Goal: Task Accomplishment & Management: Manage account settings

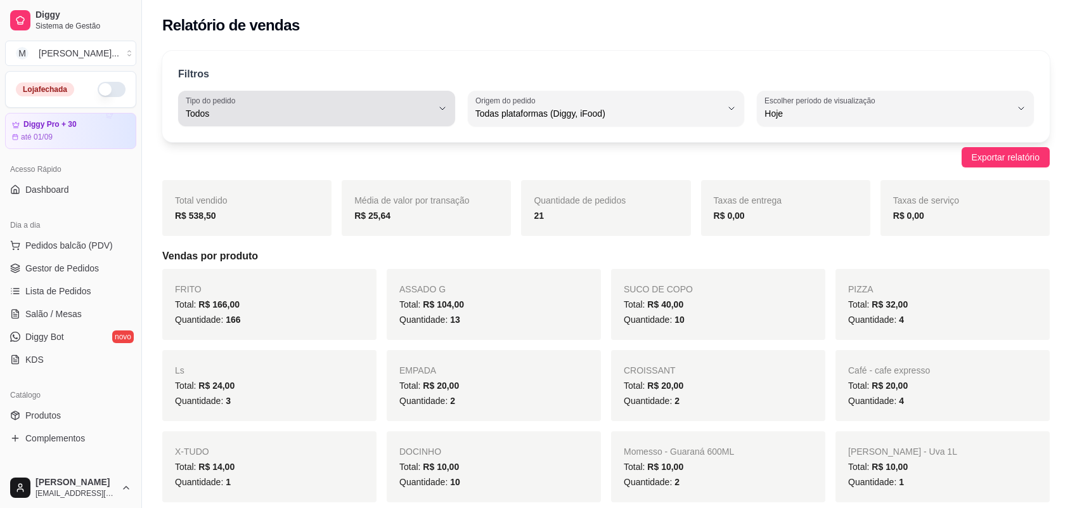
select select "ALL"
select select "0"
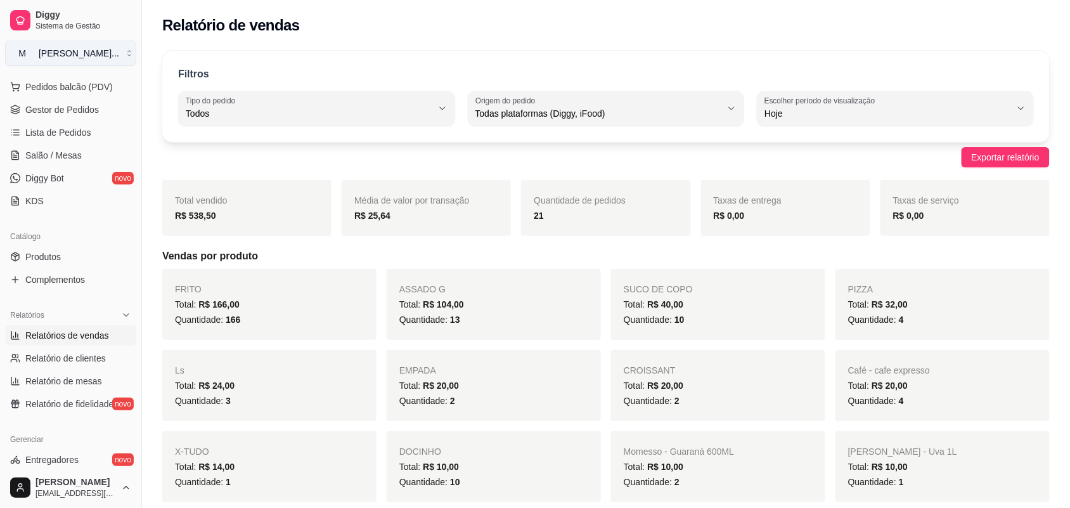
click at [103, 54] on button "M [PERSON_NAME] ..." at bounding box center [70, 53] width 131 height 25
click at [125, 100] on div "M Mila burguer" at bounding box center [72, 99] width 139 height 20
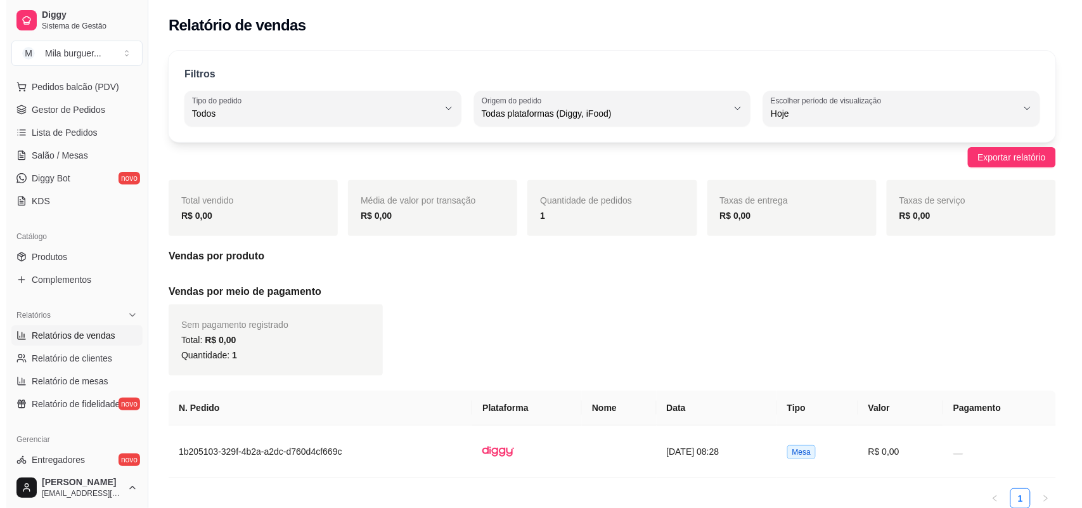
scroll to position [0, 0]
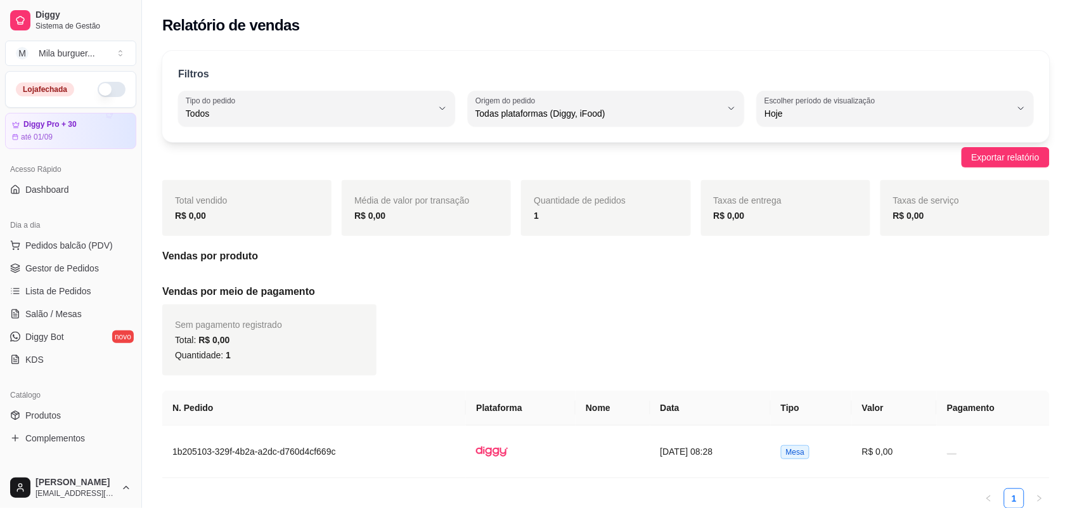
click at [99, 92] on button "button" at bounding box center [112, 89] width 28 height 15
click at [83, 279] on ul "Pedidos balcão (PDV) Gestor de Pedidos Lista de Pedidos Salão / Mesas Diggy Bot…" at bounding box center [70, 302] width 131 height 134
click at [86, 267] on span "Gestor de Pedidos" at bounding box center [61, 268] width 73 height 13
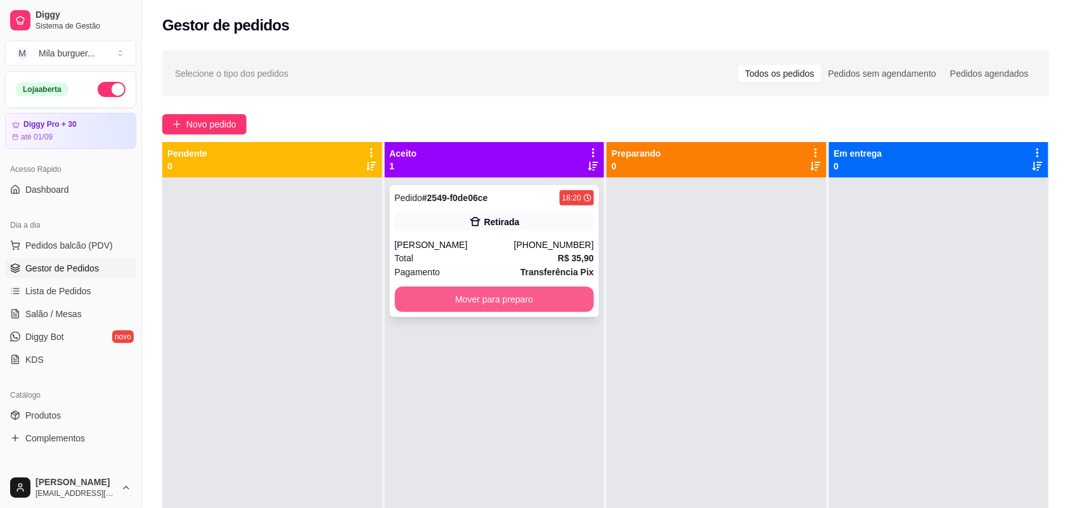
click at [445, 305] on button "Mover para preparo" at bounding box center [495, 298] width 200 height 25
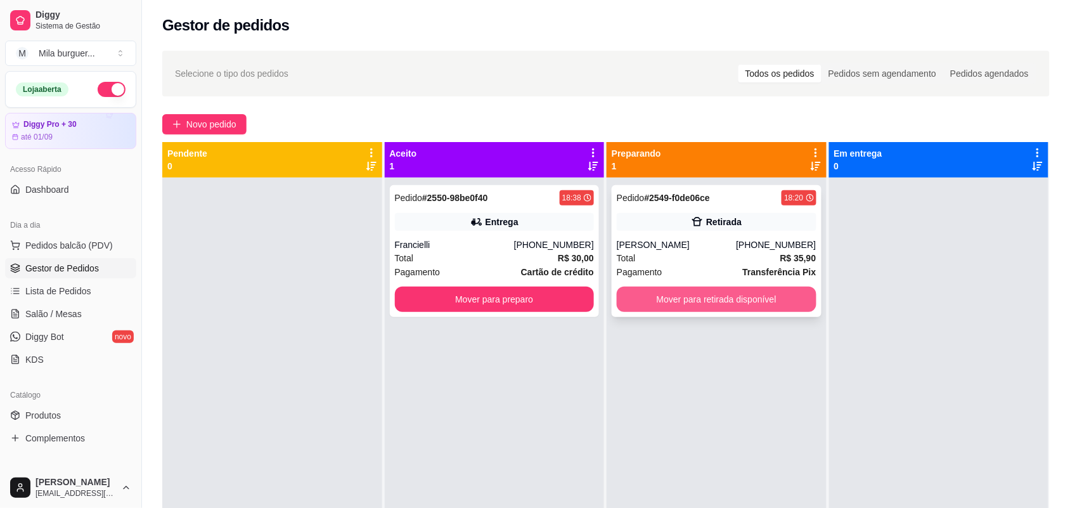
click at [691, 311] on button "Mover para retirada disponível" at bounding box center [716, 298] width 200 height 25
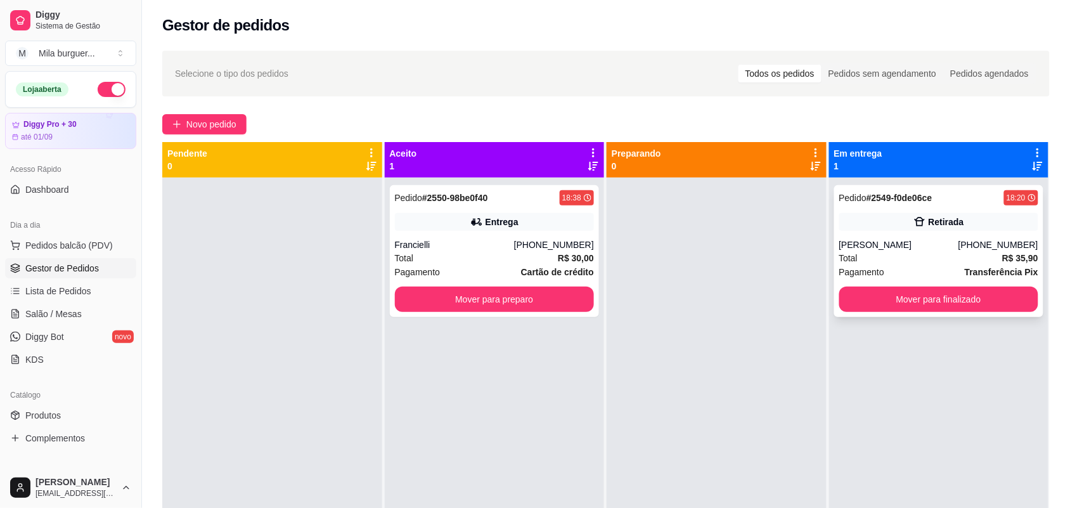
click at [928, 299] on button "Mover para finalizado" at bounding box center [939, 298] width 200 height 25
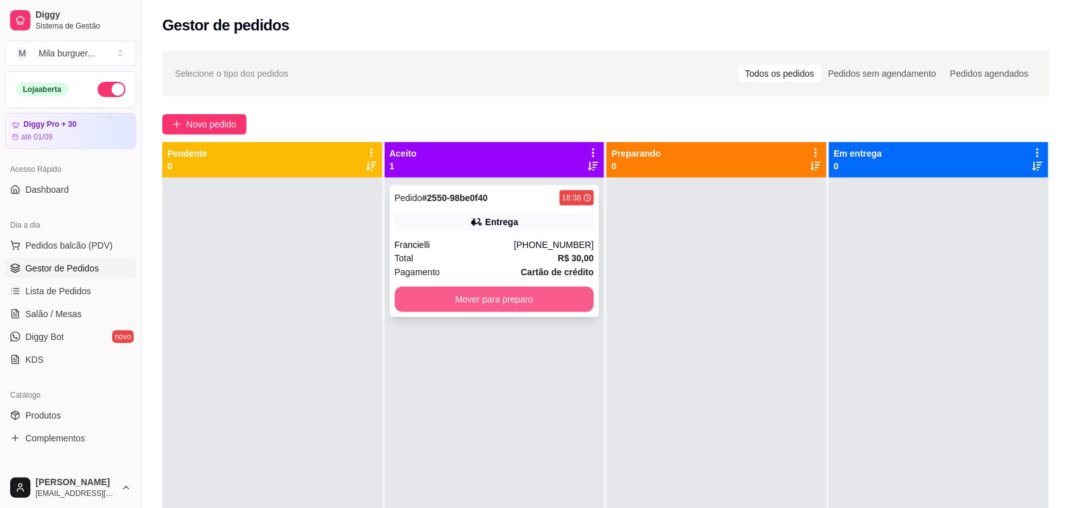
click at [415, 295] on button "Mover para preparo" at bounding box center [495, 298] width 200 height 25
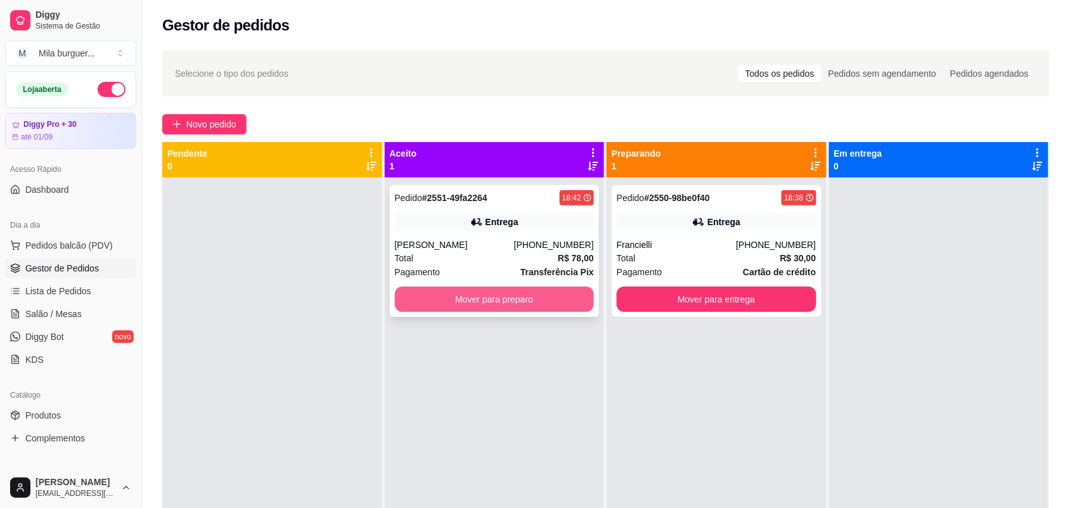
click at [449, 295] on button "Mover para preparo" at bounding box center [495, 298] width 200 height 25
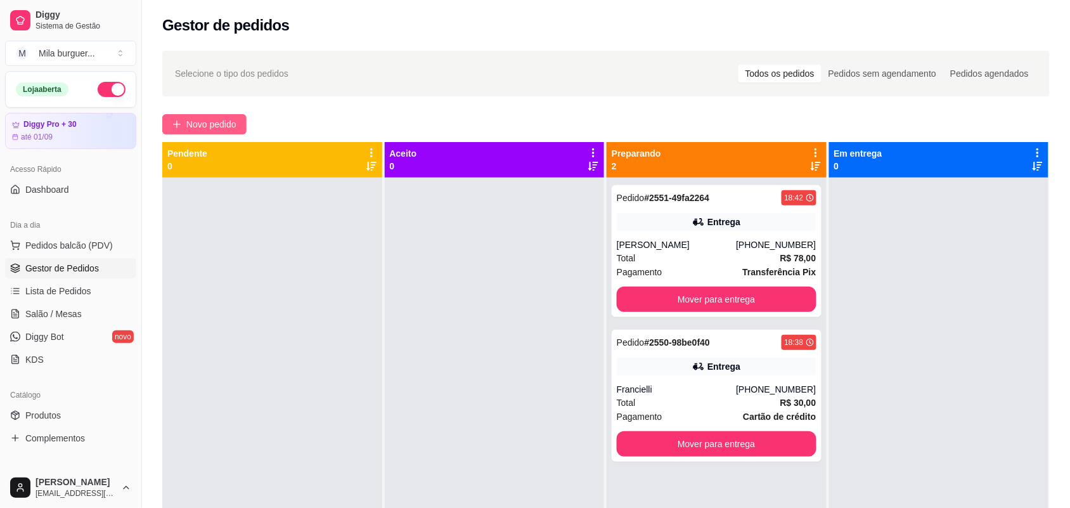
click at [222, 117] on span "Novo pedido" at bounding box center [211, 124] width 50 height 14
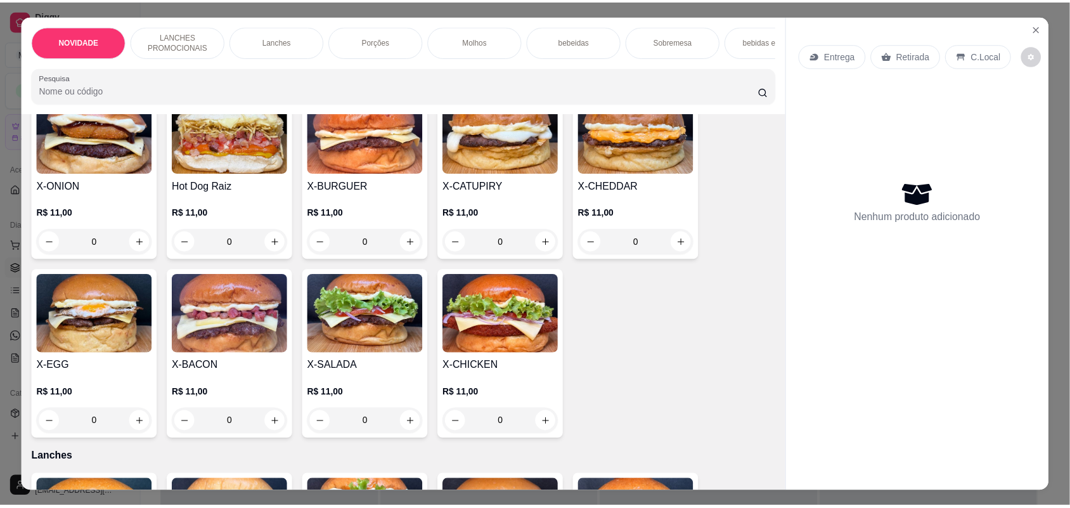
scroll to position [317, 0]
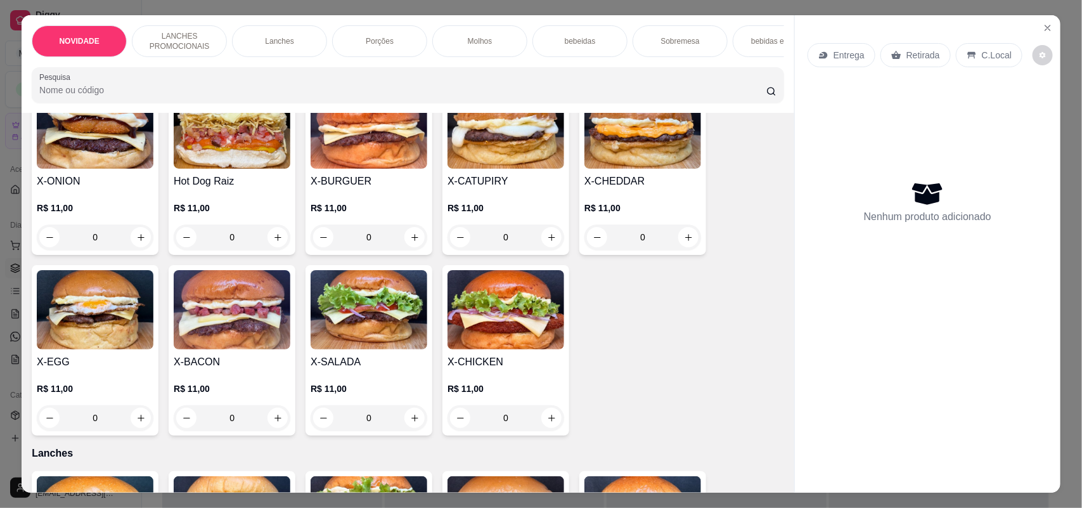
click at [264, 428] on div "0" at bounding box center [232, 417] width 117 height 25
click at [267, 428] on div "0" at bounding box center [232, 417] width 117 height 25
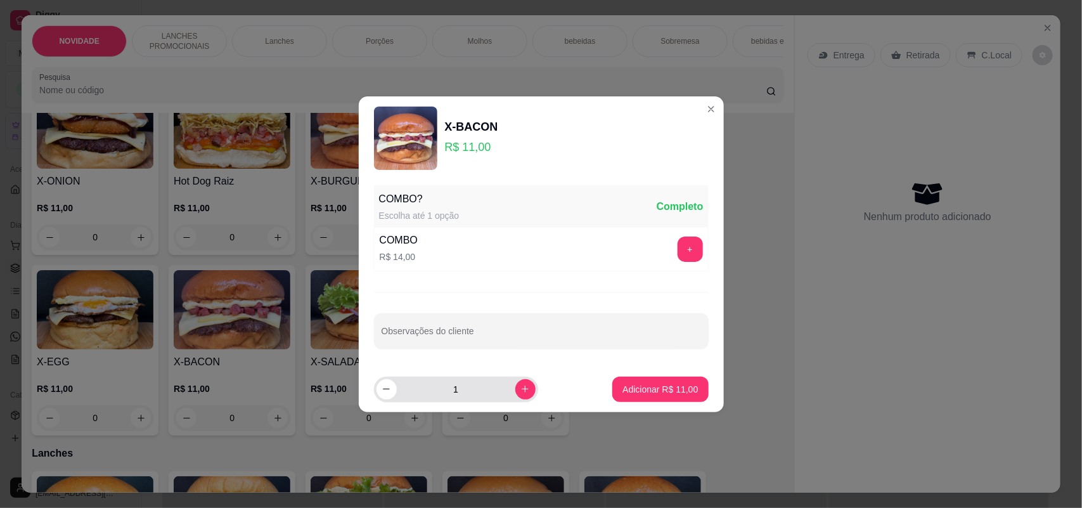
click at [524, 384] on div "1" at bounding box center [455, 388] width 159 height 25
click at [520, 387] on button "increase-product-quantity" at bounding box center [525, 389] width 20 height 20
type input "2"
click at [695, 383] on button "Adicionar R$ 22,00" at bounding box center [660, 388] width 96 height 25
type input "2"
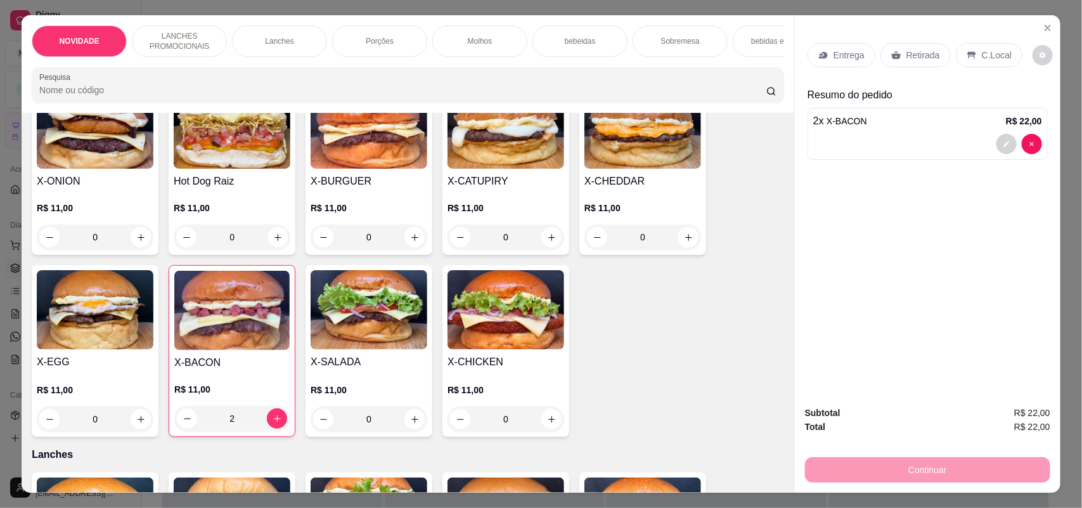
click at [898, 55] on div "Retirada" at bounding box center [915, 55] width 70 height 24
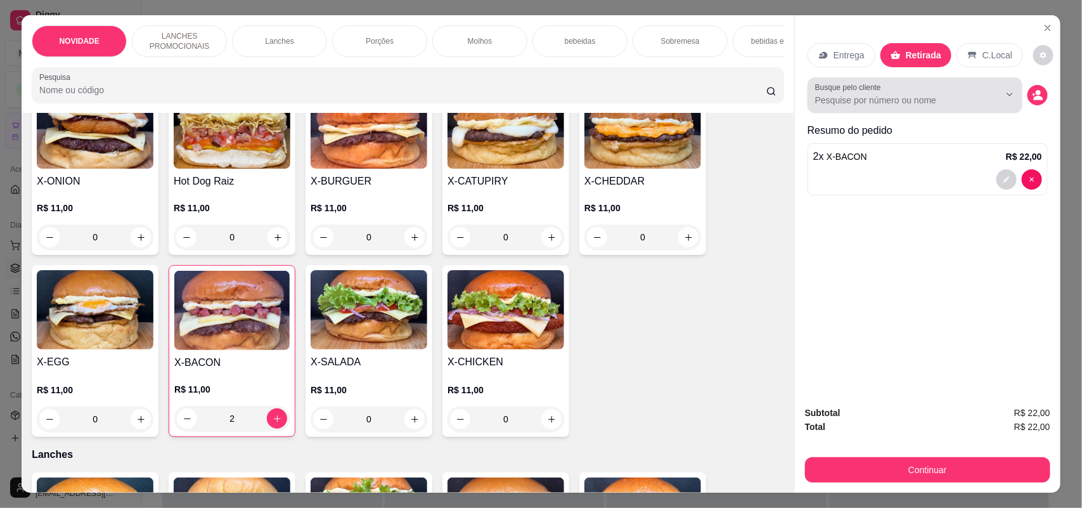
click at [986, 101] on button "Show suggestions" at bounding box center [991, 94] width 20 height 20
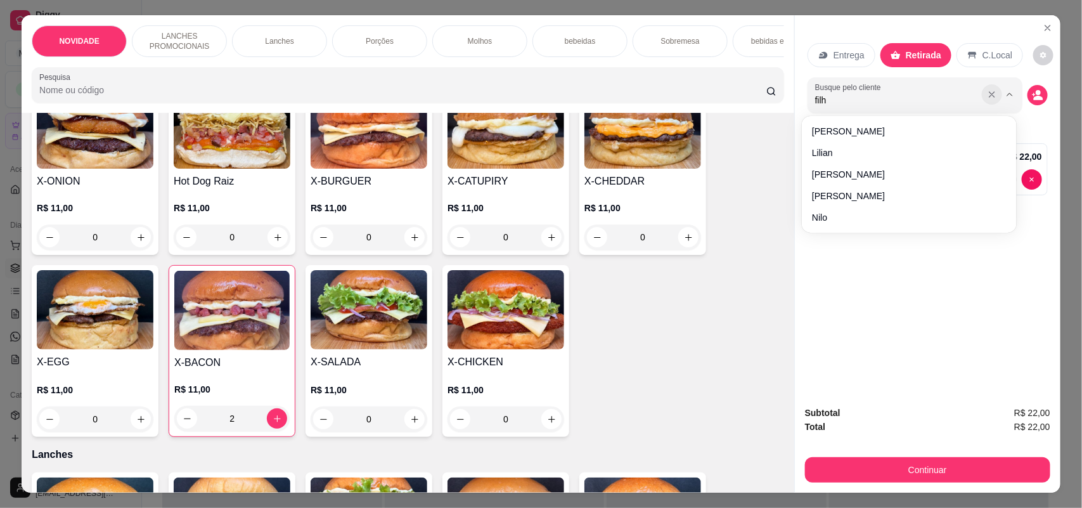
type input "filho"
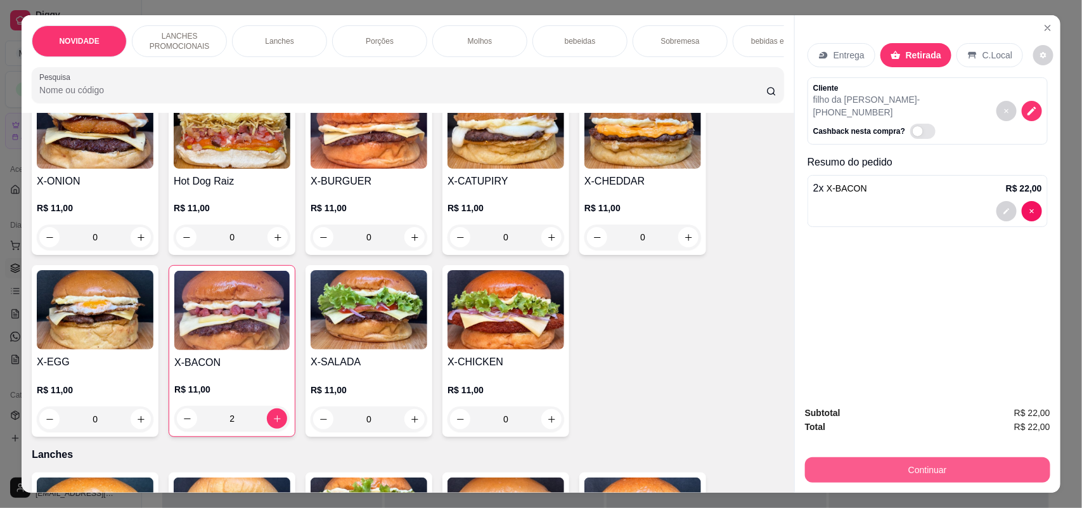
click at [898, 466] on button "Continuar" at bounding box center [927, 469] width 245 height 25
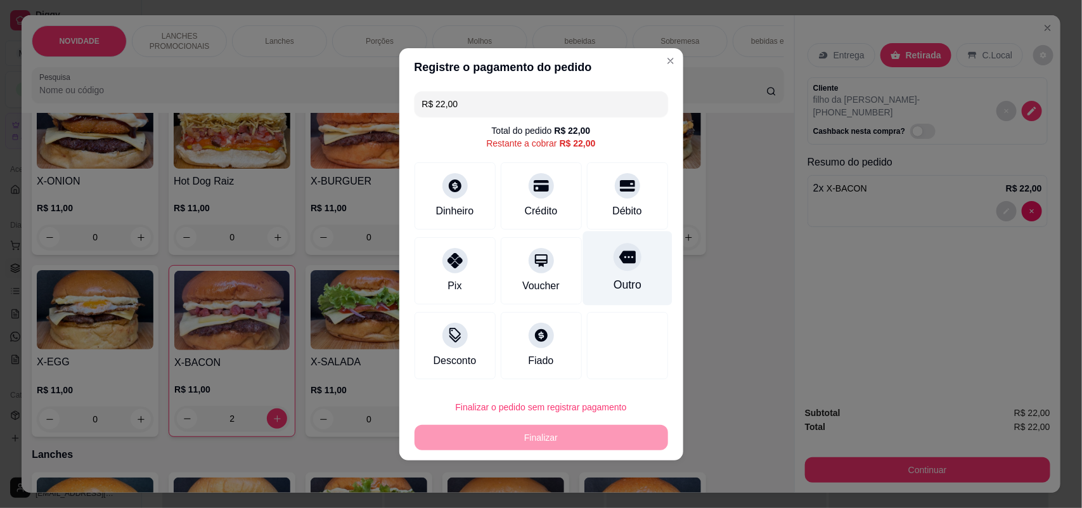
click at [584, 264] on div "Outro" at bounding box center [626, 268] width 89 height 74
type input "R$ 0,00"
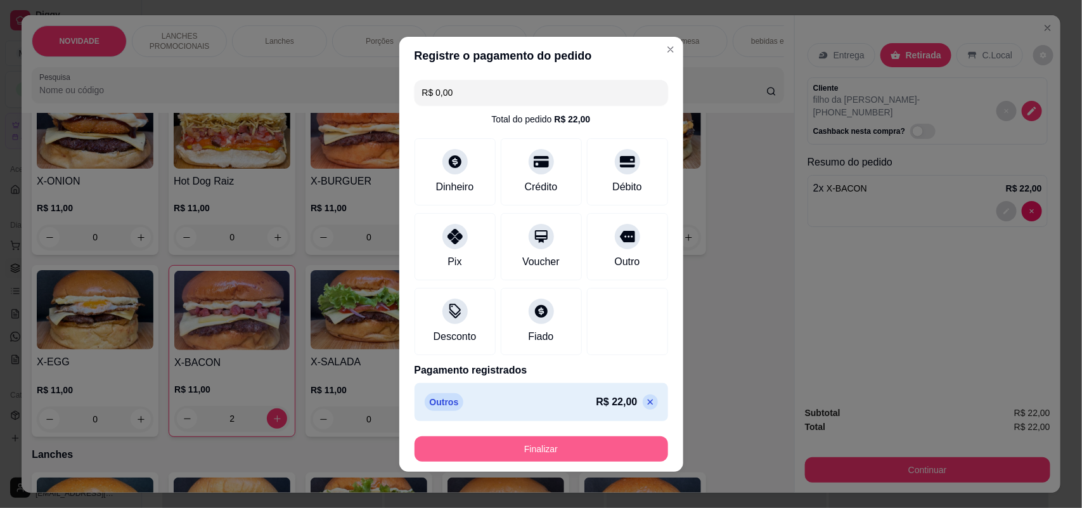
click at [569, 456] on button "Finalizar" at bounding box center [540, 448] width 253 height 25
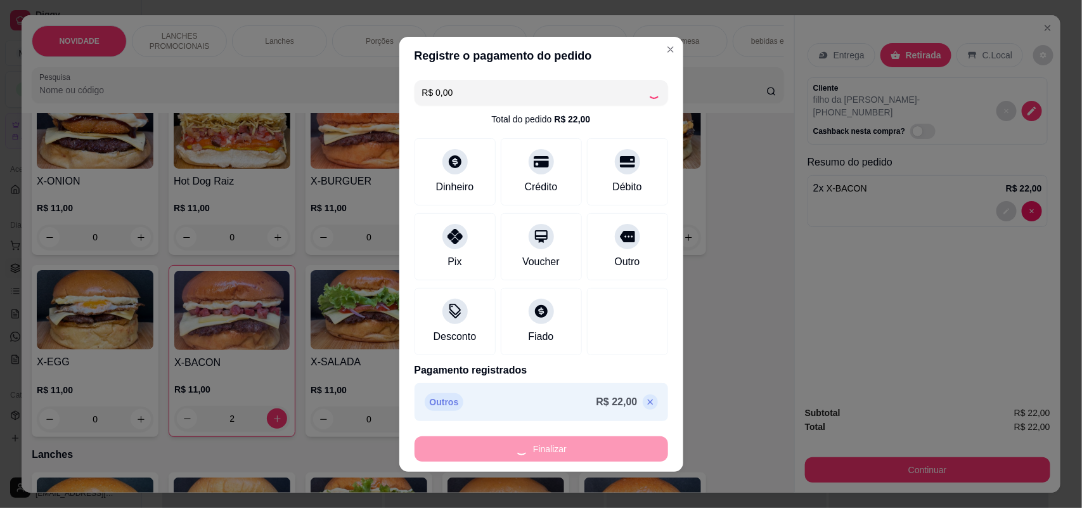
type input "0"
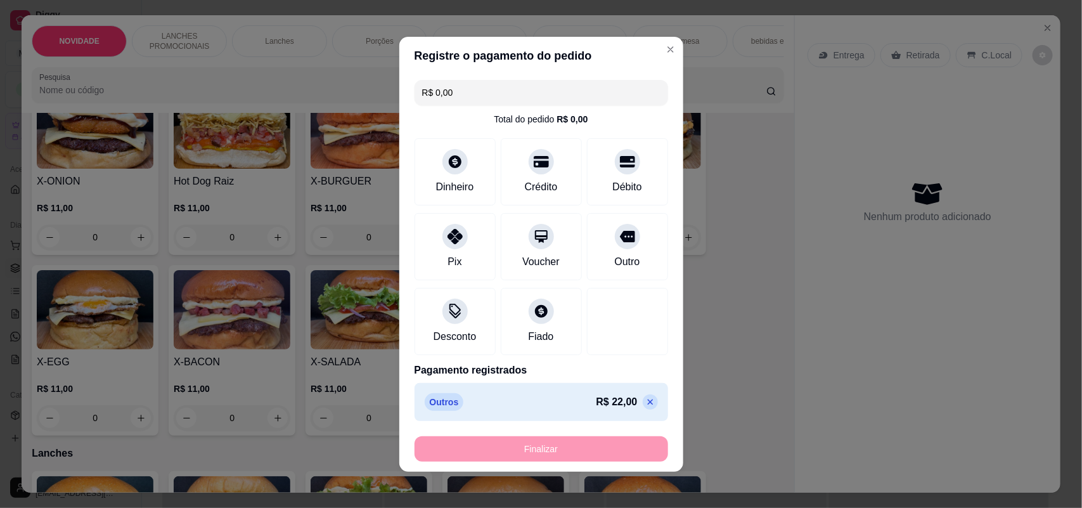
type input "-R$ 22,00"
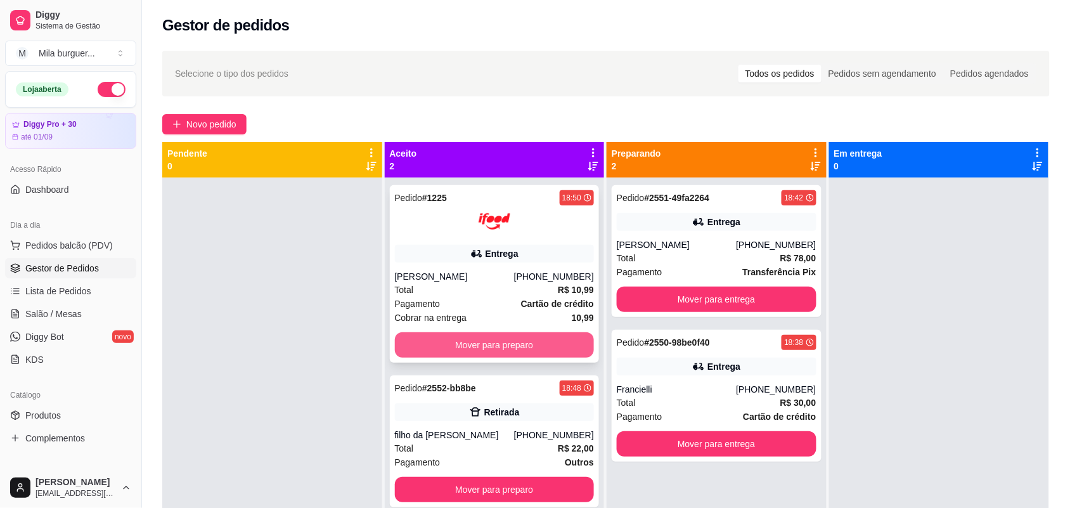
click at [552, 343] on button "Mover para preparo" at bounding box center [495, 344] width 200 height 25
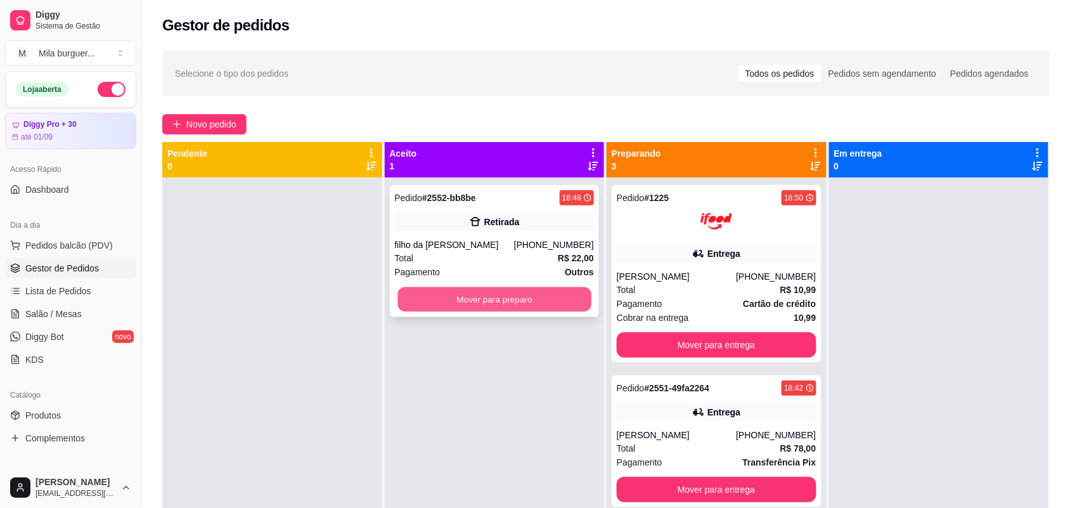
click at [551, 296] on button "Mover para preparo" at bounding box center [493, 299] width 193 height 25
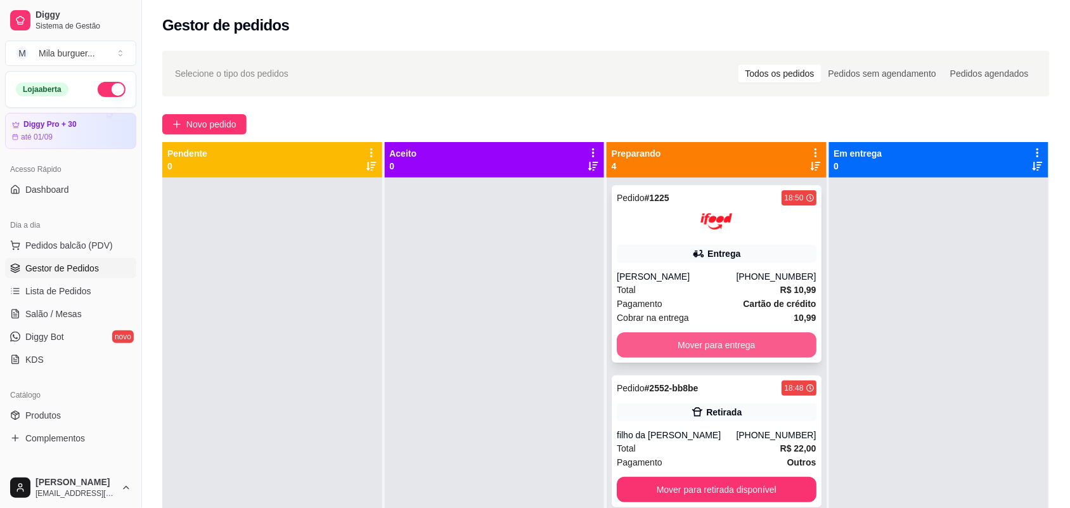
click at [701, 341] on button "Mover para entrega" at bounding box center [716, 344] width 200 height 25
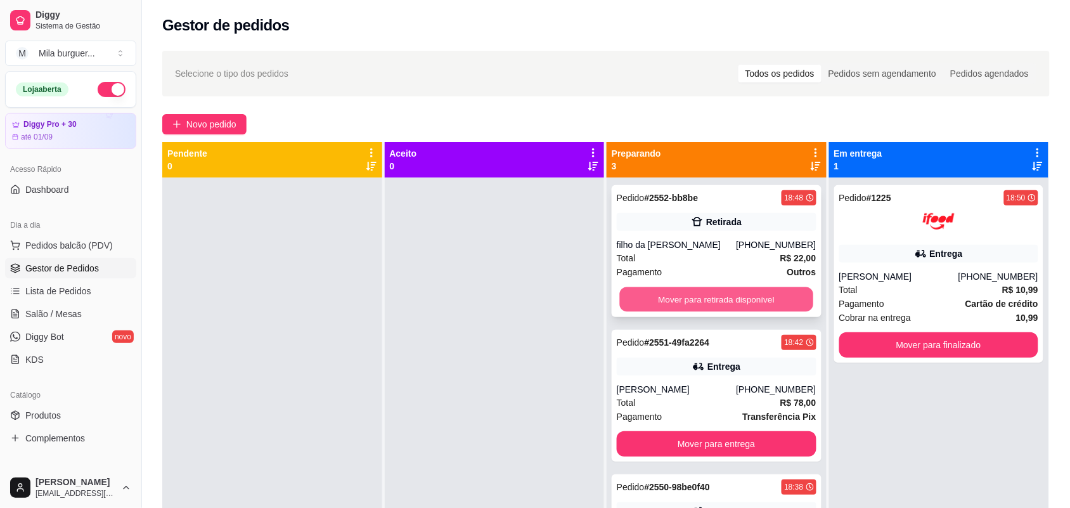
click at [718, 300] on button "Mover para retirada disponível" at bounding box center [716, 299] width 193 height 25
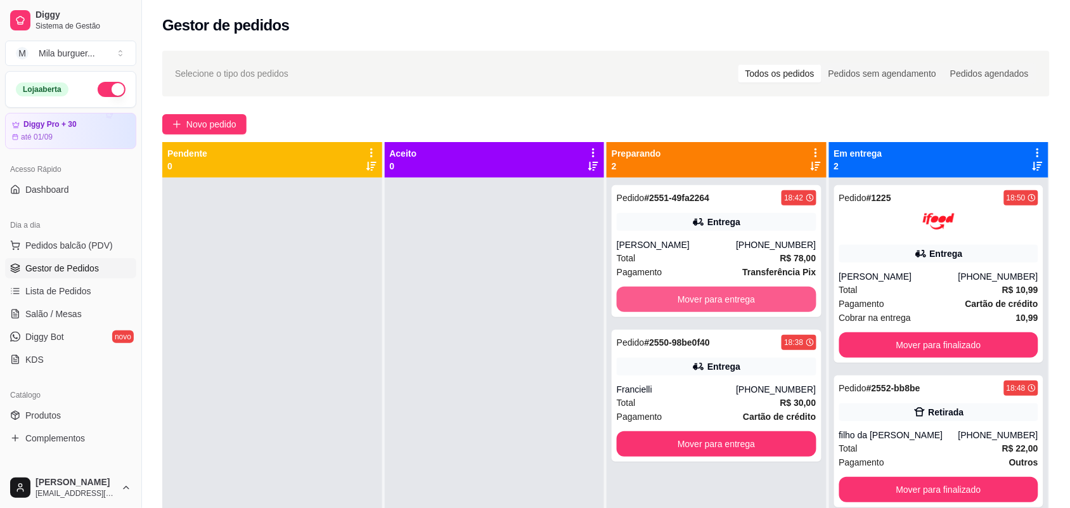
click at [718, 300] on button "Mover para entrega" at bounding box center [716, 298] width 200 height 25
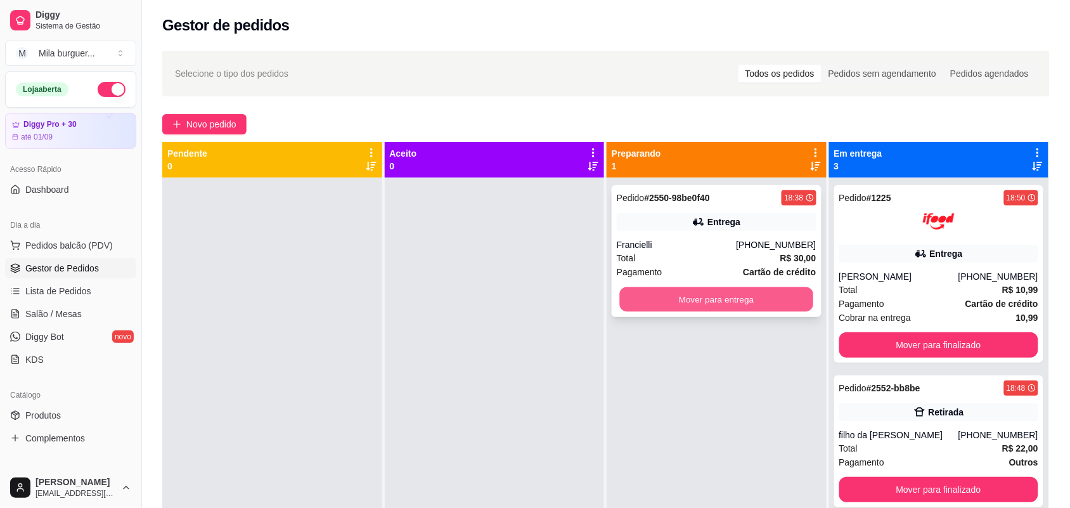
click at [776, 298] on button "Mover para entrega" at bounding box center [716, 299] width 193 height 25
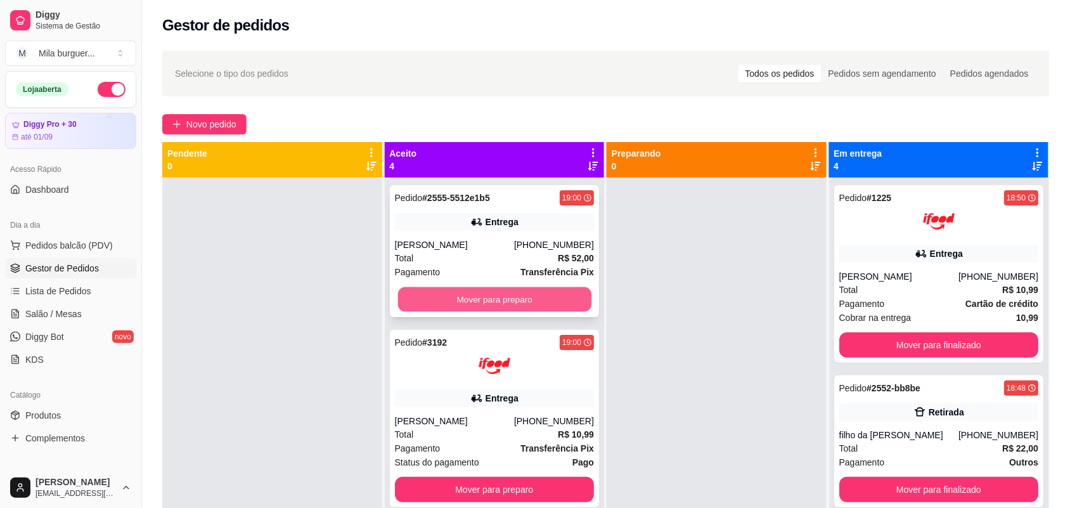
click at [444, 300] on button "Mover para preparo" at bounding box center [493, 299] width 193 height 25
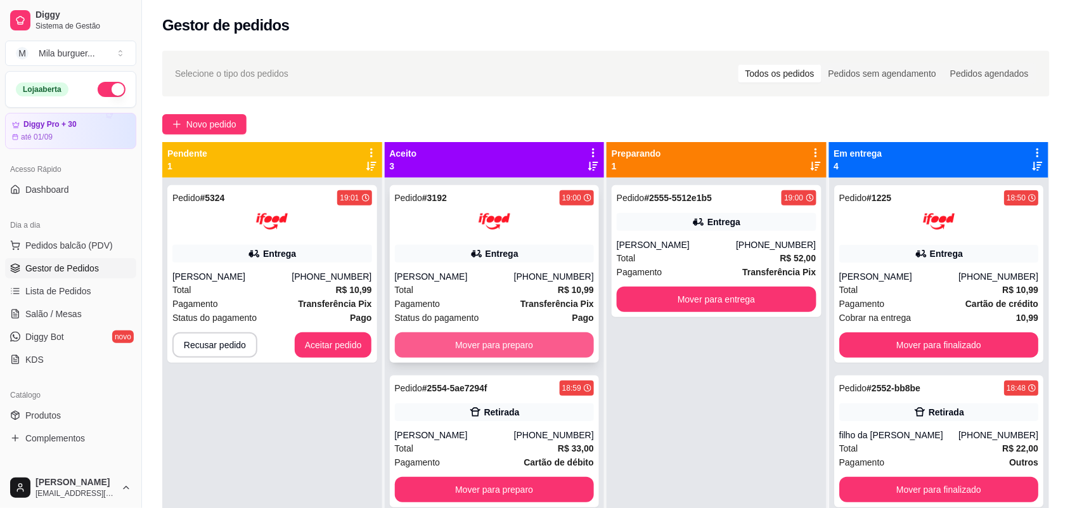
click at [447, 345] on button "Mover para preparo" at bounding box center [495, 344] width 200 height 25
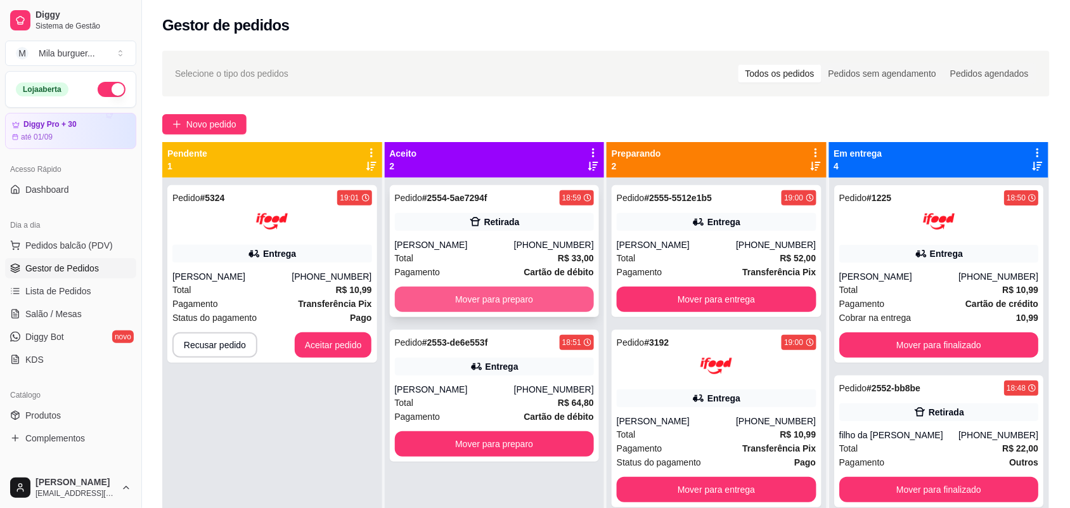
click at [466, 305] on button "Mover para preparo" at bounding box center [495, 298] width 200 height 25
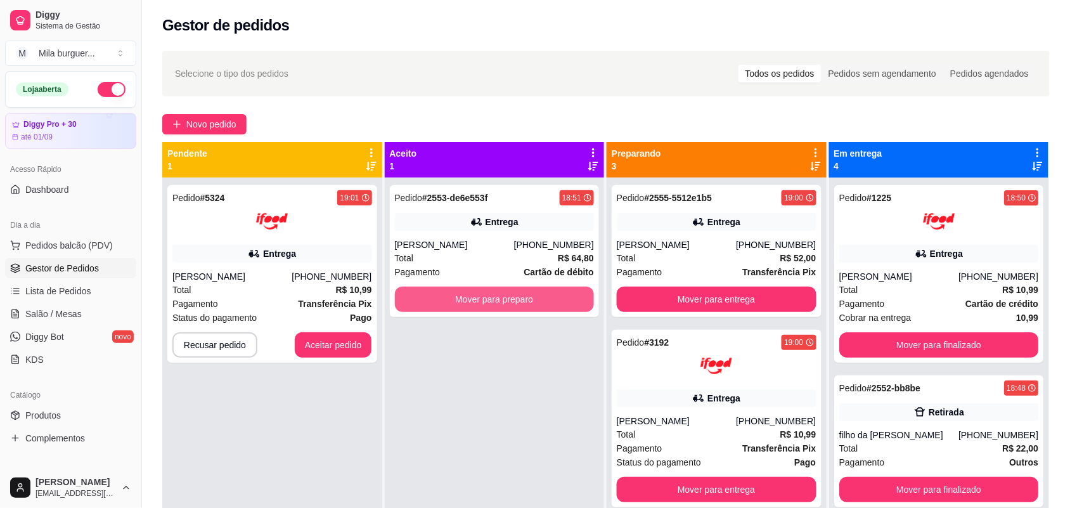
click at [466, 305] on button "Mover para preparo" at bounding box center [495, 298] width 200 height 25
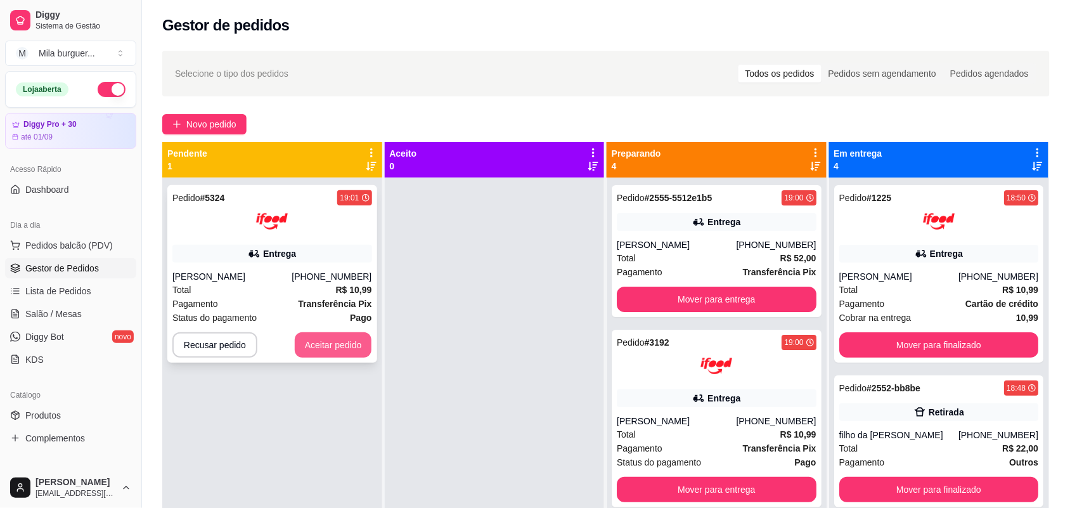
click at [338, 343] on button "Aceitar pedido" at bounding box center [333, 344] width 77 height 25
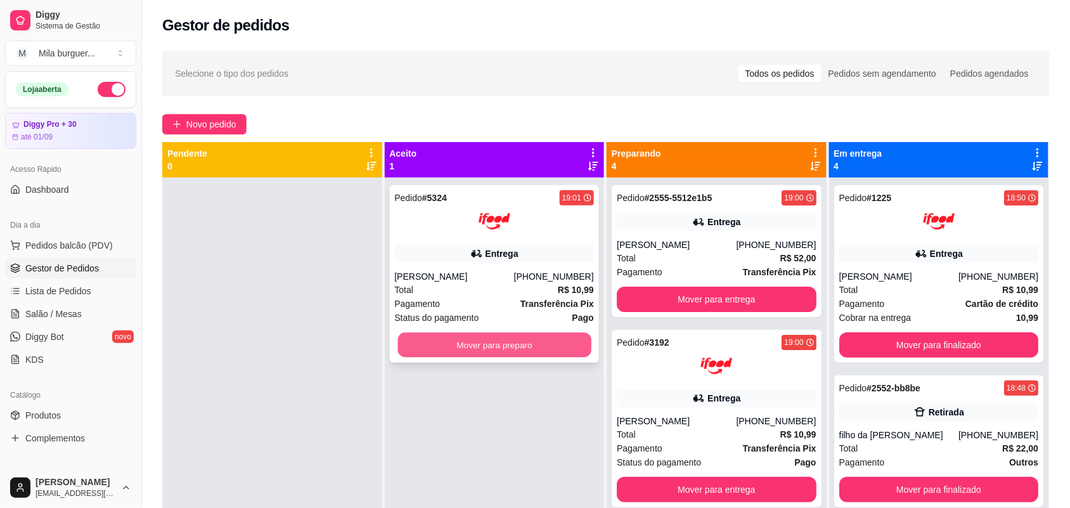
click at [461, 336] on button "Mover para preparo" at bounding box center [493, 345] width 193 height 25
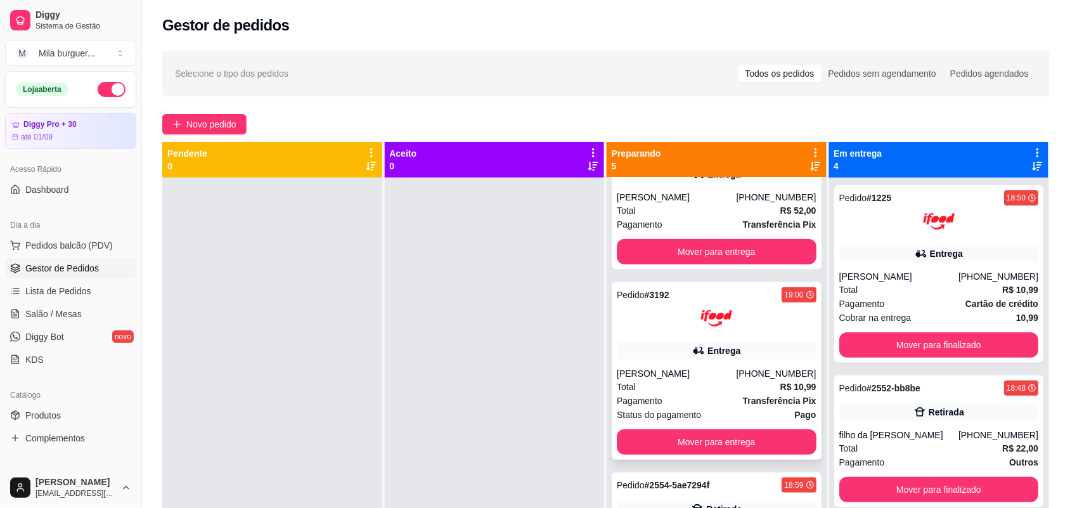
scroll to position [320, 0]
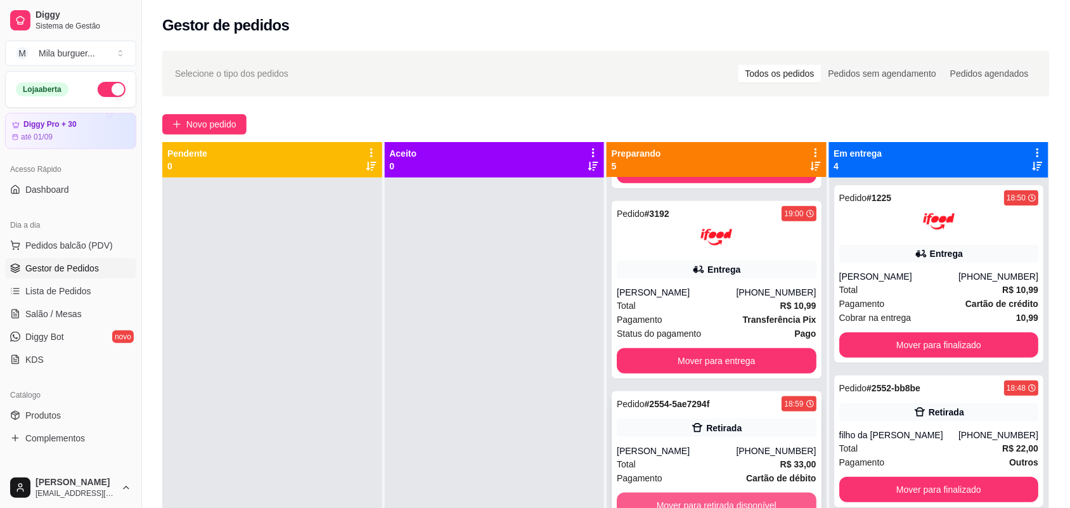
click at [682, 501] on button "Mover para retirada disponível" at bounding box center [716, 504] width 200 height 25
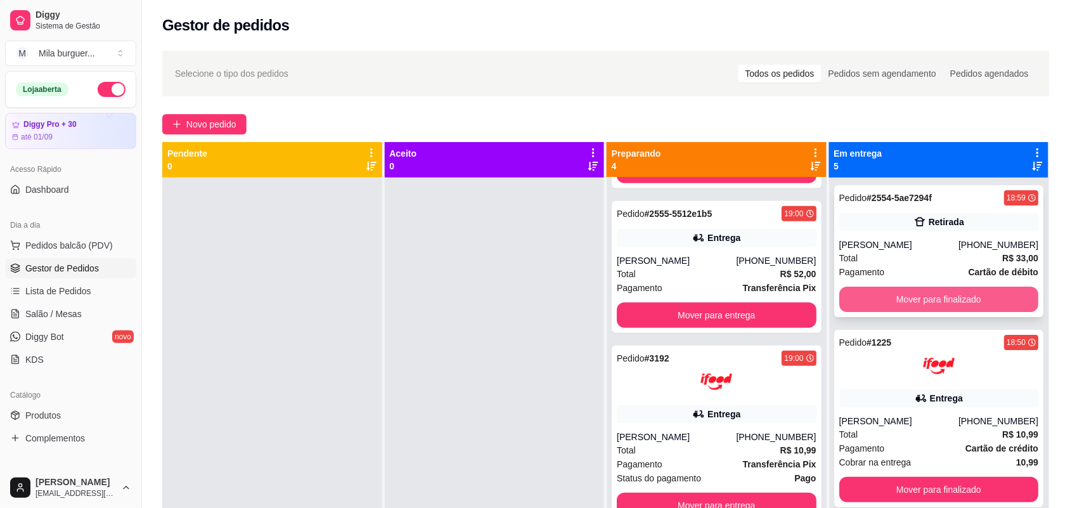
click at [849, 295] on button "Mover para finalizado" at bounding box center [939, 298] width 200 height 25
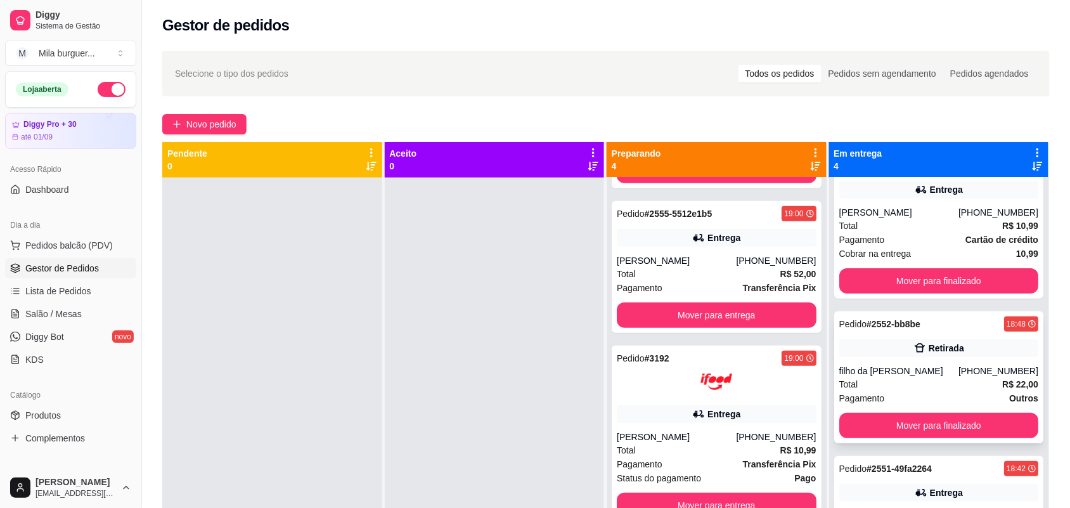
scroll to position [129, 0]
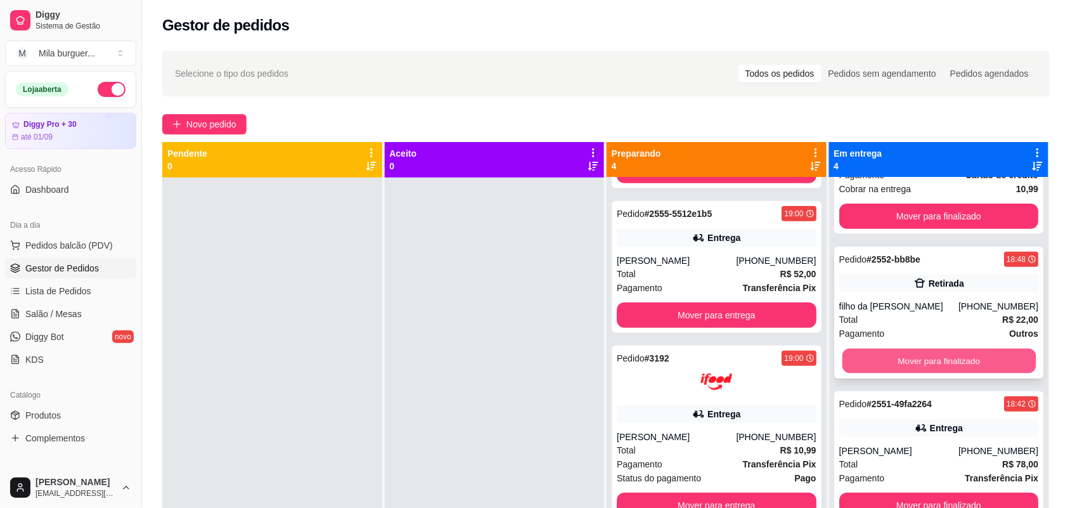
click at [914, 348] on button "Mover para finalizado" at bounding box center [937, 360] width 193 height 25
click at [913, 360] on button "Mover para finalizado" at bounding box center [939, 360] width 200 height 25
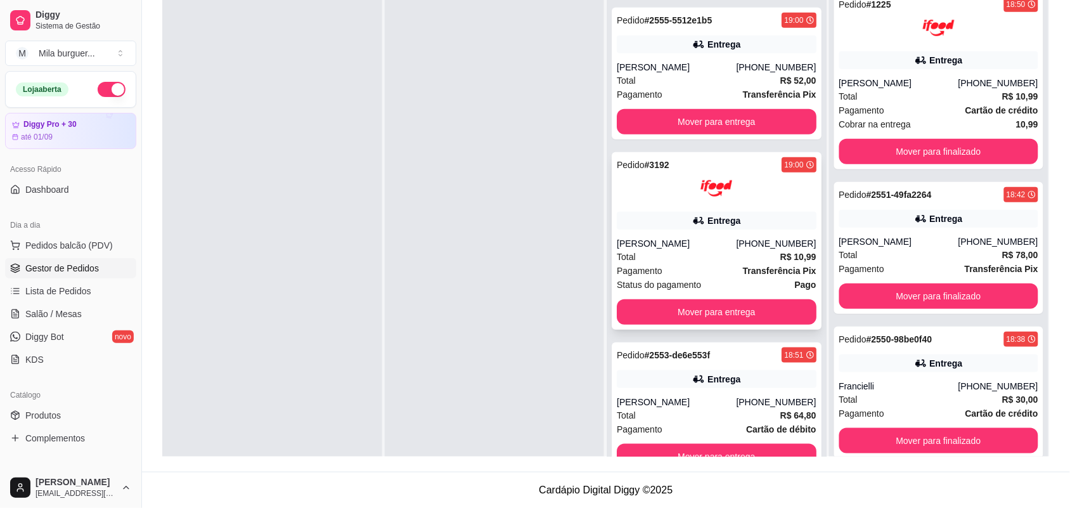
scroll to position [0, 0]
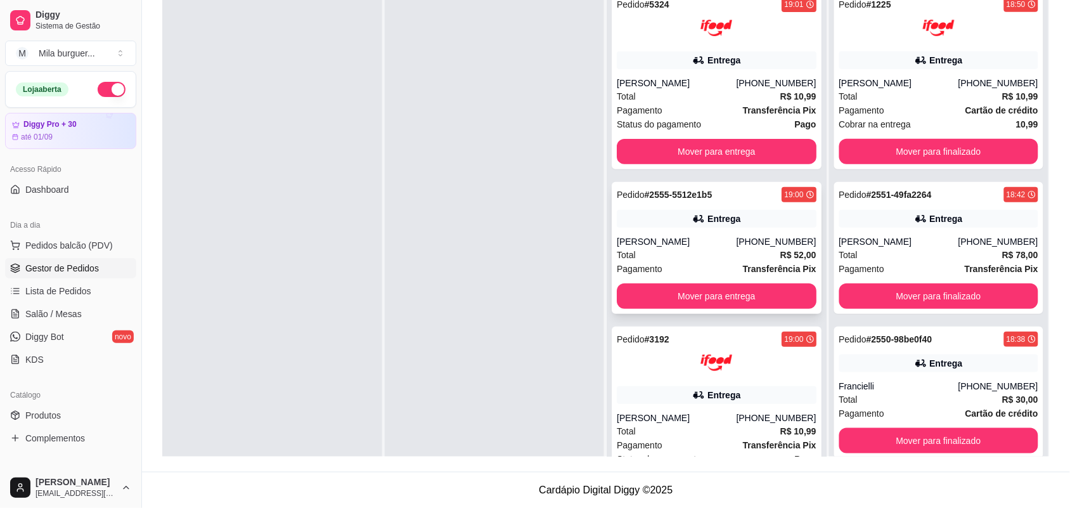
drag, startPoint x: 704, startPoint y: 201, endPoint x: 658, endPoint y: 184, distance: 49.3
drag, startPoint x: 658, startPoint y: 184, endPoint x: 271, endPoint y: 154, distance: 388.3
click at [271, 154] on div at bounding box center [272, 238] width 220 height 508
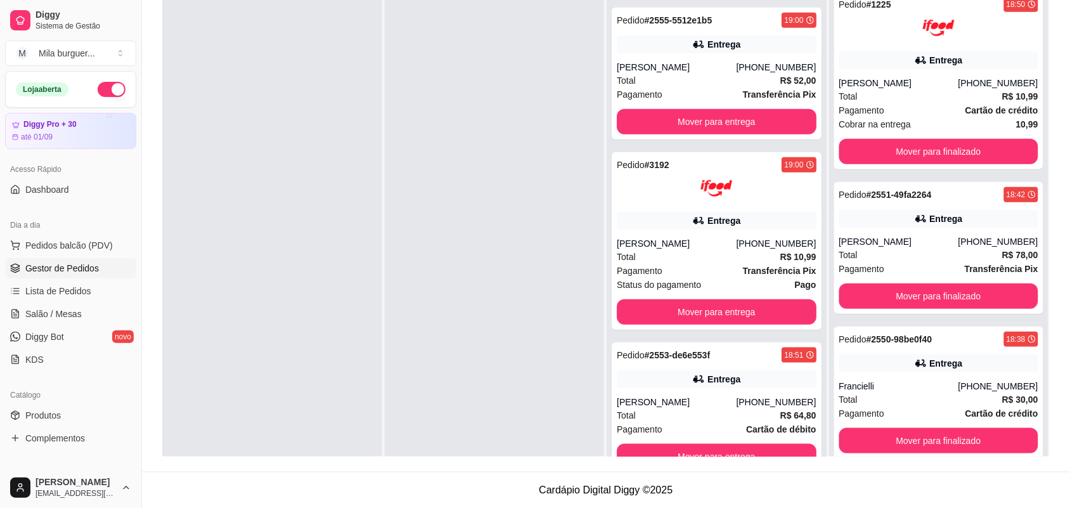
scroll to position [35, 0]
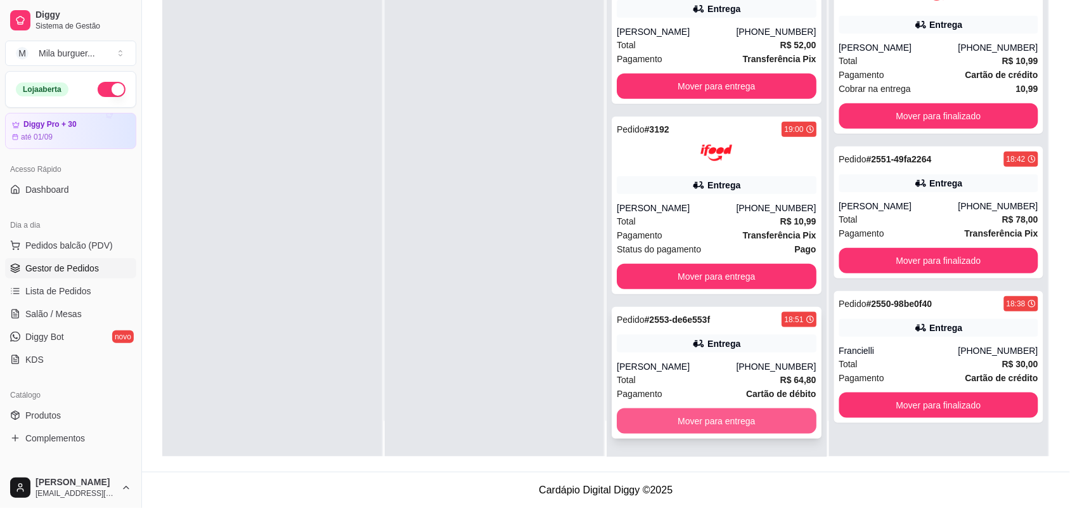
click at [729, 423] on button "Mover para entrega" at bounding box center [716, 420] width 200 height 25
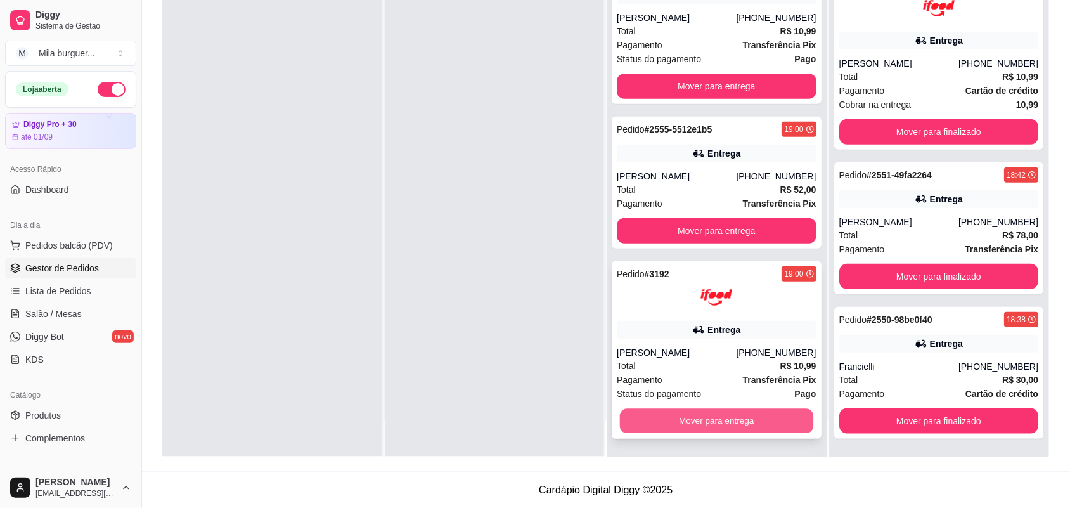
click at [725, 419] on button "Mover para entrega" at bounding box center [716, 421] width 193 height 25
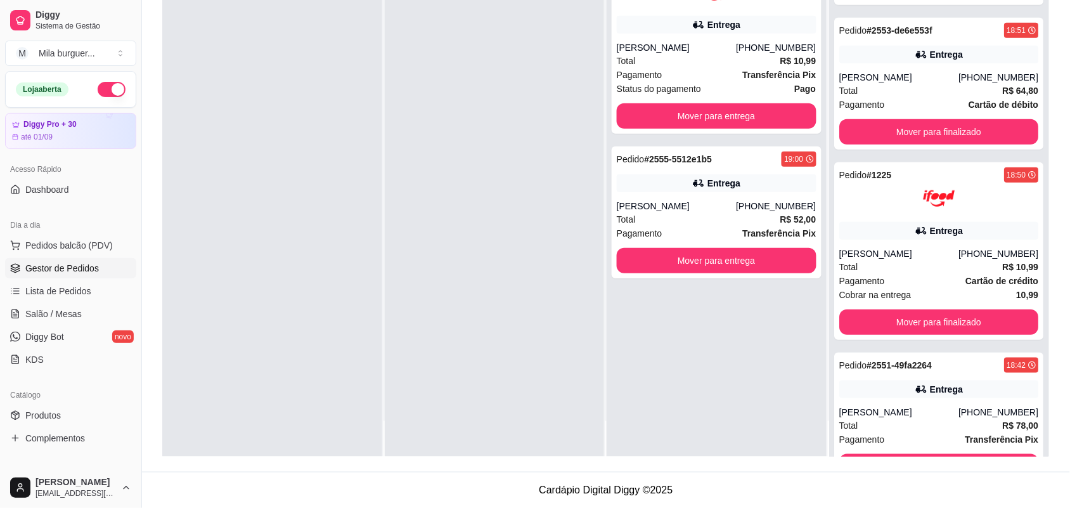
scroll to position [319, 0]
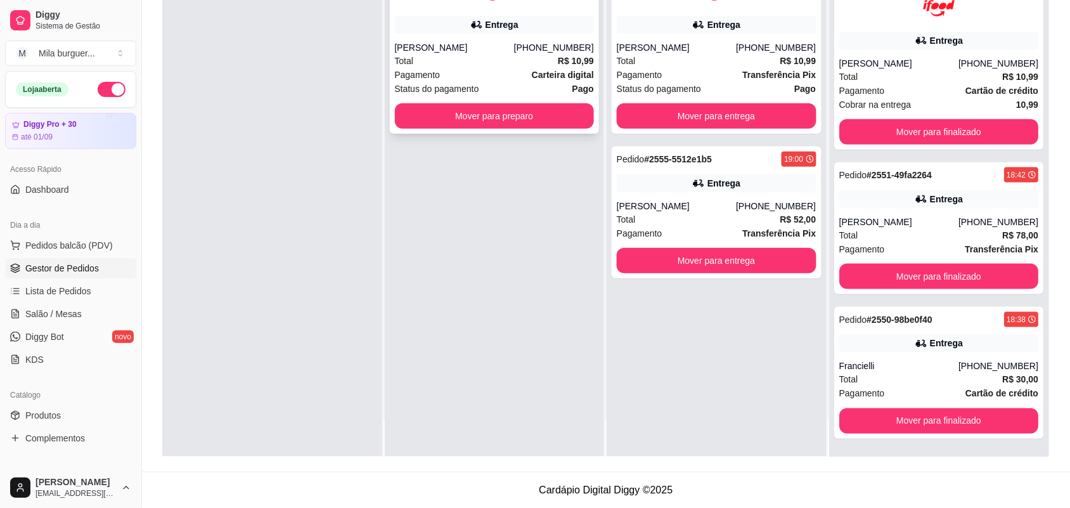
click at [480, 116] on button "Mover para preparo" at bounding box center [495, 115] width 200 height 25
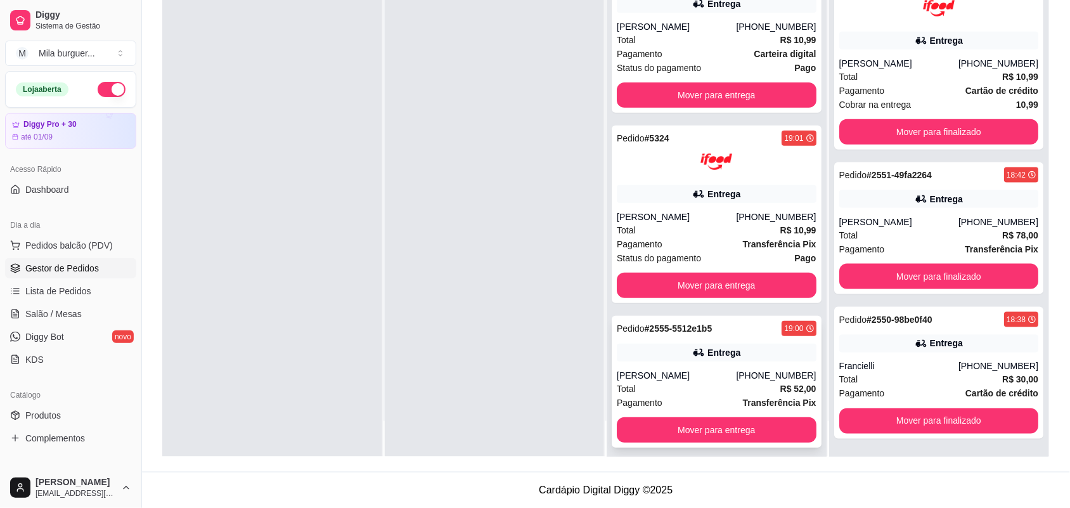
scroll to position [30, 0]
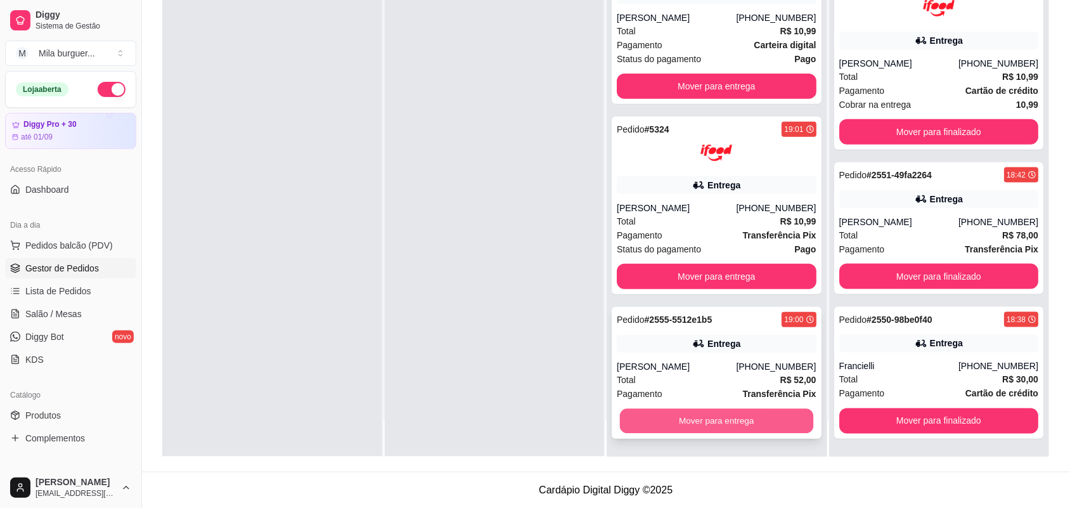
click at [723, 425] on button "Mover para entrega" at bounding box center [716, 421] width 193 height 25
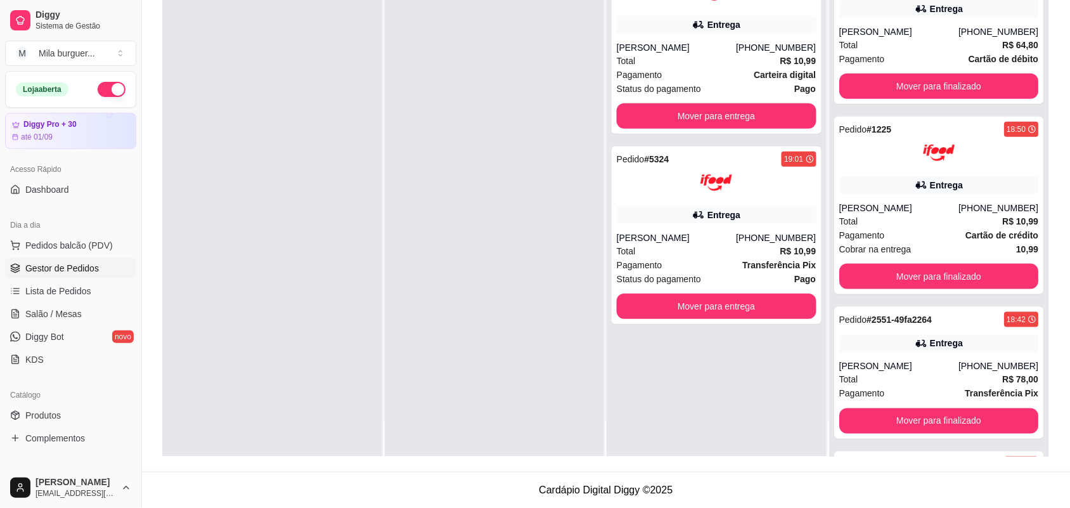
scroll to position [464, 0]
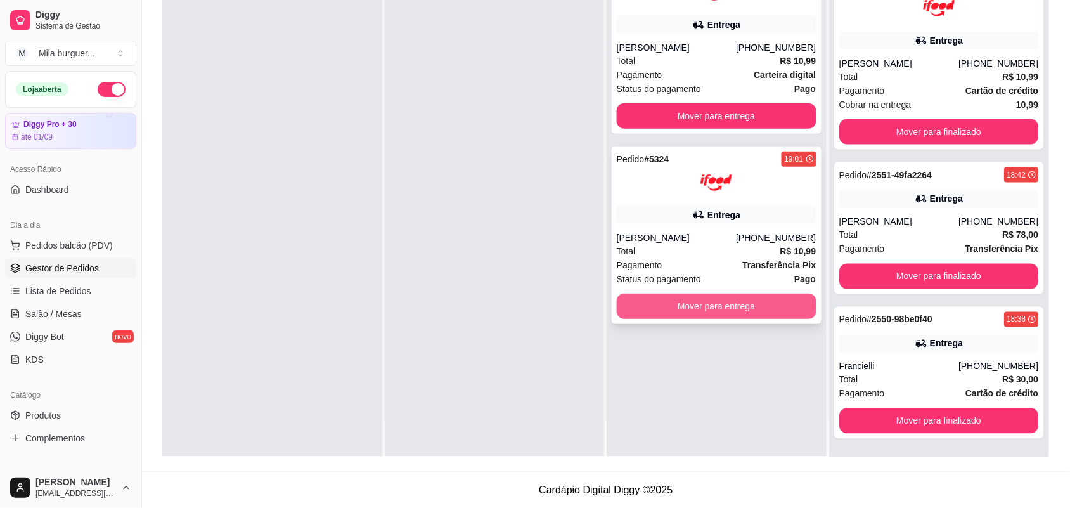
click at [704, 302] on button "Mover para entrega" at bounding box center [716, 305] width 200 height 25
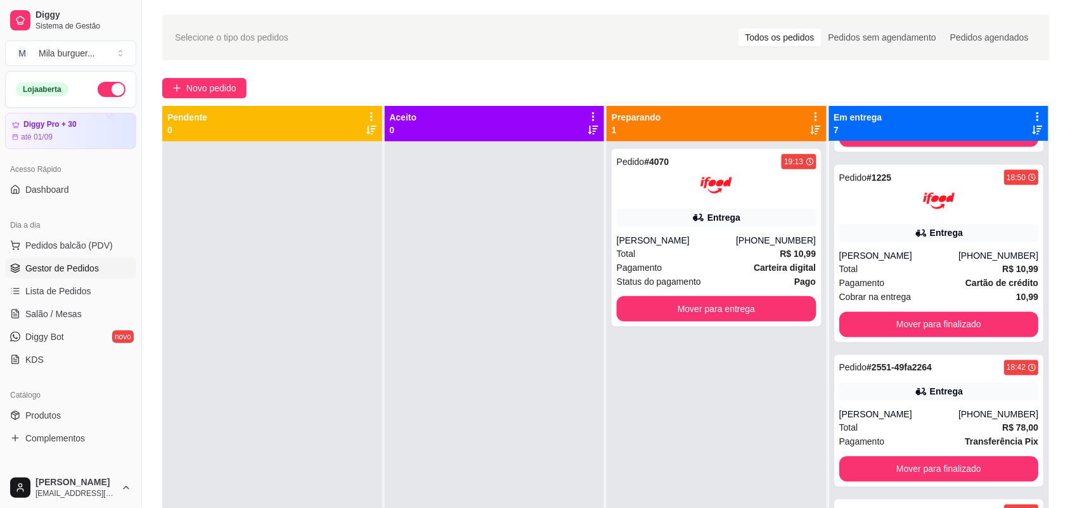
scroll to position [35, 0]
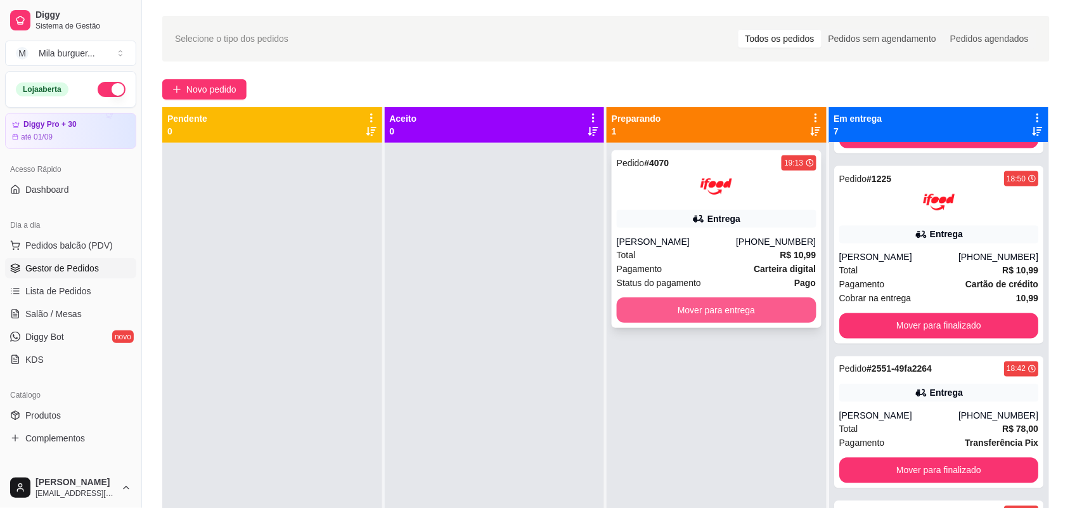
click at [665, 314] on button "Mover para entrega" at bounding box center [716, 309] width 200 height 25
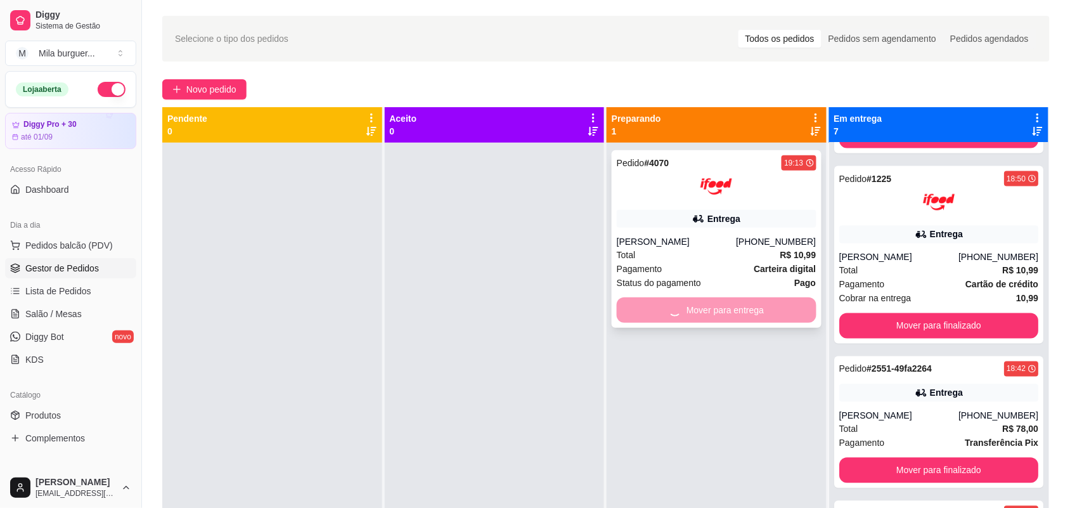
scroll to position [845, 0]
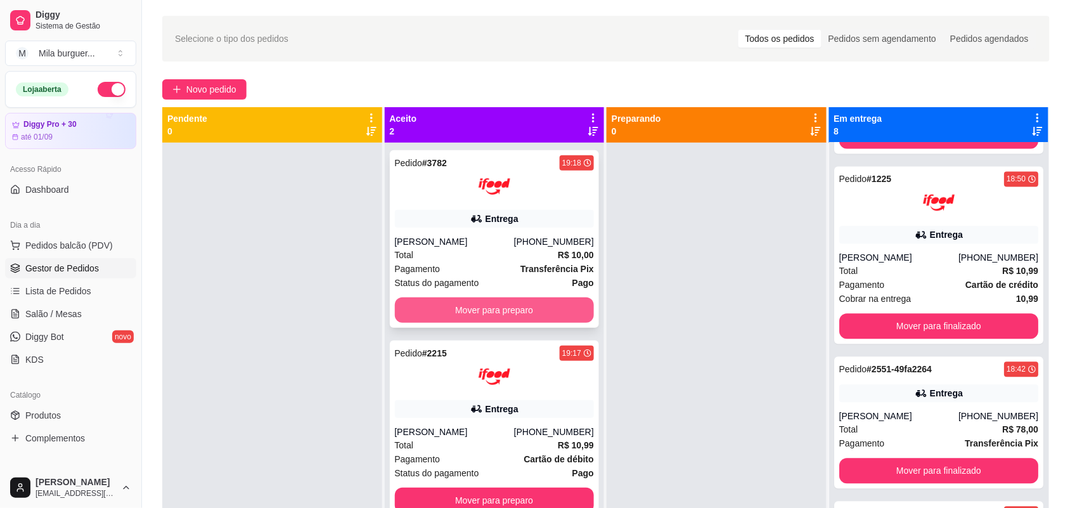
click at [525, 312] on button "Mover para preparo" at bounding box center [495, 309] width 200 height 25
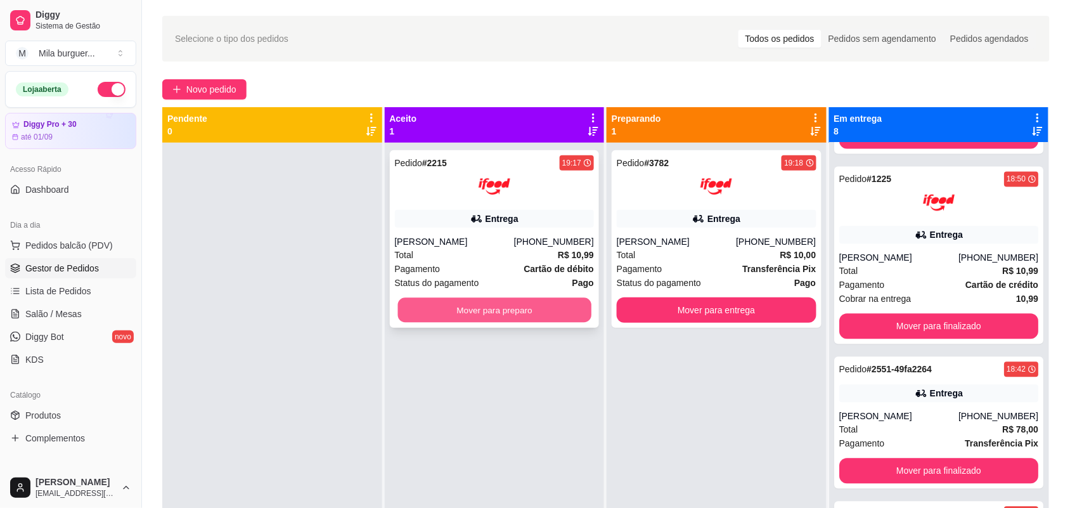
click at [521, 316] on button "Mover para preparo" at bounding box center [493, 310] width 193 height 25
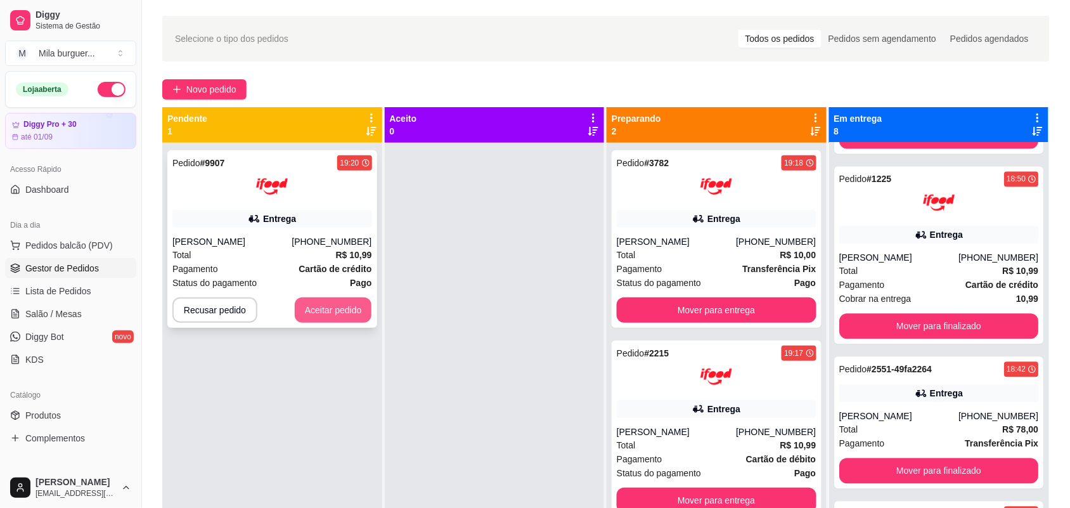
click at [340, 309] on button "Aceitar pedido" at bounding box center [333, 309] width 77 height 25
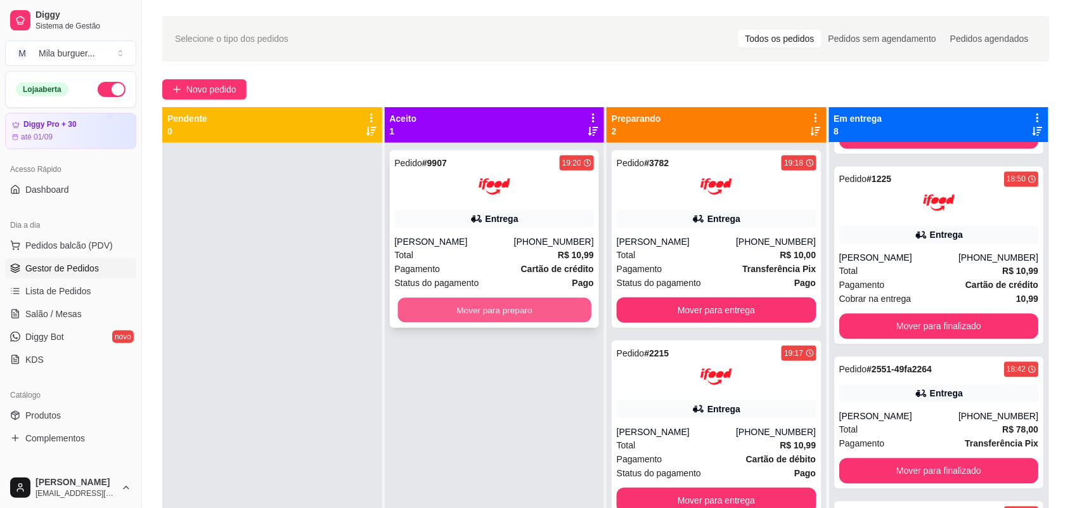
click at [428, 312] on button "Mover para preparo" at bounding box center [493, 310] width 193 height 25
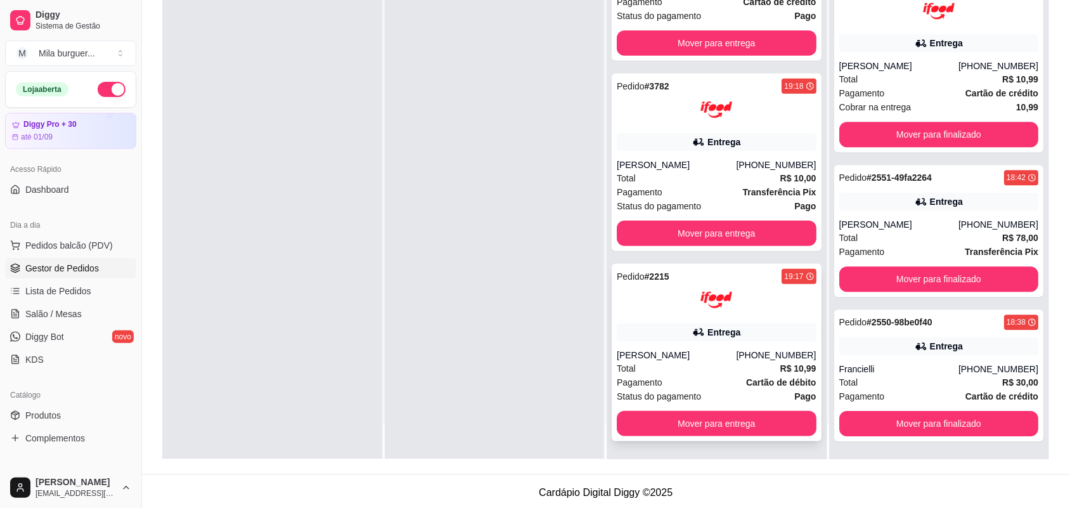
scroll to position [193, 0]
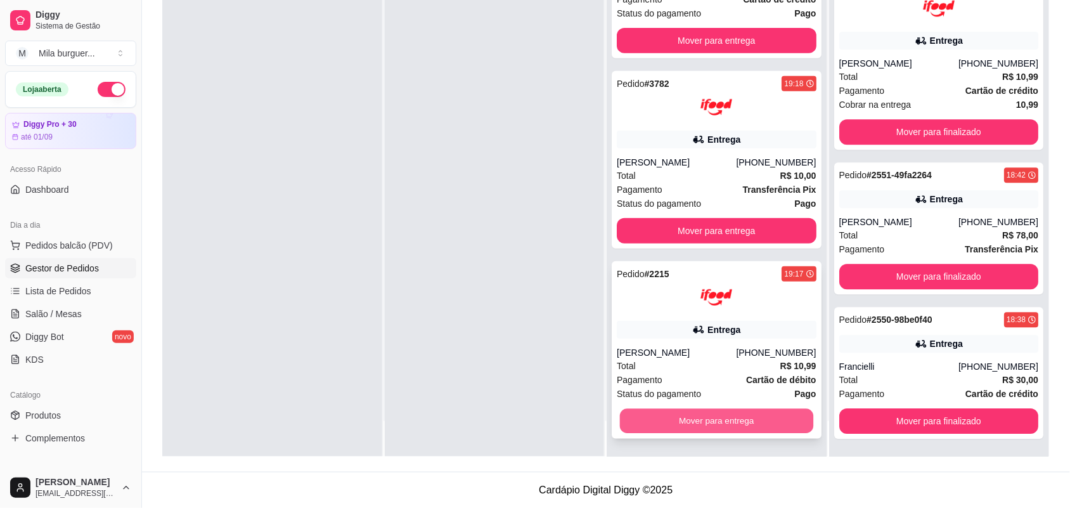
click at [714, 423] on button "Mover para entrega" at bounding box center [716, 421] width 193 height 25
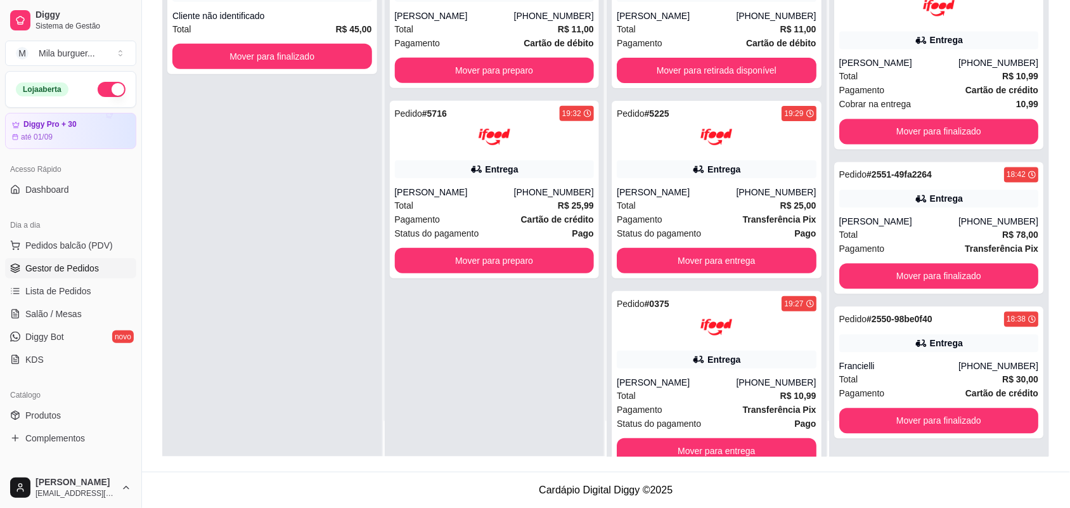
scroll to position [654, 0]
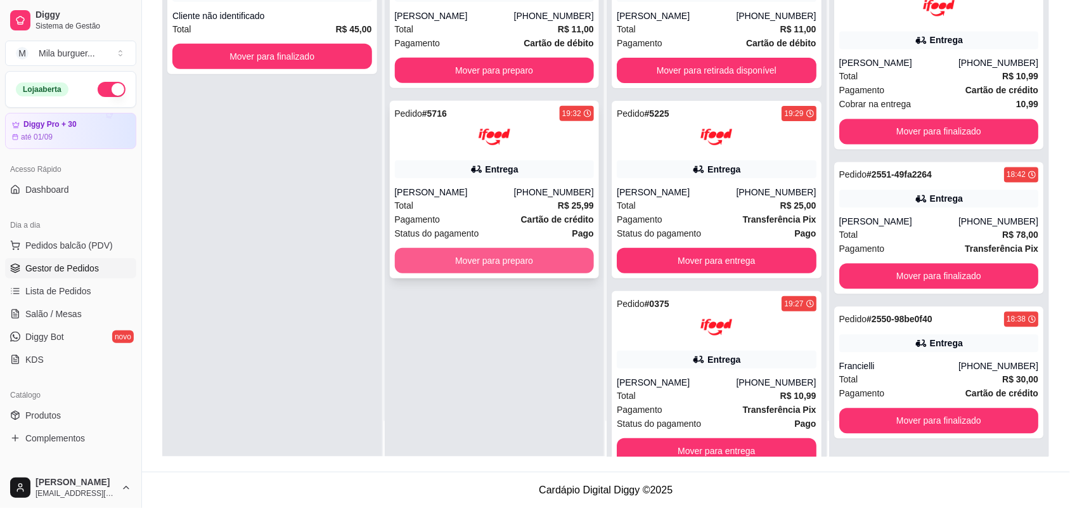
click at [471, 259] on button "Mover para preparo" at bounding box center [495, 260] width 200 height 25
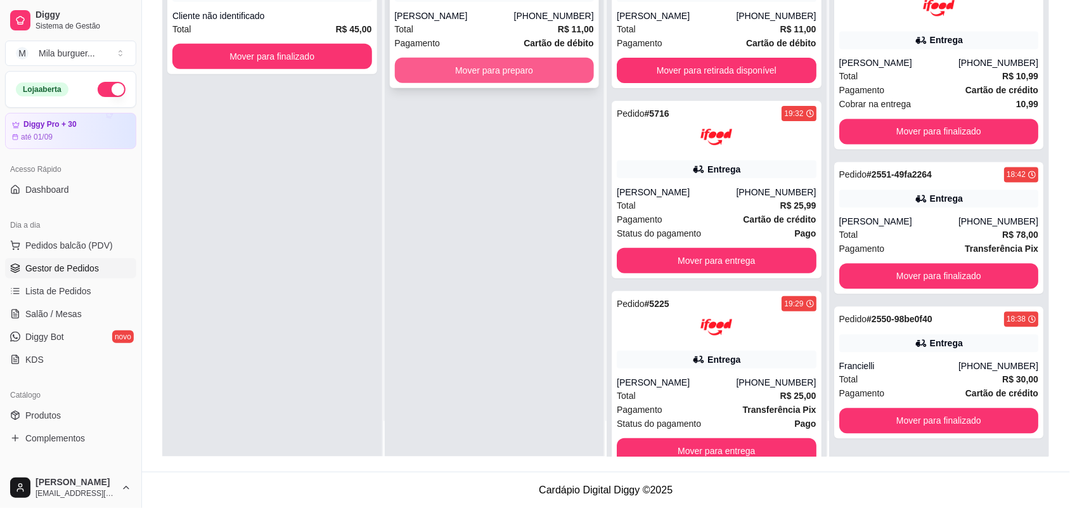
click at [480, 81] on button "Mover para preparo" at bounding box center [495, 70] width 200 height 25
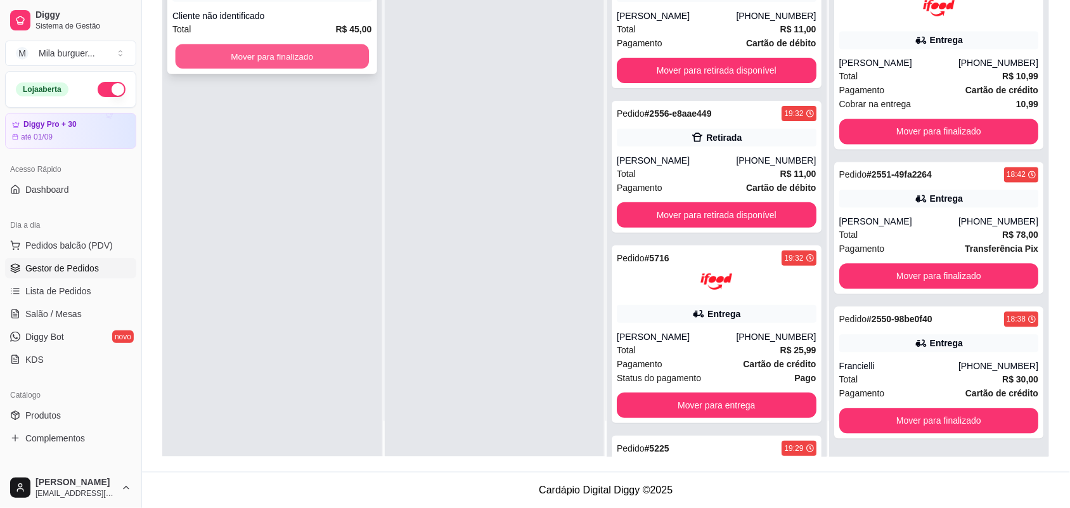
click at [358, 60] on button "Mover para finalizado" at bounding box center [272, 56] width 193 height 25
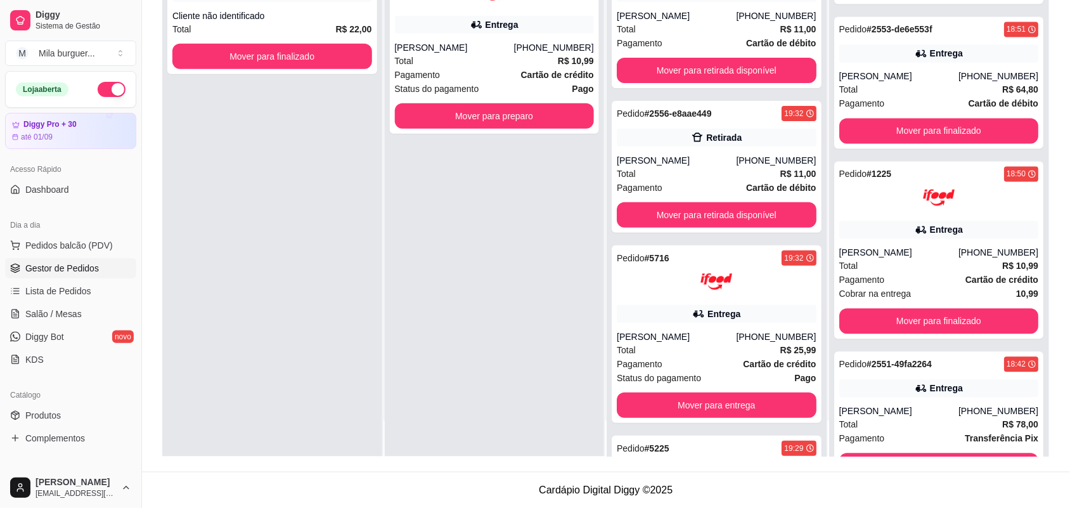
scroll to position [845, 0]
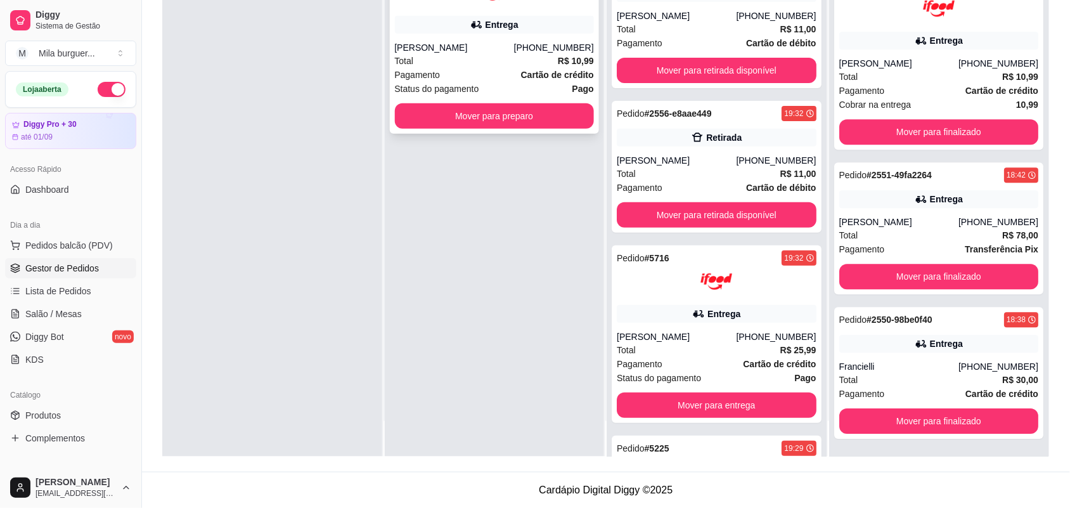
click at [390, 115] on div "Pedido # 7495 19:37 Entrega [PERSON_NAME] [PHONE_NUMBER] Total R$ 10,99 Pagamen…" at bounding box center [495, 44] width 210 height 177
click at [431, 122] on button "Mover para preparo" at bounding box center [493, 116] width 193 height 25
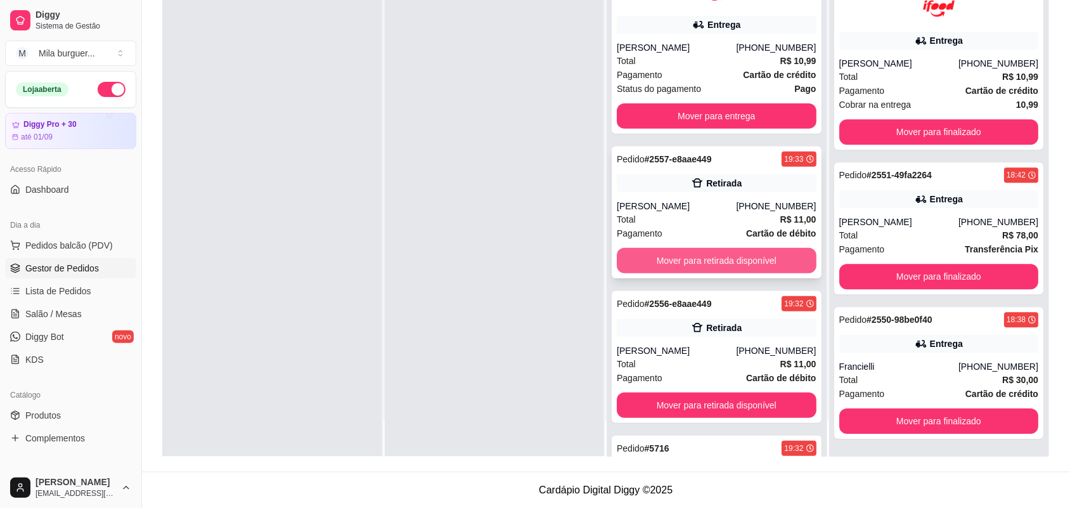
click at [705, 258] on button "Mover para retirada disponível" at bounding box center [716, 260] width 200 height 25
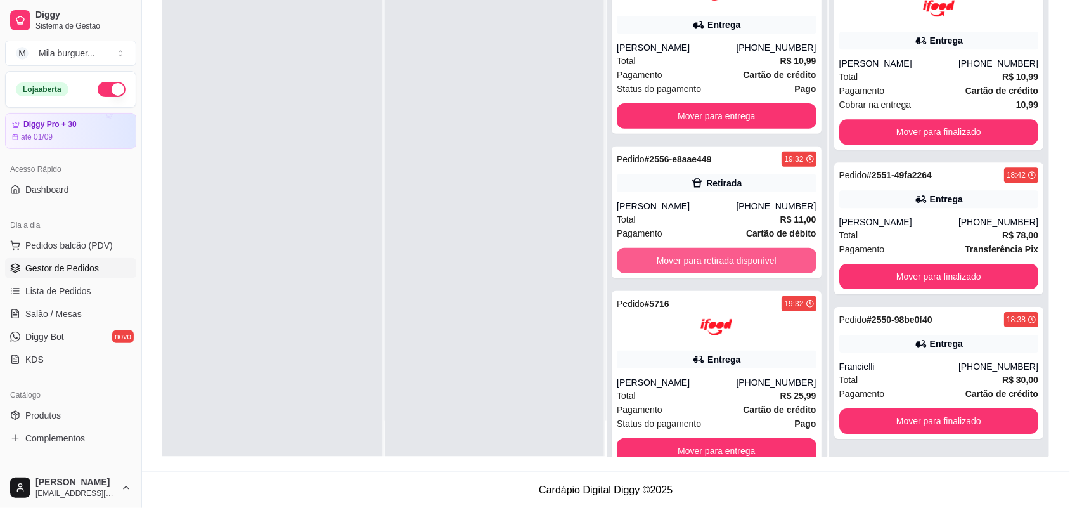
click at [705, 258] on button "Mover para retirada disponível" at bounding box center [716, 260] width 200 height 25
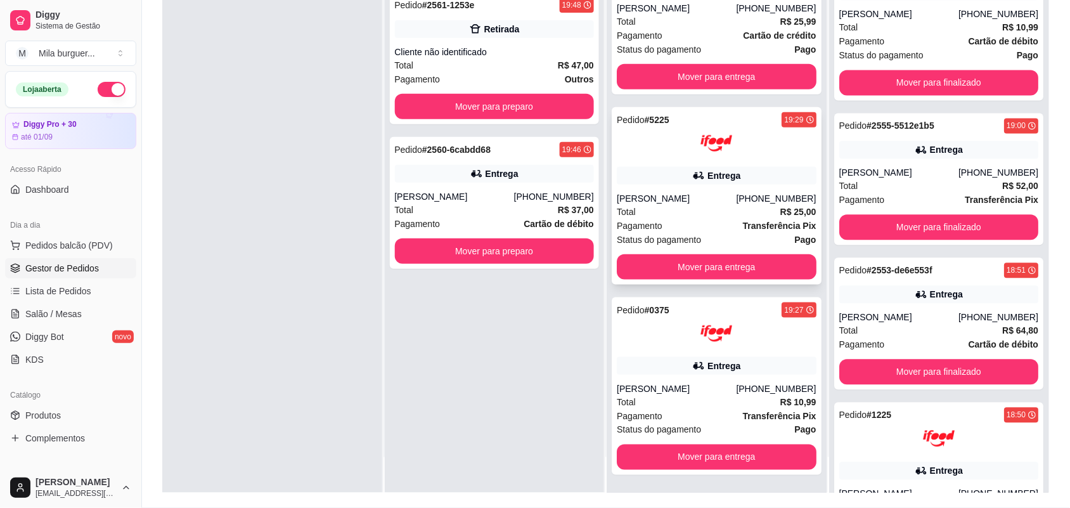
scroll to position [158, 0]
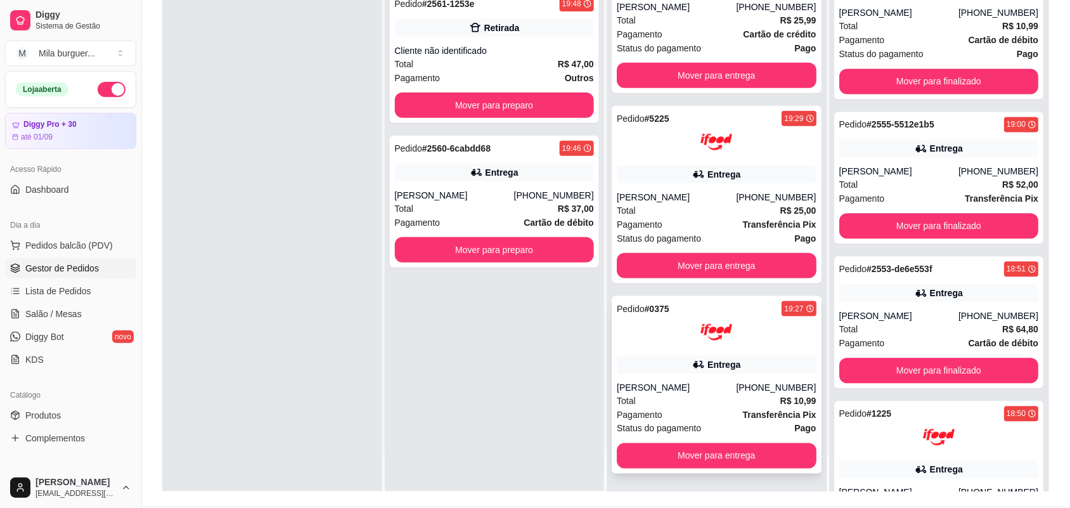
click at [705, 338] on img at bounding box center [716, 332] width 32 height 32
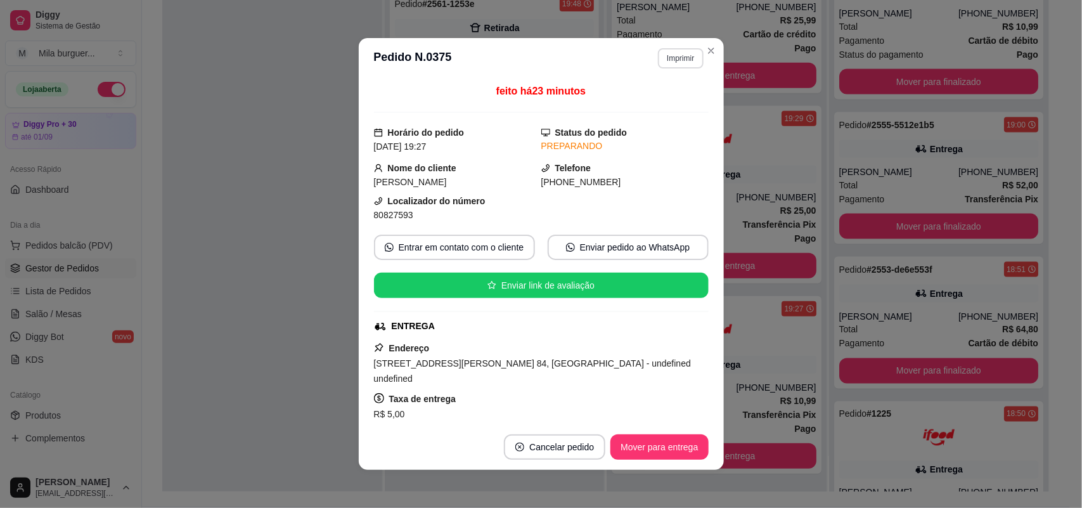
click at [670, 61] on button "Imprimir" at bounding box center [680, 58] width 45 height 20
click at [663, 103] on button "IMPRESSORA" at bounding box center [652, 103] width 89 height 20
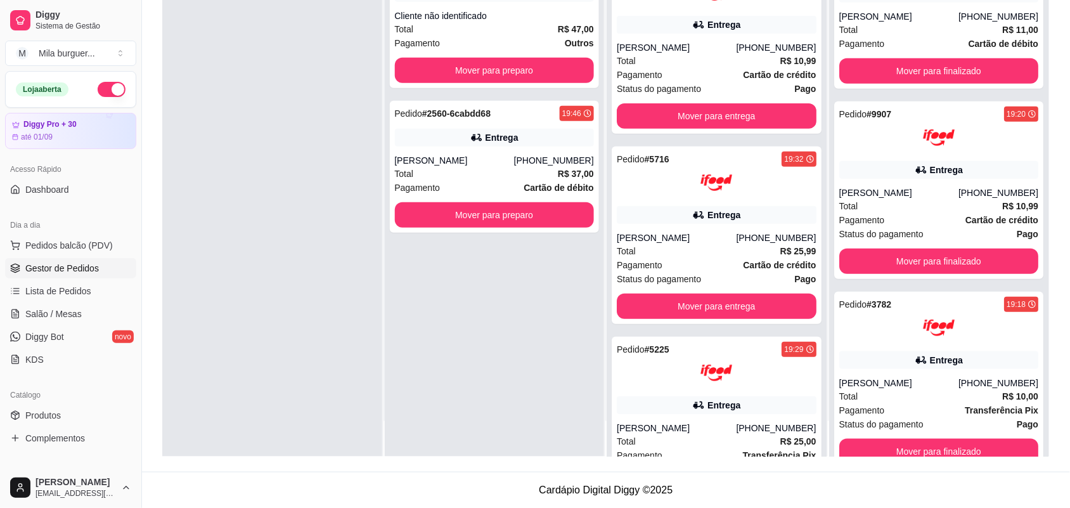
scroll to position [25, 0]
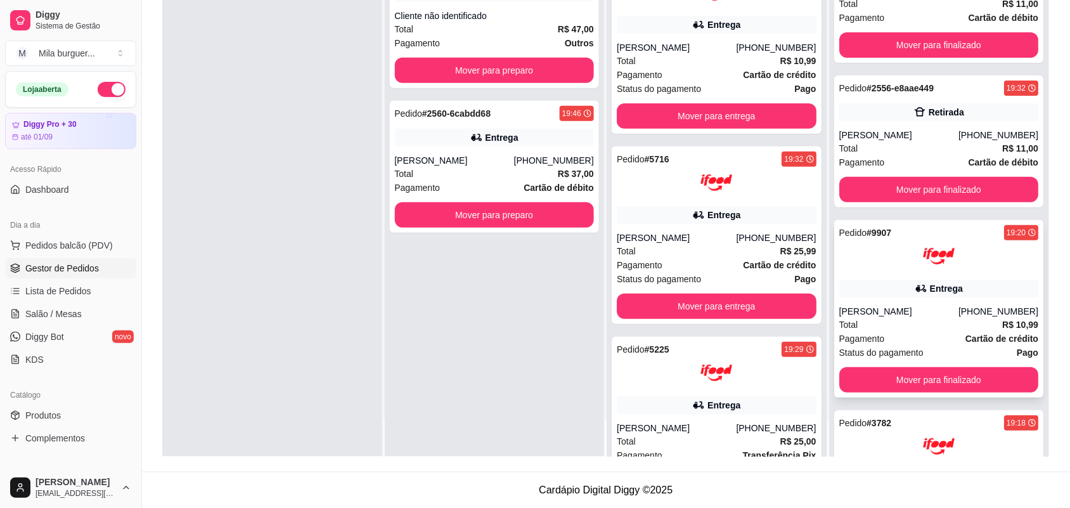
click at [881, 270] on div at bounding box center [939, 256] width 200 height 32
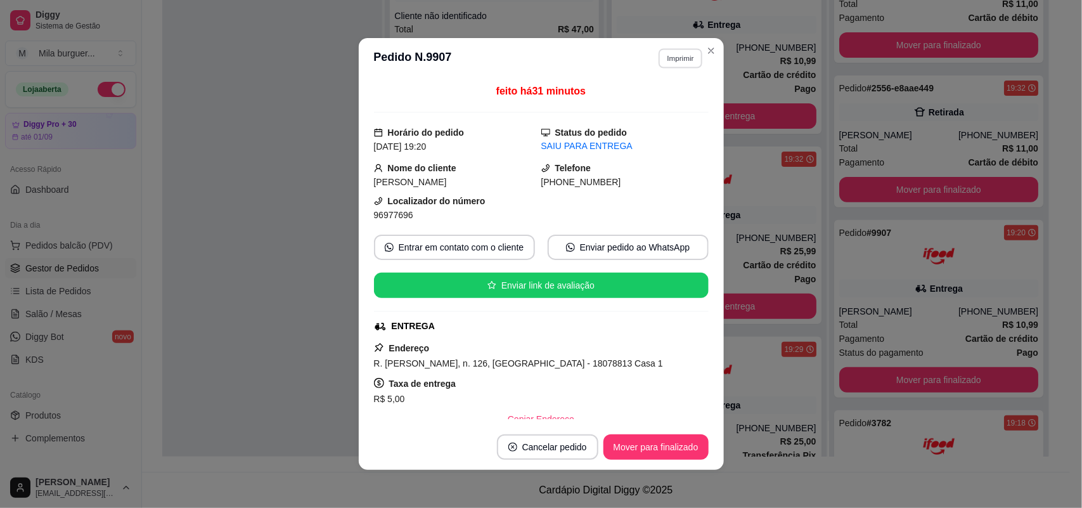
click at [683, 54] on button "Imprimir" at bounding box center [680, 58] width 44 height 20
click at [661, 99] on button "IMPRESSORA" at bounding box center [652, 103] width 89 height 20
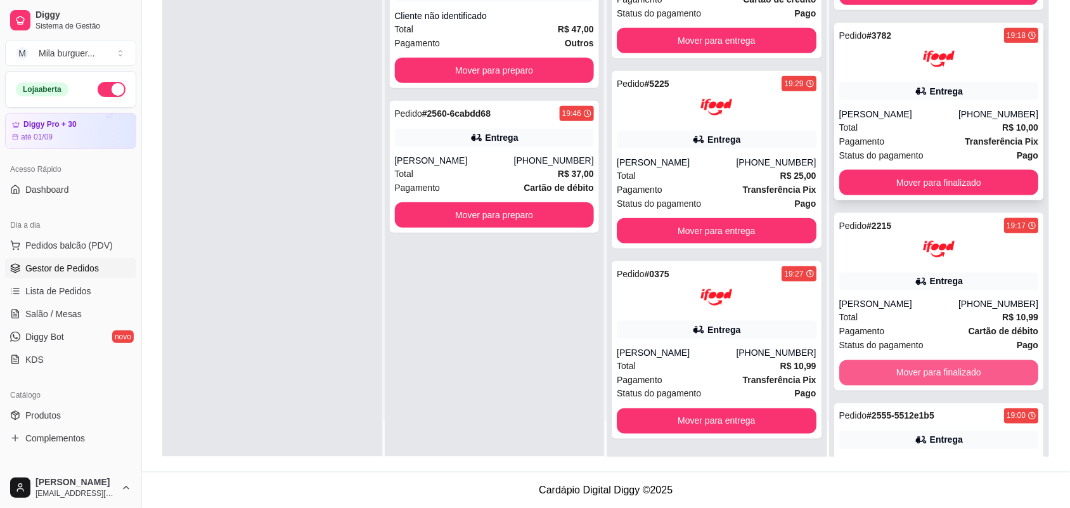
scroll to position [317, 0]
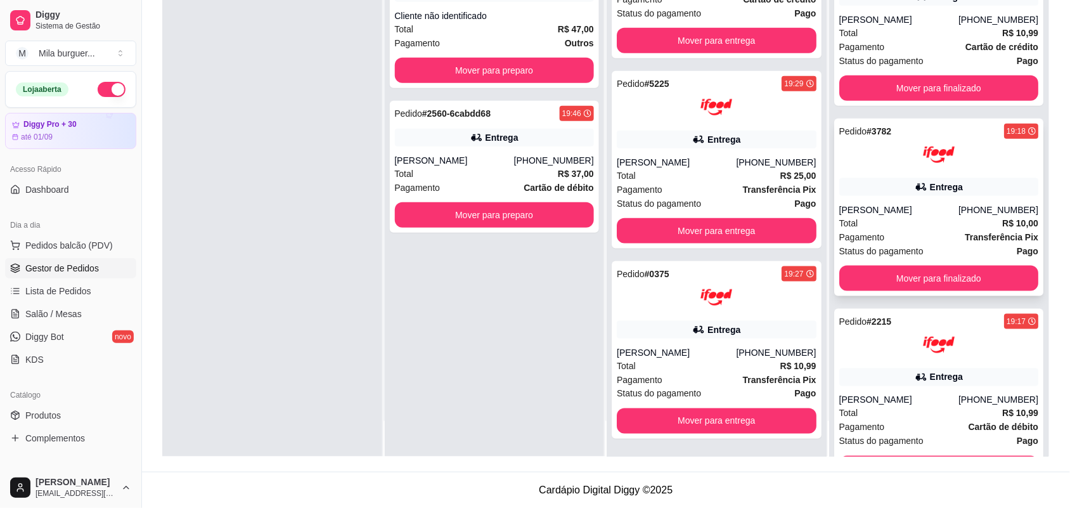
click at [914, 182] on icon at bounding box center [920, 187] width 13 height 13
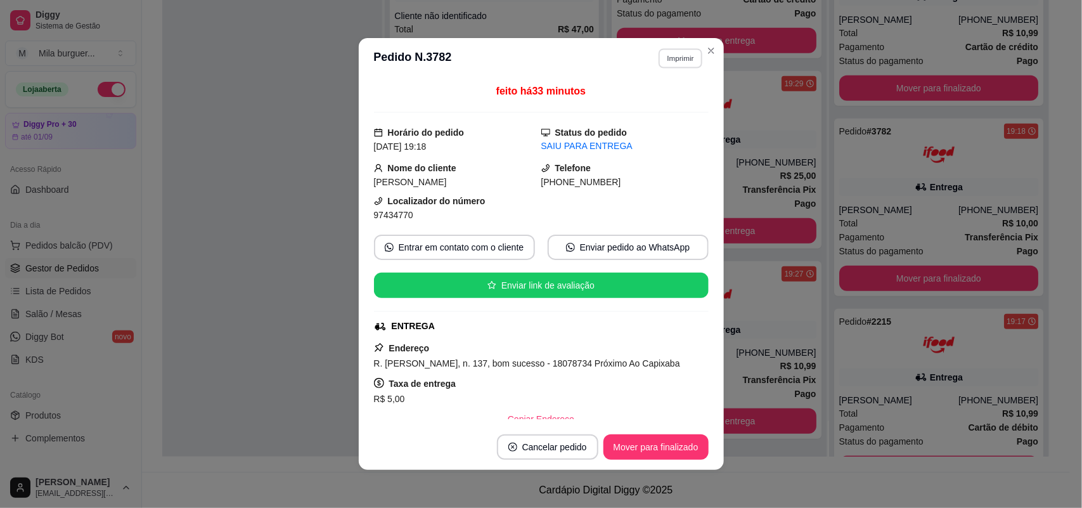
click at [677, 55] on button "Imprimir" at bounding box center [680, 58] width 44 height 20
click at [672, 100] on button "IMPRESSORA" at bounding box center [653, 103] width 92 height 20
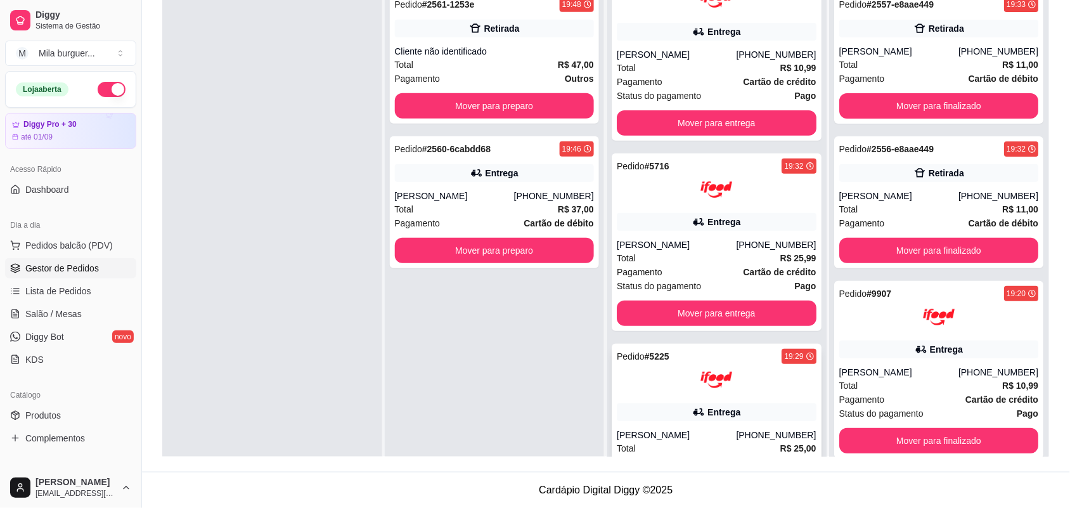
scroll to position [0, 0]
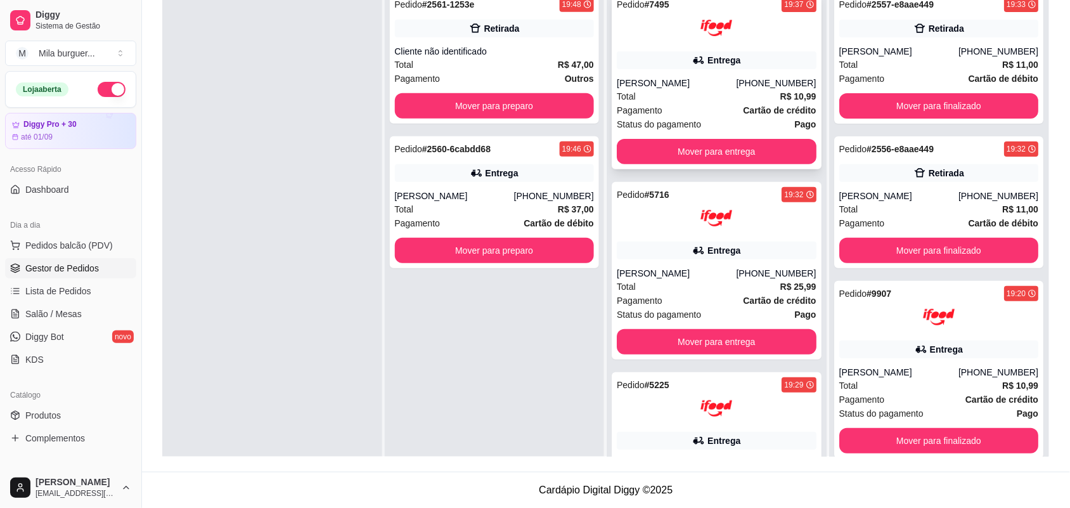
click at [743, 115] on strong "Cartão de crédito" at bounding box center [779, 110] width 73 height 10
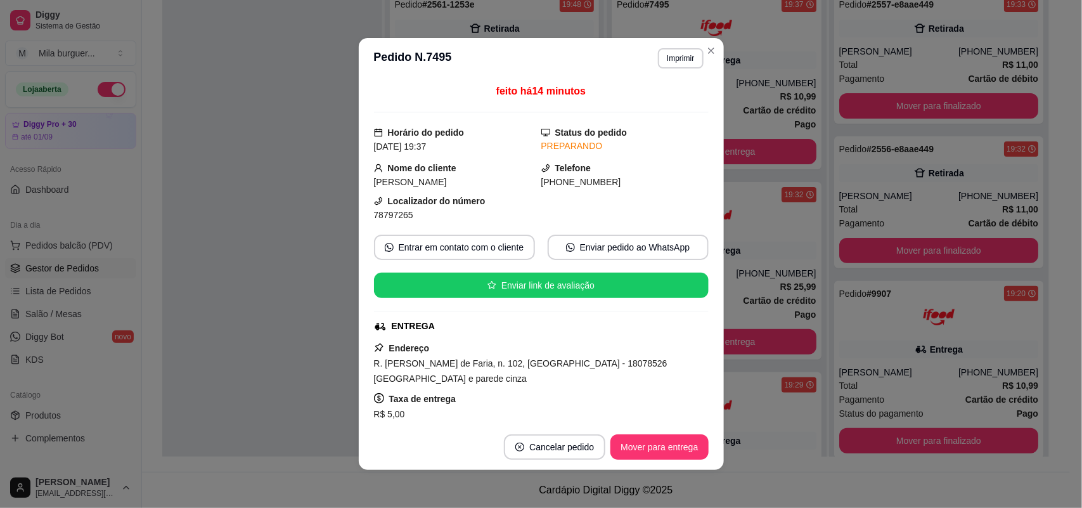
click at [676, 48] on div "**********" at bounding box center [675, 58] width 55 height 20
click at [675, 57] on button "Imprimir" at bounding box center [680, 58] width 44 height 20
click at [669, 92] on div "Escolha a impressora IMPRESSORA" at bounding box center [652, 94] width 105 height 43
click at [665, 103] on button "IMPRESSORA" at bounding box center [652, 103] width 89 height 20
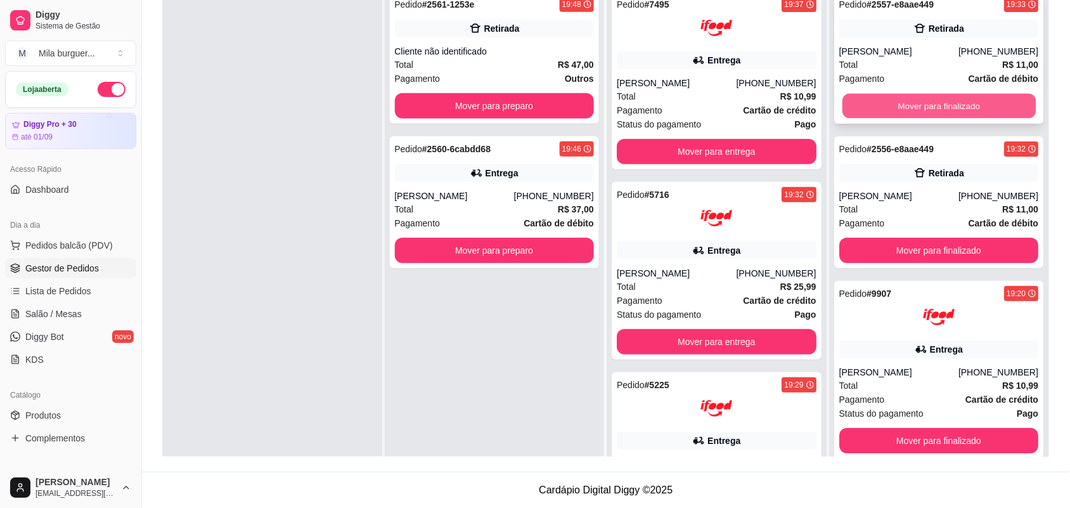
click at [878, 103] on button "Mover para finalizado" at bounding box center [937, 106] width 193 height 25
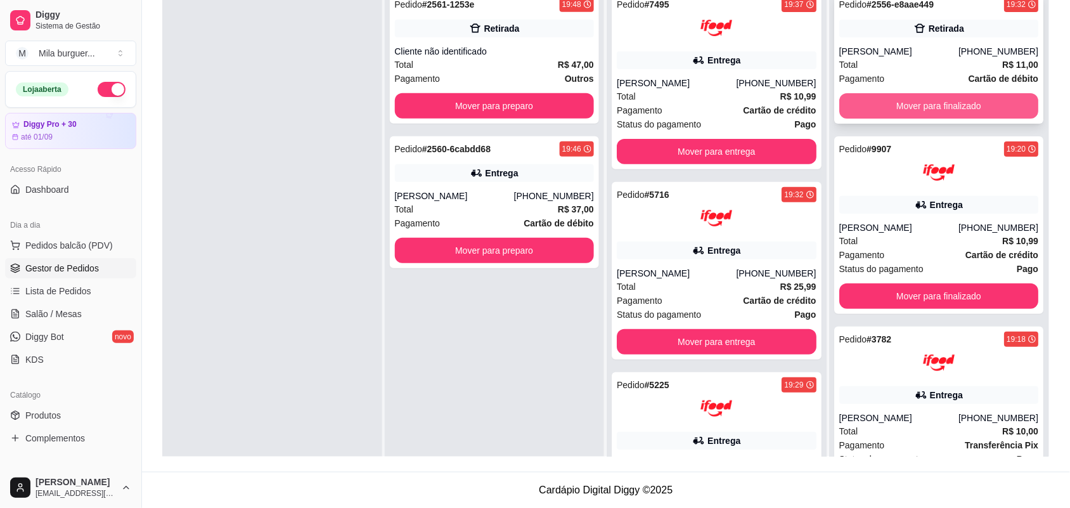
click at [897, 112] on button "Mover para finalizado" at bounding box center [939, 105] width 200 height 25
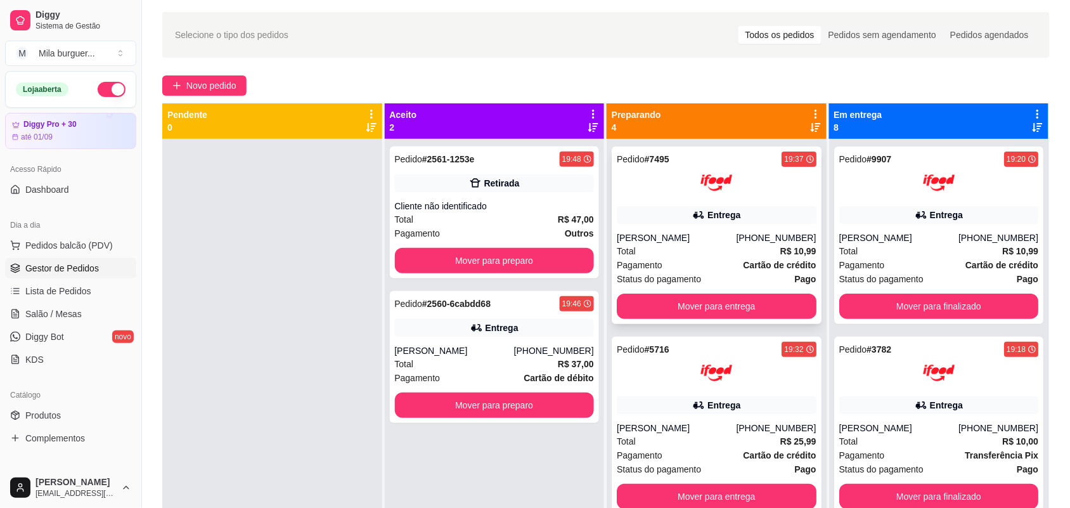
scroll to position [35, 0]
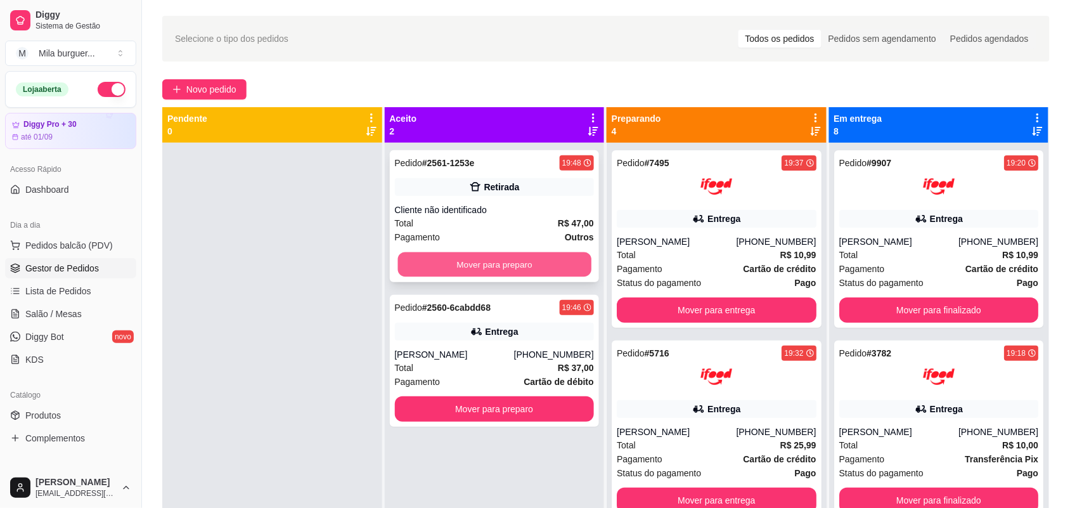
click at [563, 257] on button "Mover para preparo" at bounding box center [493, 264] width 193 height 25
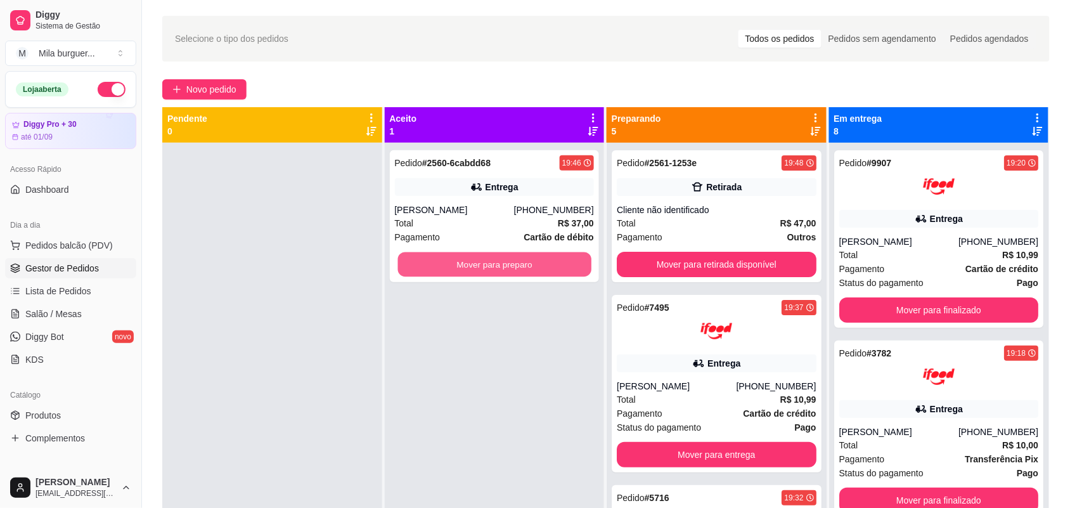
click at [563, 257] on button "Mover para preparo" at bounding box center [493, 264] width 193 height 25
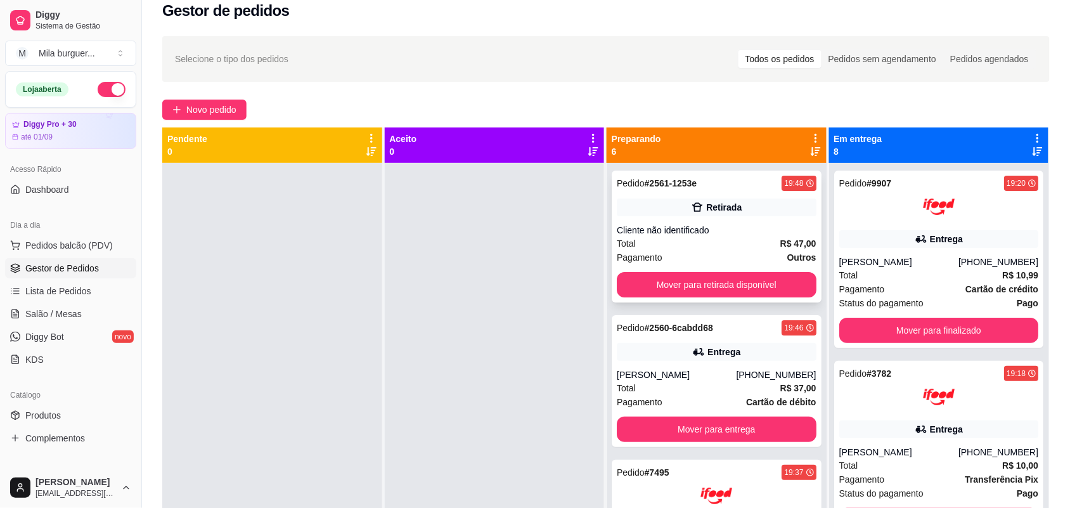
scroll to position [0, 0]
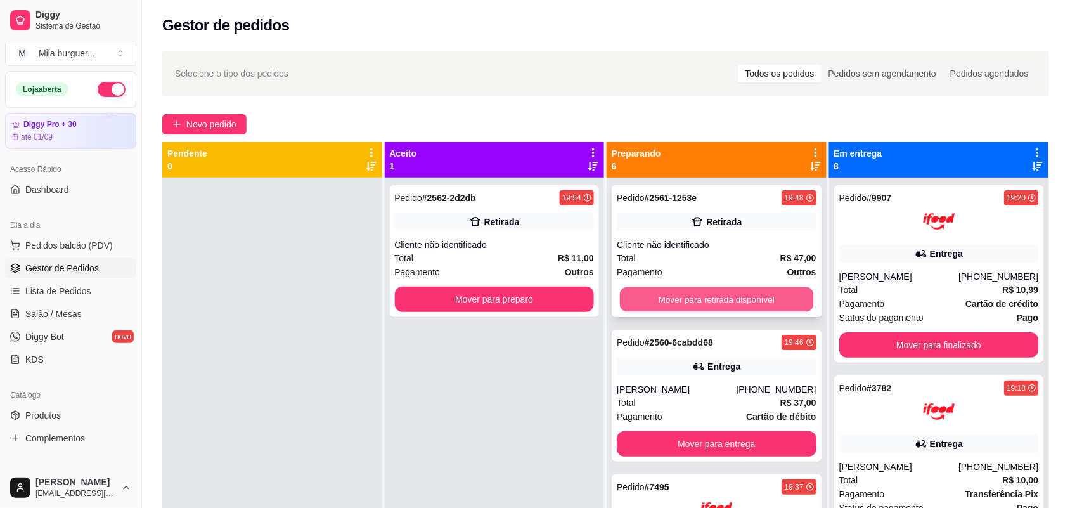
click at [695, 299] on button "Mover para retirada disponível" at bounding box center [716, 299] width 193 height 25
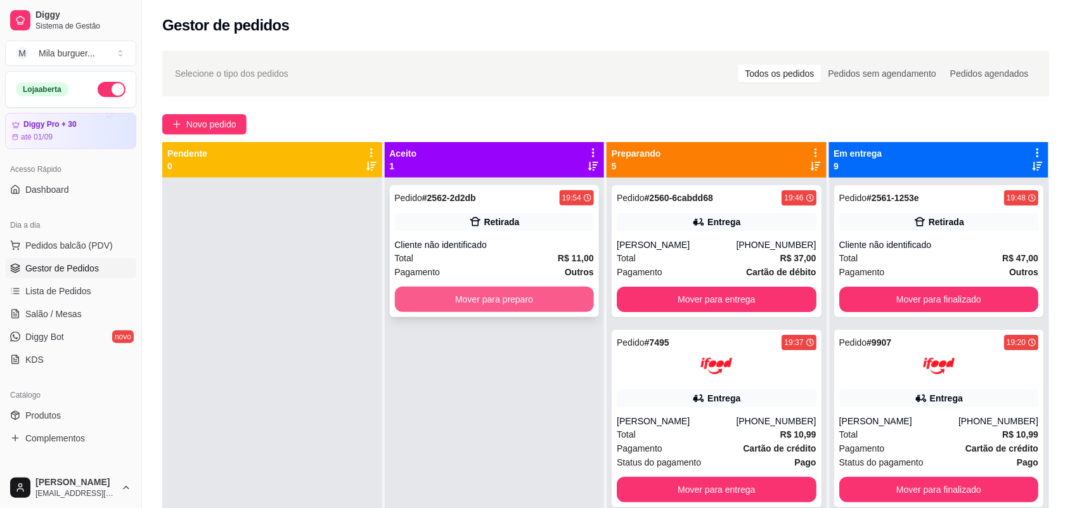
click at [552, 300] on button "Mover para preparo" at bounding box center [495, 298] width 200 height 25
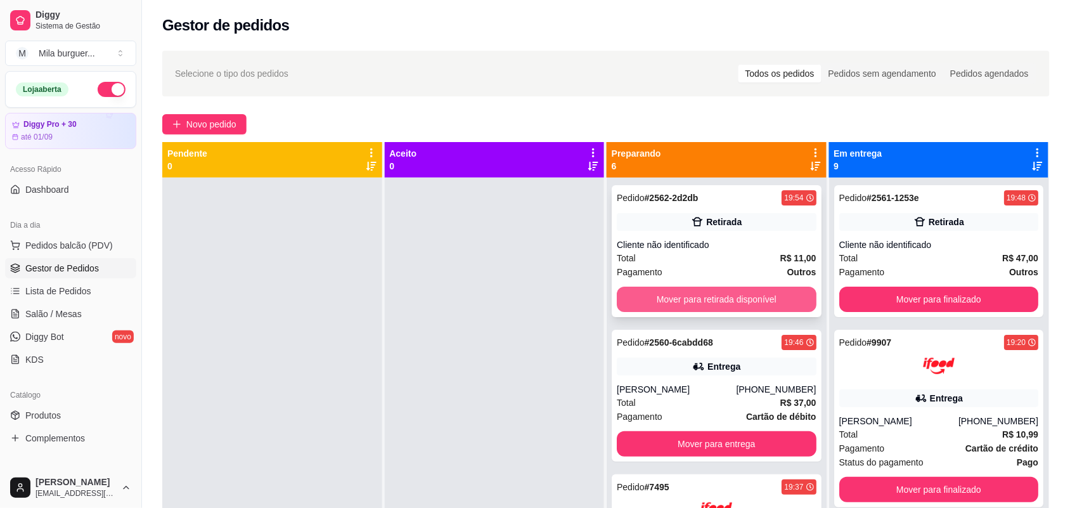
click at [672, 295] on button "Mover para retirada disponível" at bounding box center [716, 298] width 200 height 25
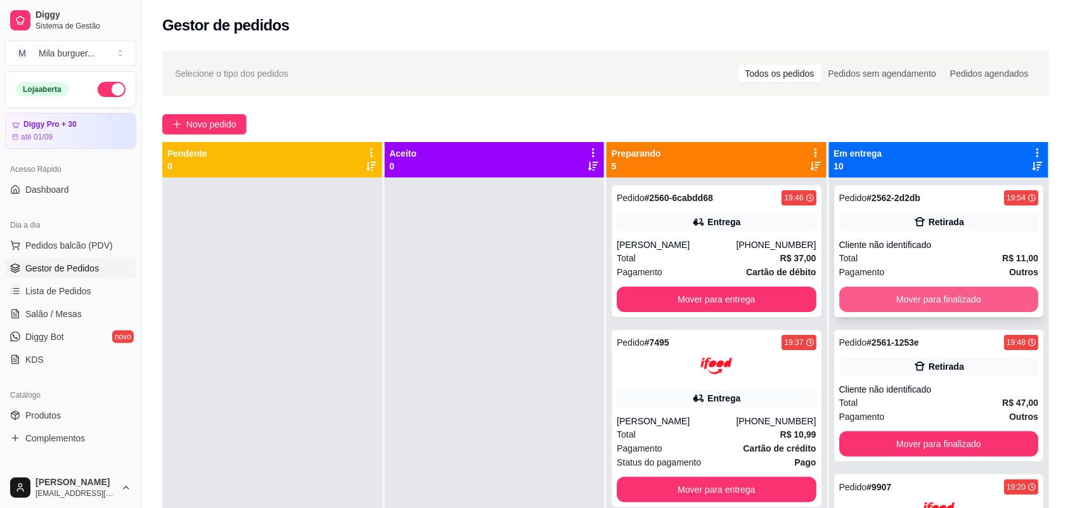
click at [866, 295] on button "Mover para finalizado" at bounding box center [939, 298] width 200 height 25
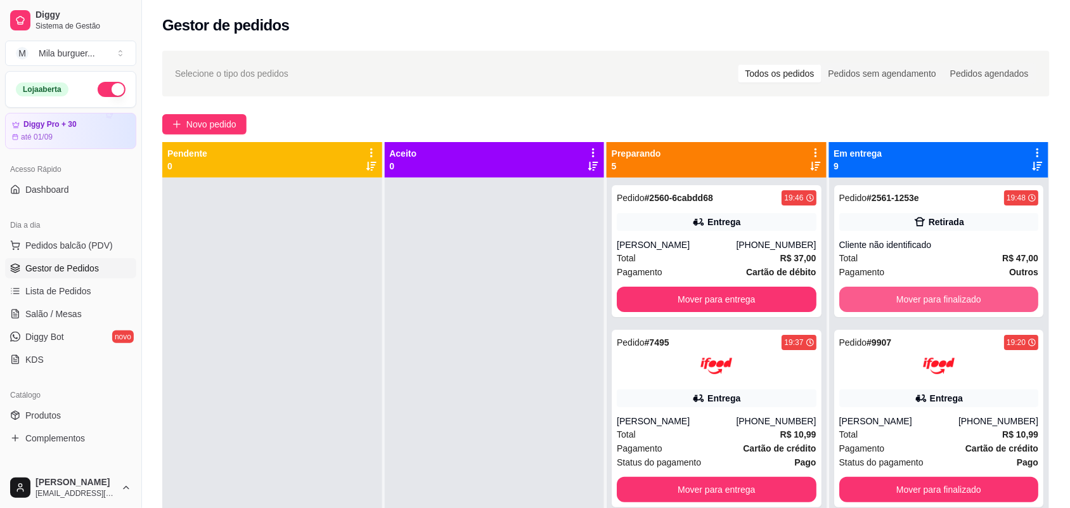
click at [865, 293] on button "Mover para finalizado" at bounding box center [939, 298] width 200 height 25
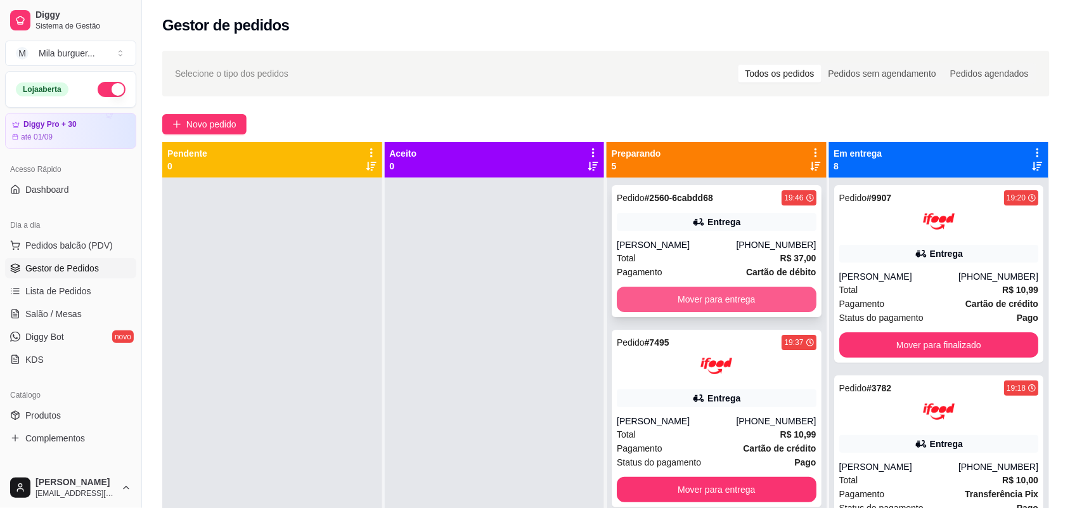
click at [736, 290] on button "Mover para entrega" at bounding box center [716, 298] width 200 height 25
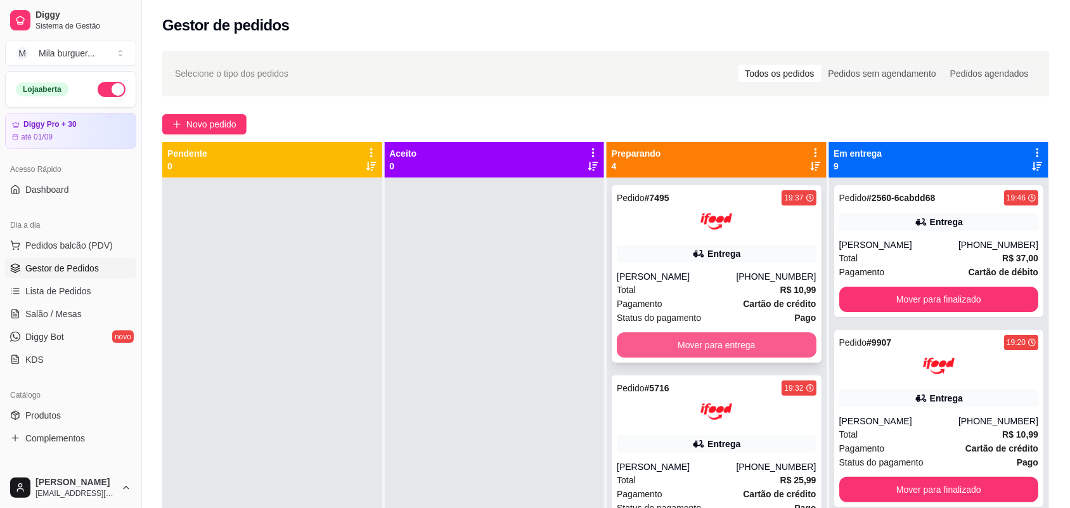
click at [751, 347] on button "Mover para entrega" at bounding box center [716, 344] width 200 height 25
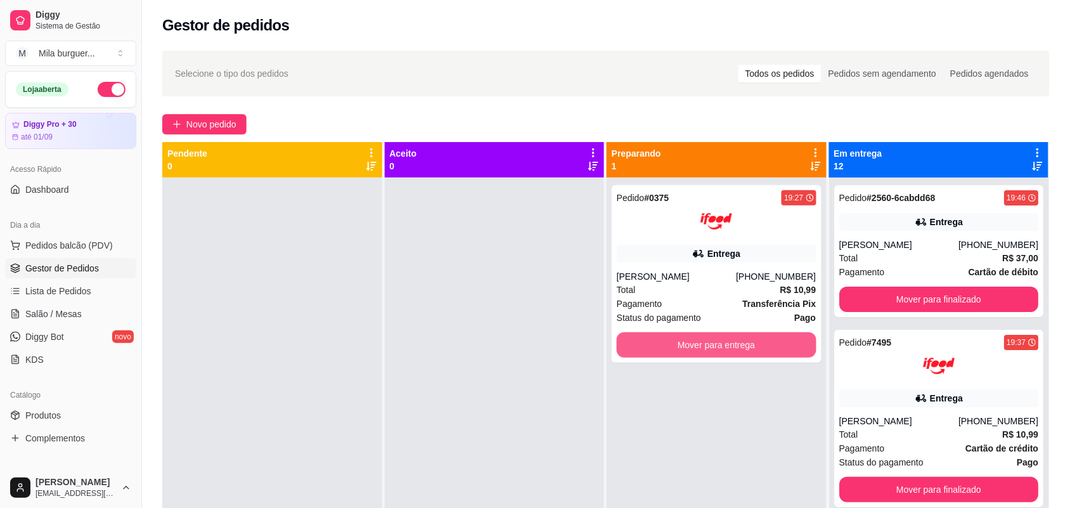
click at [751, 347] on button "Mover para entrega" at bounding box center [716, 344] width 200 height 25
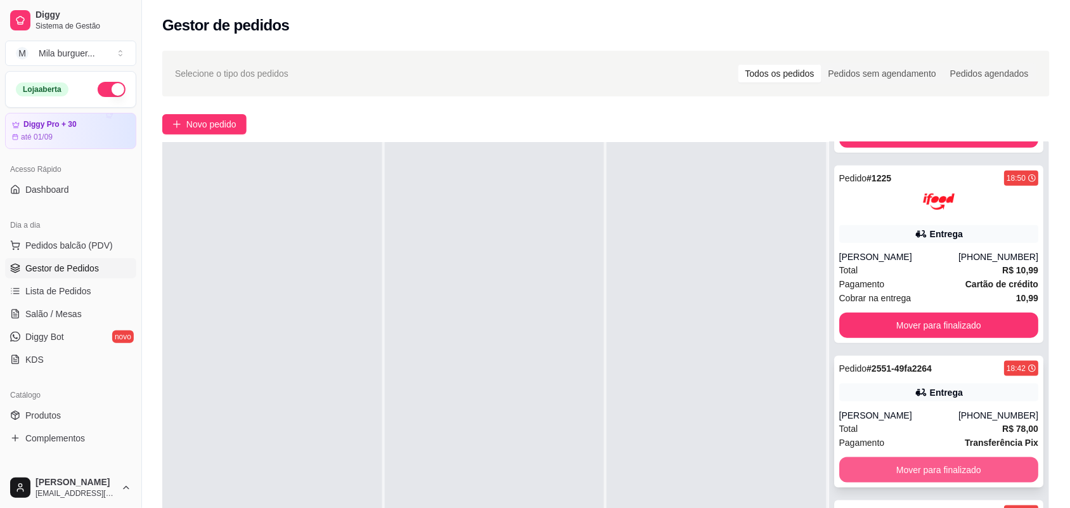
scroll to position [193, 0]
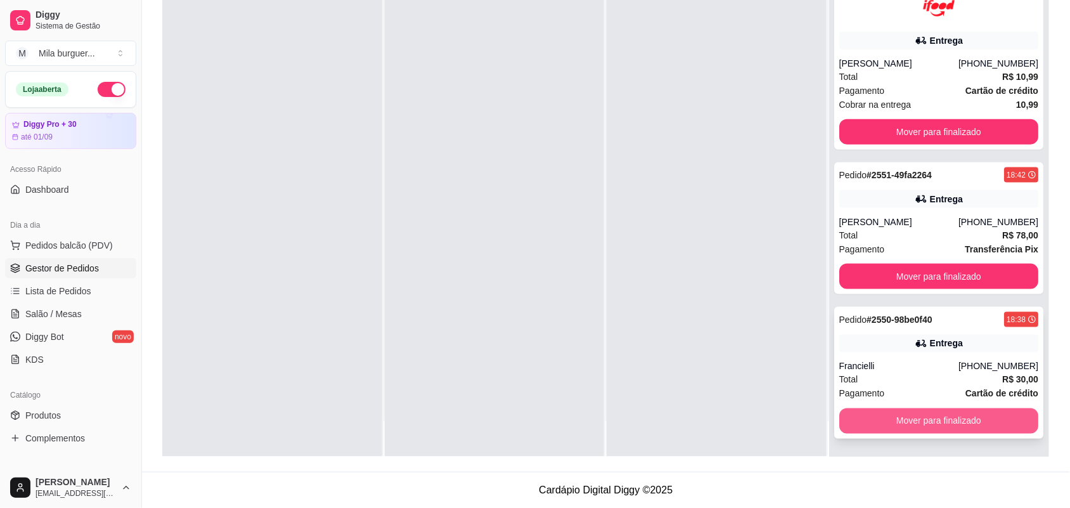
click at [939, 426] on button "Mover para finalizado" at bounding box center [939, 420] width 200 height 25
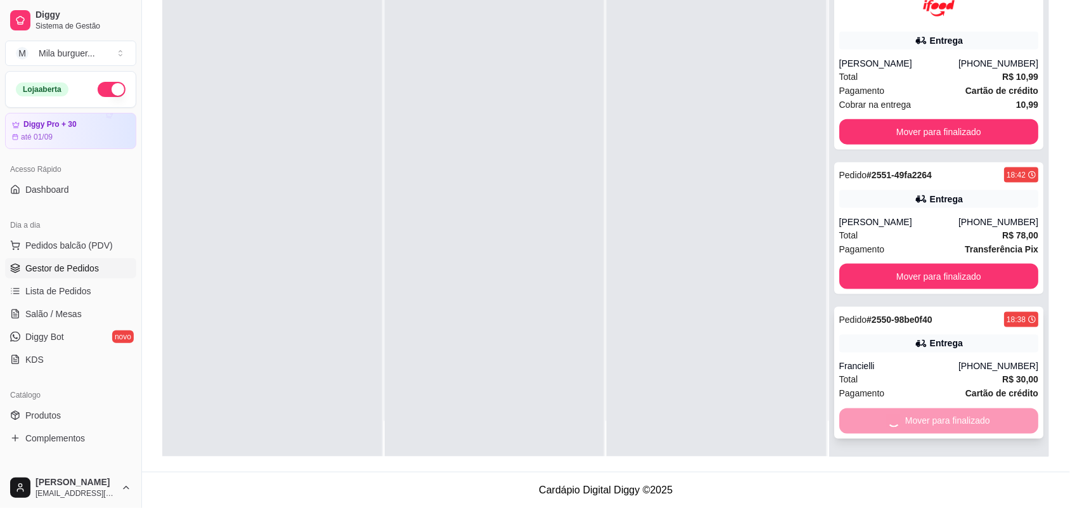
scroll to position [1606, 0]
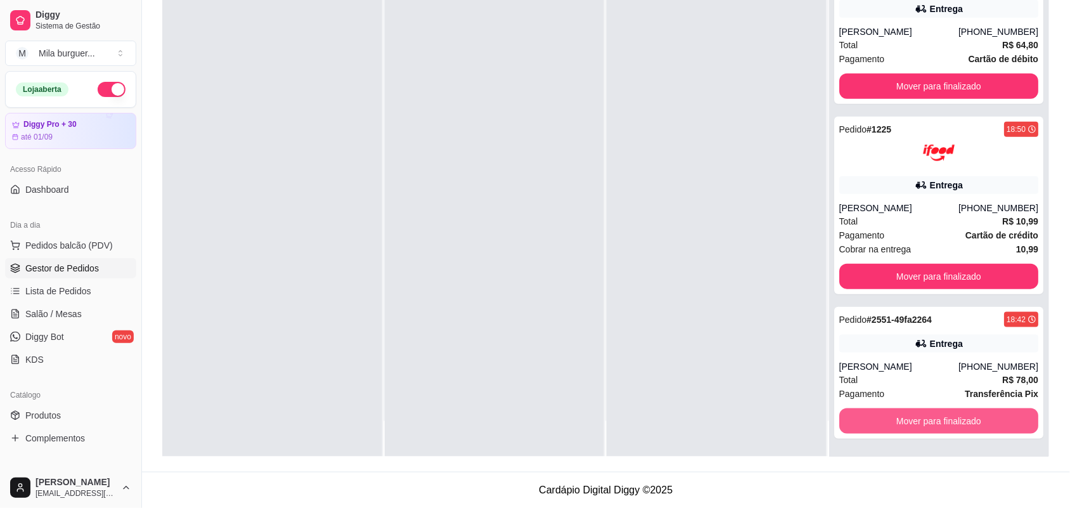
click at [939, 426] on button "Mover para finalizado" at bounding box center [939, 420] width 200 height 25
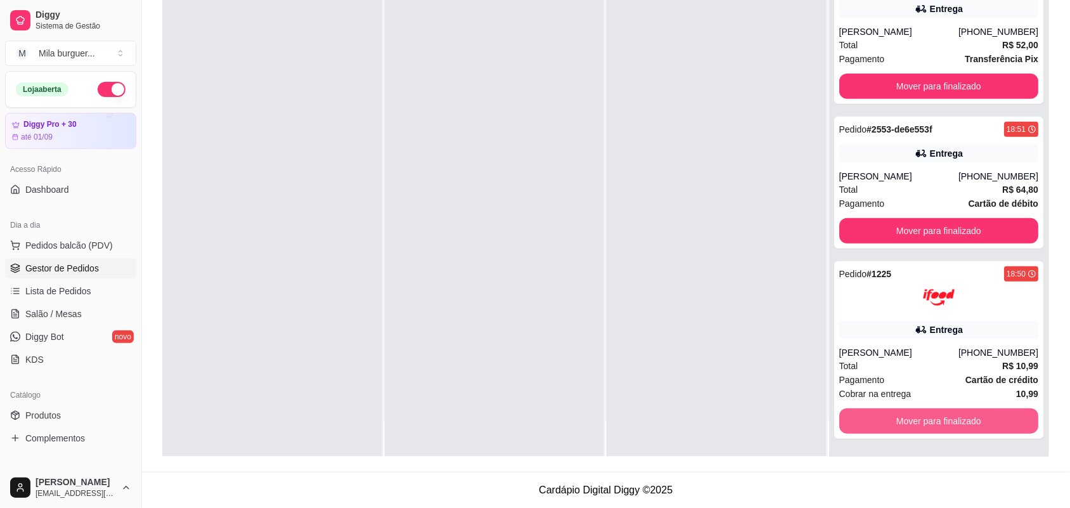
scroll to position [1462, 0]
click at [939, 426] on button "Mover para finalizado" at bounding box center [937, 421] width 193 height 25
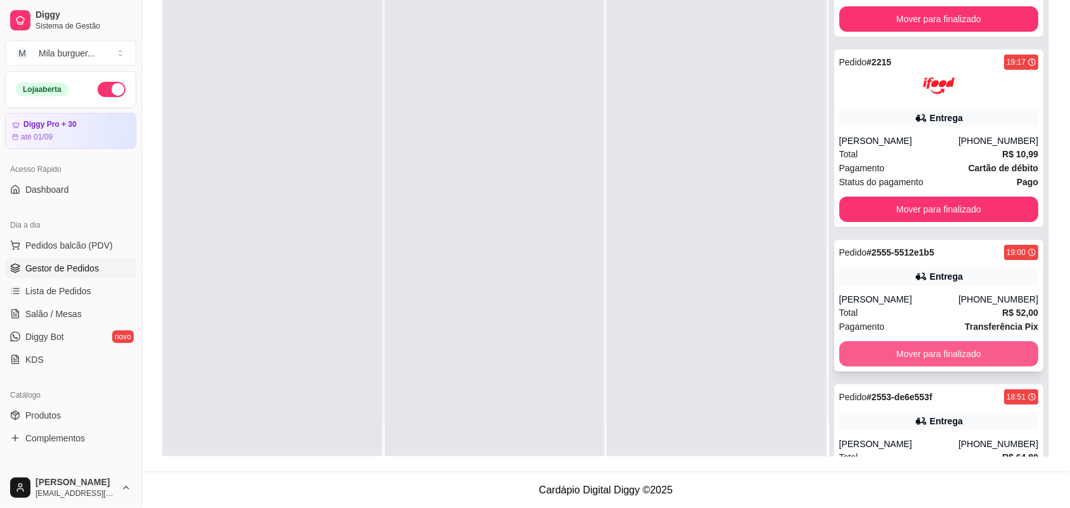
scroll to position [1271, 0]
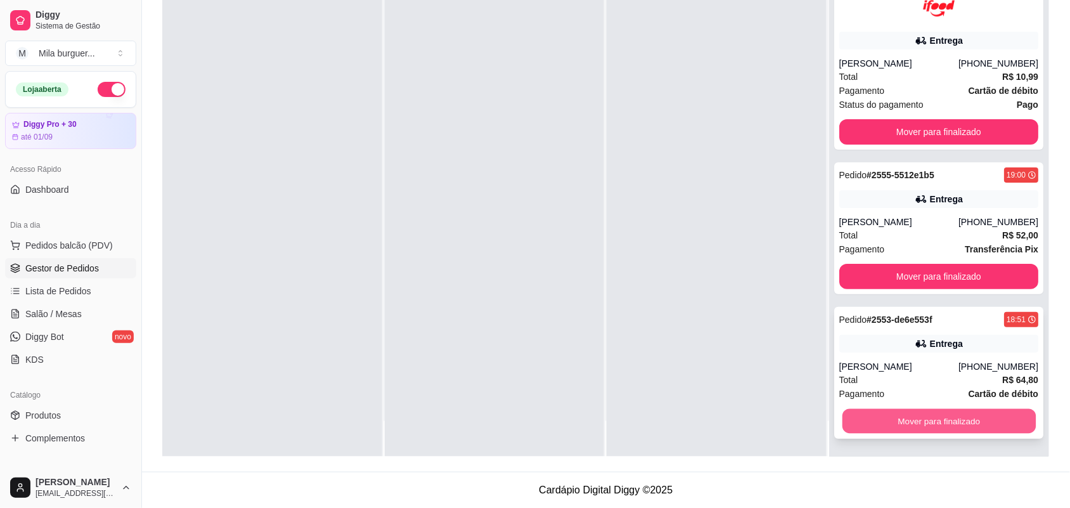
click at [912, 416] on button "Mover para finalizado" at bounding box center [937, 421] width 193 height 25
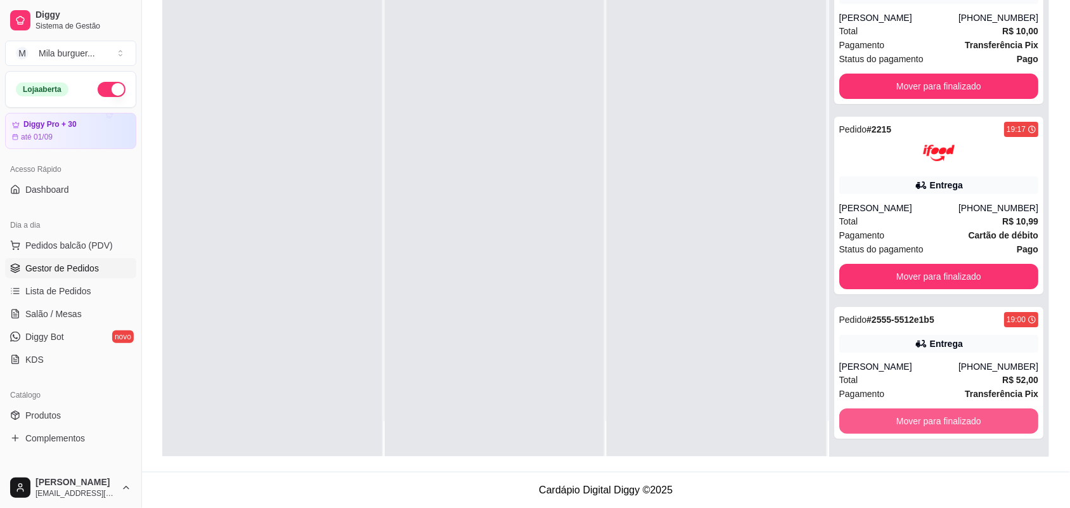
scroll to position [1127, 0]
click at [912, 426] on button "Mover para finalizado" at bounding box center [937, 421] width 193 height 25
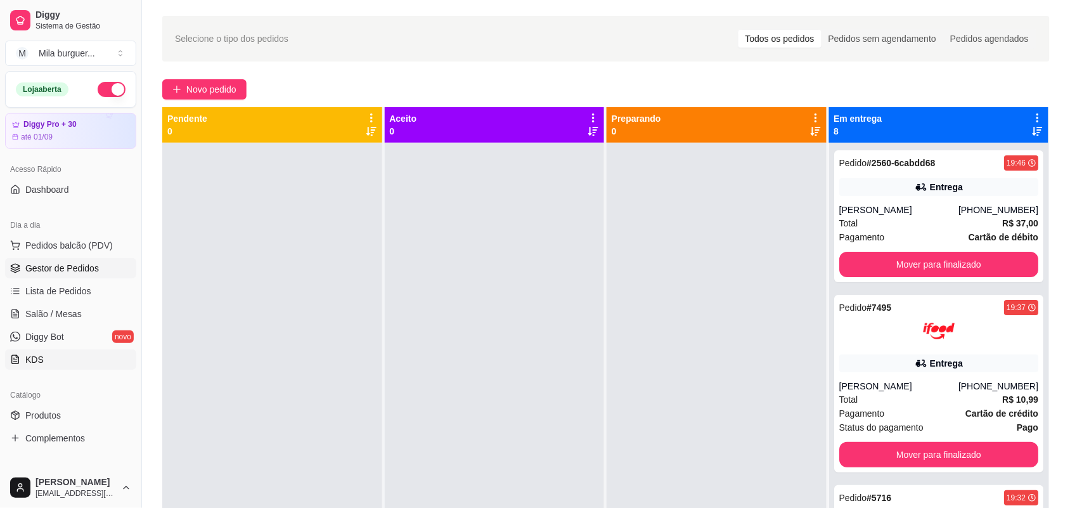
scroll to position [158, 0]
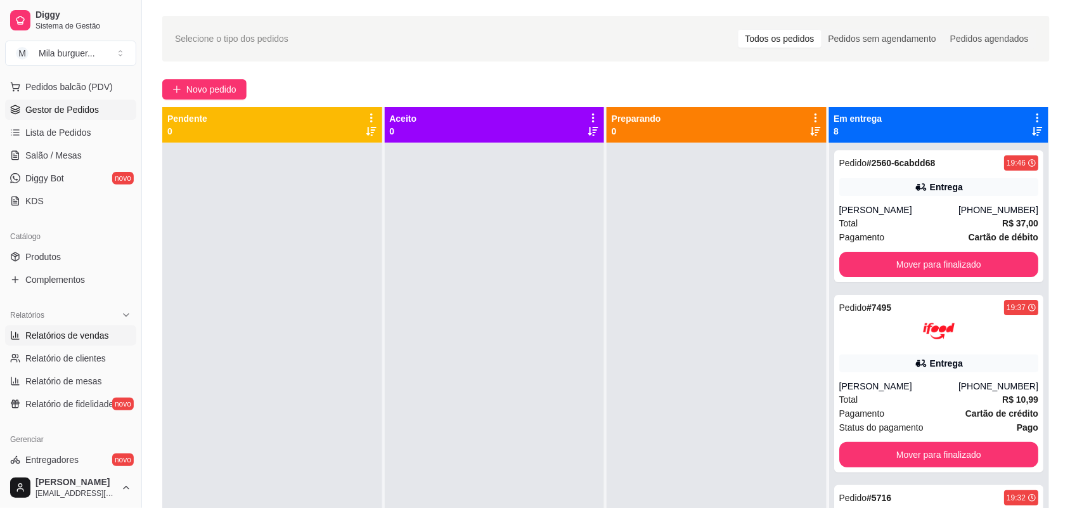
click at [94, 336] on span "Relatórios de vendas" at bounding box center [67, 335] width 84 height 13
select select "ALL"
select select "0"
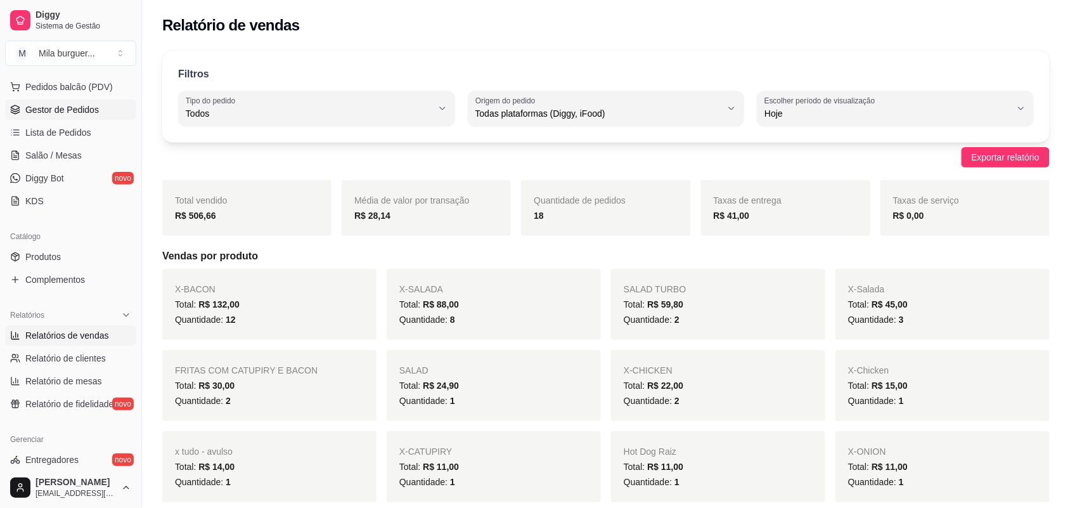
click at [77, 113] on span "Gestor de Pedidos" at bounding box center [61, 109] width 73 height 13
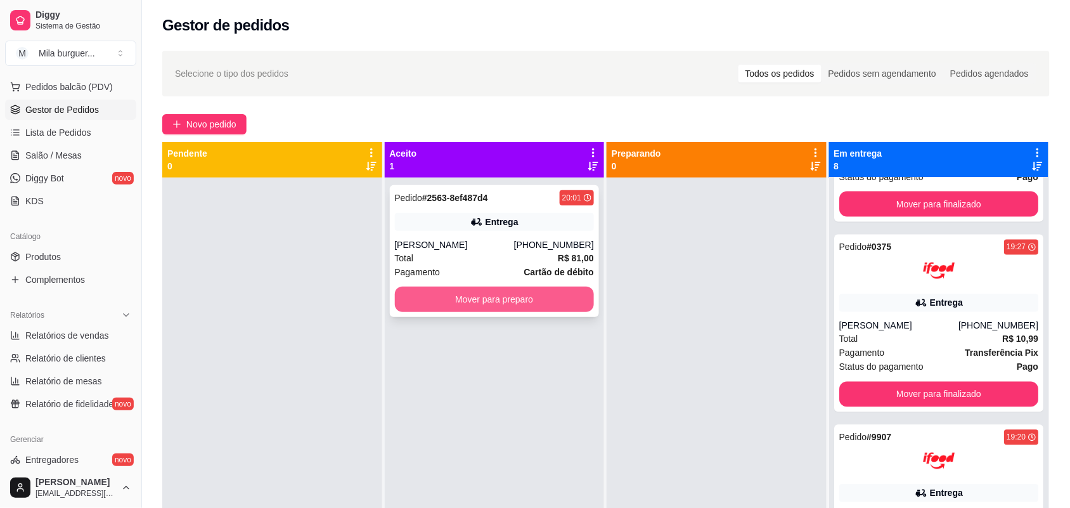
click at [469, 298] on button "Mover para preparo" at bounding box center [495, 298] width 200 height 25
click at [582, 298] on button "Mover para preparo" at bounding box center [495, 298] width 200 height 25
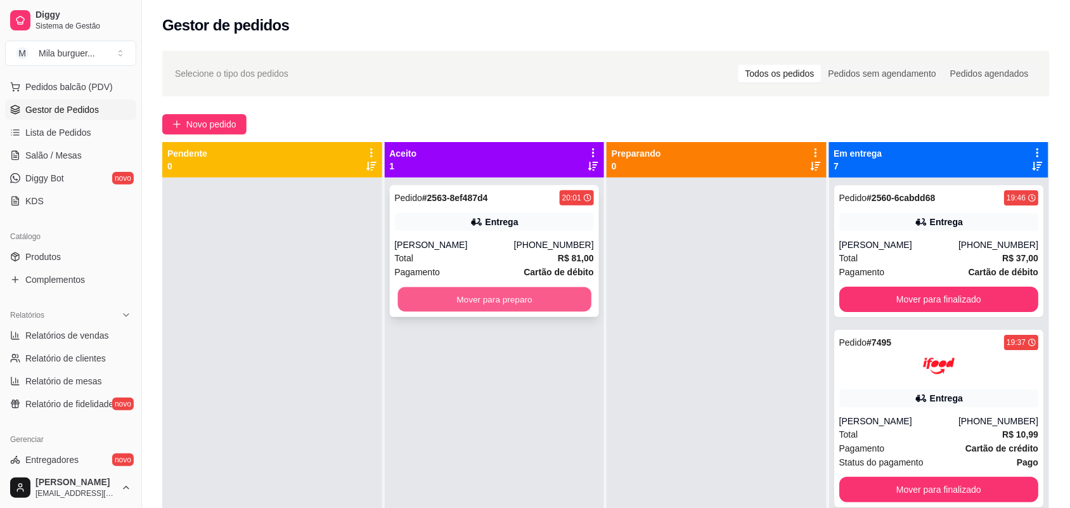
click at [474, 298] on button "Mover para preparo" at bounding box center [493, 299] width 193 height 25
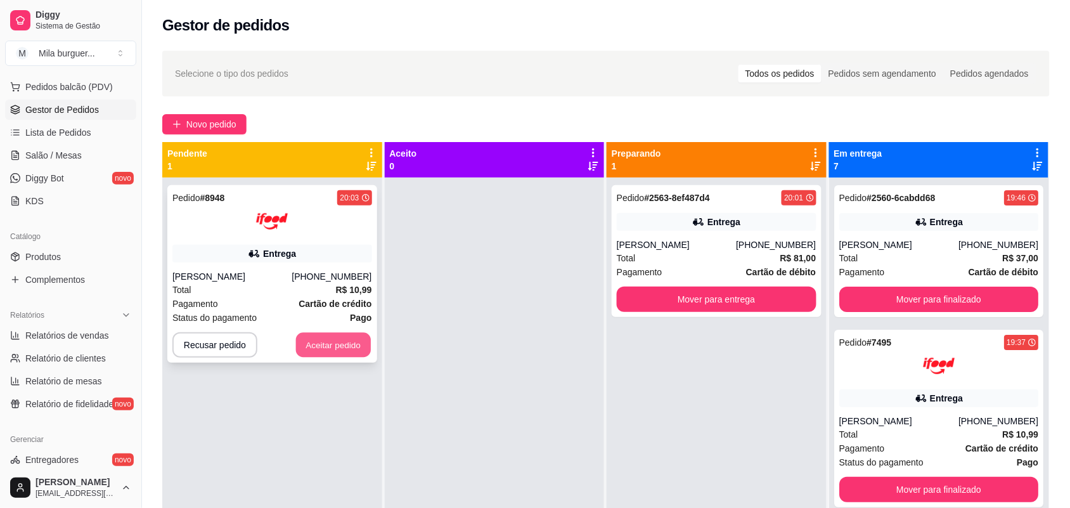
click at [320, 339] on button "Aceitar pedido" at bounding box center [333, 345] width 75 height 25
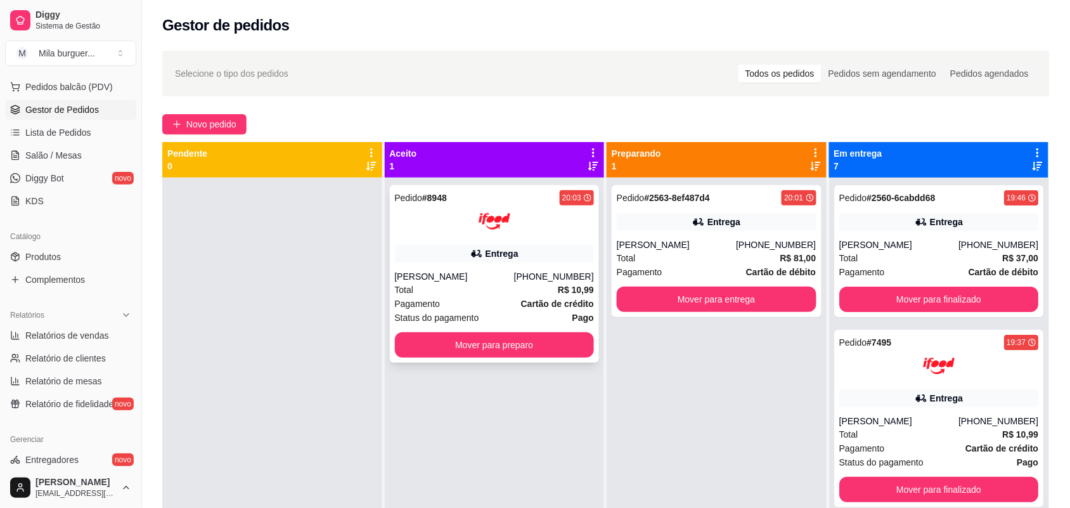
click at [464, 293] on div "Total R$ 10,99" at bounding box center [495, 290] width 200 height 14
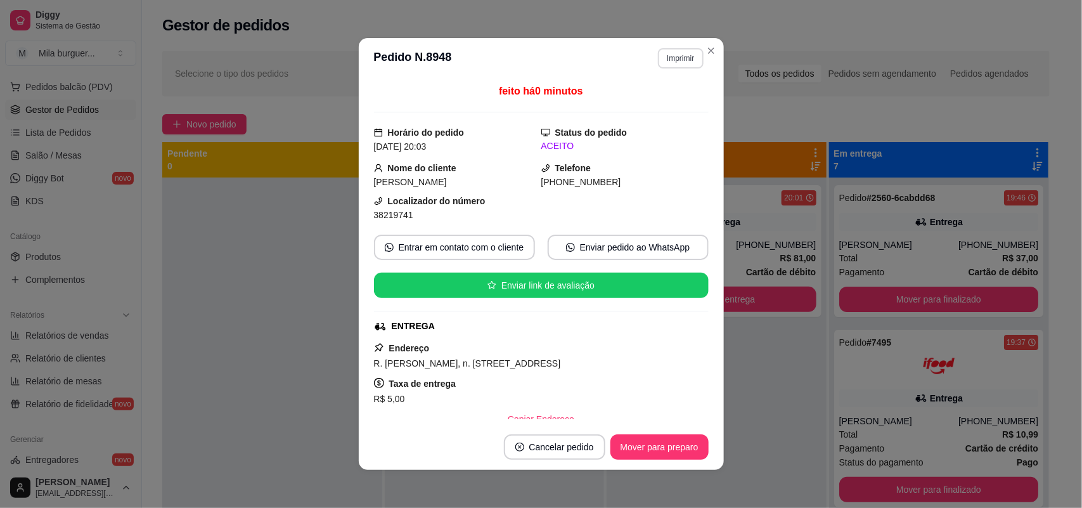
click at [658, 59] on button "Imprimir" at bounding box center [680, 58] width 45 height 20
click at [622, 105] on button "IMPRESSORA" at bounding box center [652, 103] width 89 height 20
click at [659, 57] on button "Imprimir" at bounding box center [680, 58] width 45 height 20
click at [629, 105] on button "IMPRESSORA" at bounding box center [652, 103] width 92 height 20
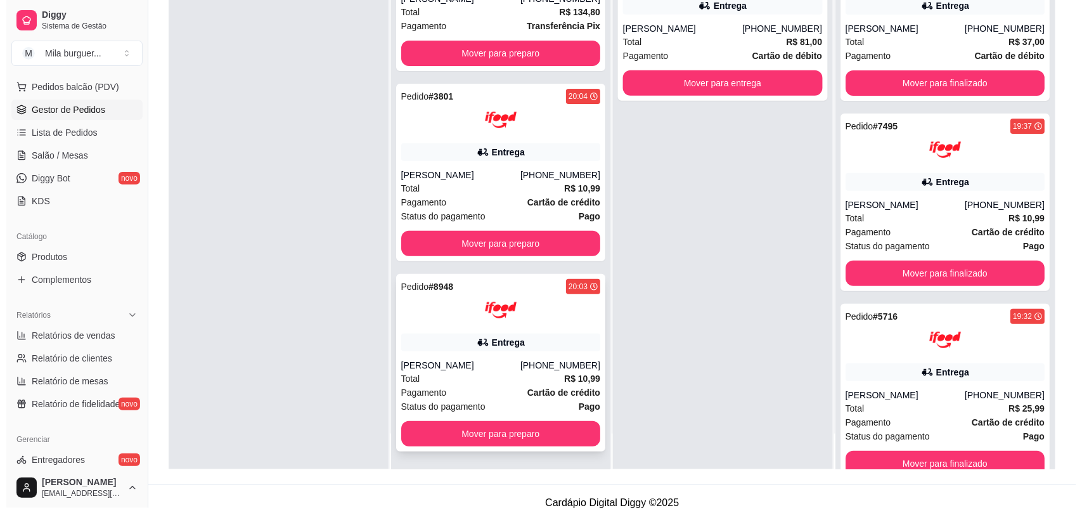
scroll to position [193, 0]
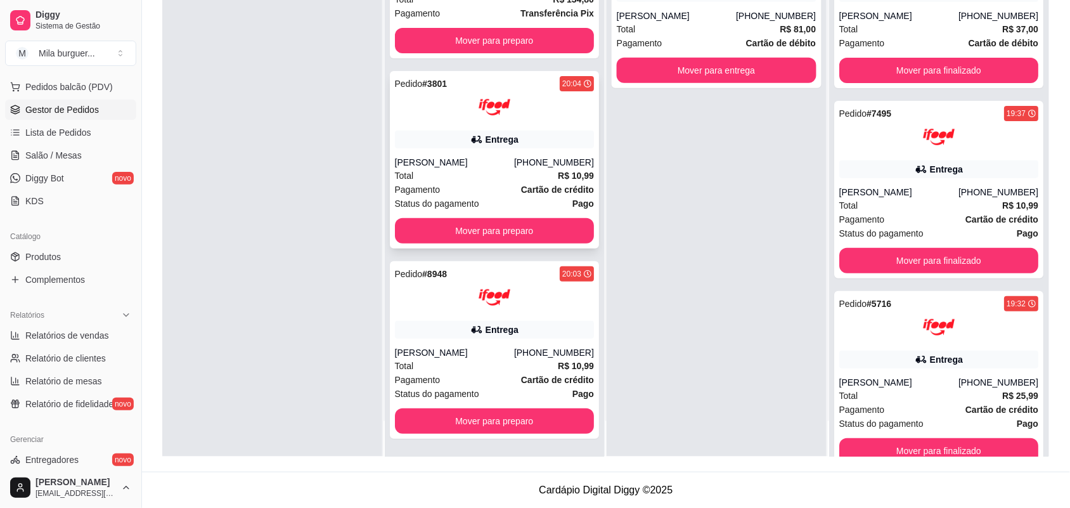
click at [433, 163] on div "[PERSON_NAME]" at bounding box center [454, 162] width 119 height 13
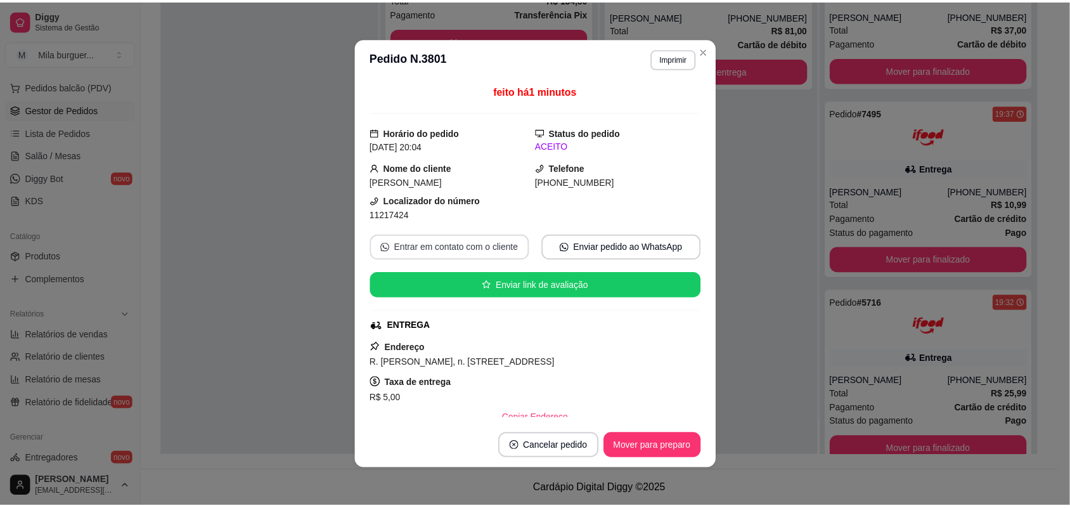
scroll to position [238, 0]
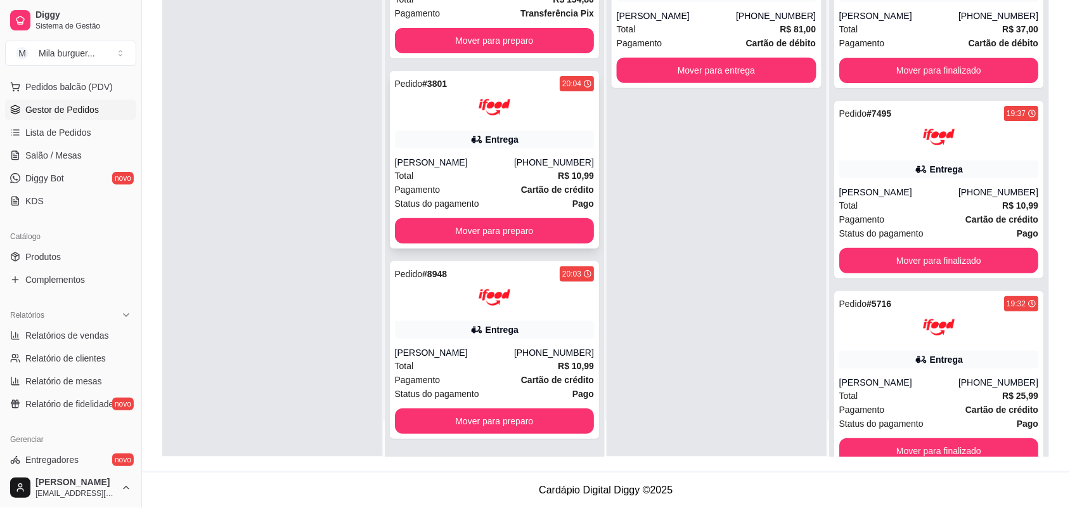
click at [451, 170] on div "Total R$ 10,99" at bounding box center [495, 176] width 200 height 14
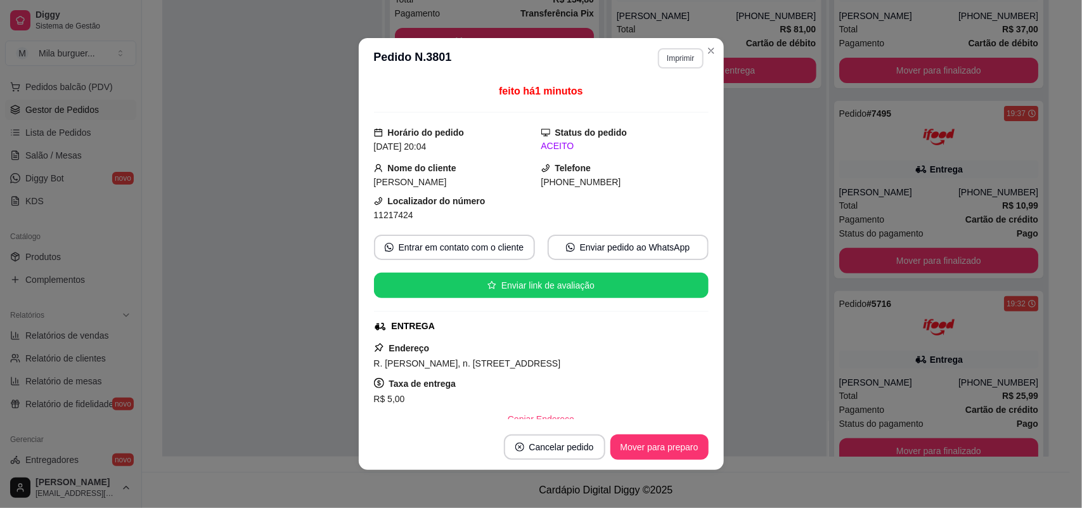
click at [682, 51] on button "Imprimir" at bounding box center [680, 58] width 45 height 20
click at [675, 99] on button "IMPRESSORA" at bounding box center [652, 103] width 92 height 20
click at [680, 54] on button "Imprimir" at bounding box center [680, 58] width 45 height 20
click at [664, 108] on button "IMPRESSORA" at bounding box center [652, 103] width 89 height 20
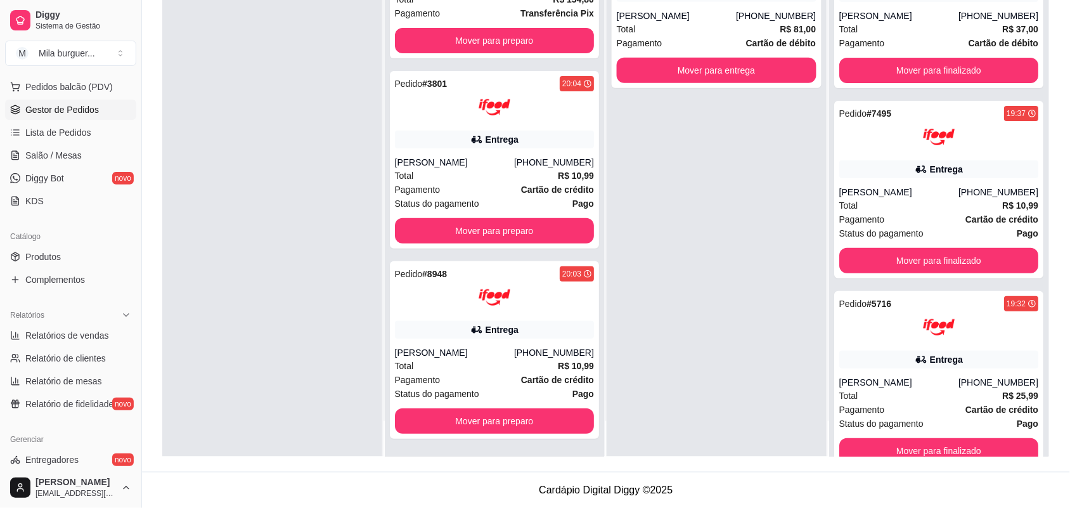
scroll to position [0, 0]
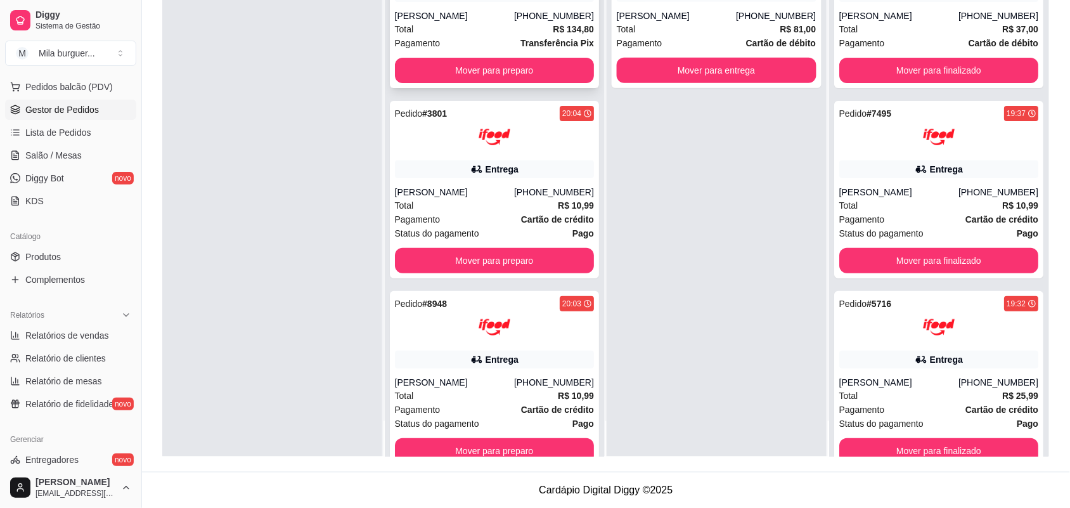
click at [499, 18] on div "[PERSON_NAME]" at bounding box center [454, 16] width 119 height 13
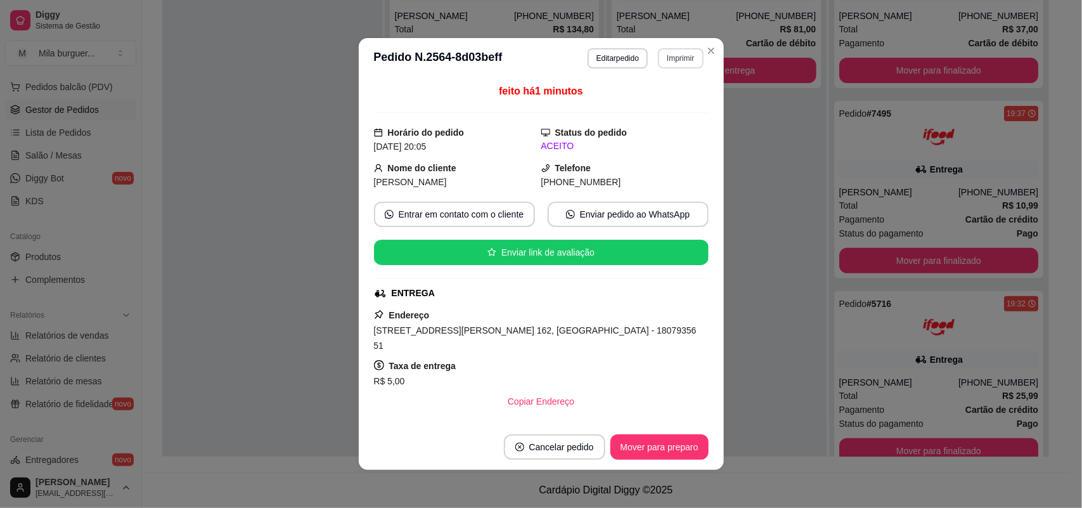
click at [670, 65] on button "Imprimir" at bounding box center [680, 58] width 45 height 20
click at [657, 95] on button "IMPRESSORA" at bounding box center [653, 103] width 92 height 20
click at [662, 62] on button "Imprimir" at bounding box center [680, 58] width 45 height 20
click at [646, 105] on button "IMPRESSORA" at bounding box center [652, 103] width 89 height 20
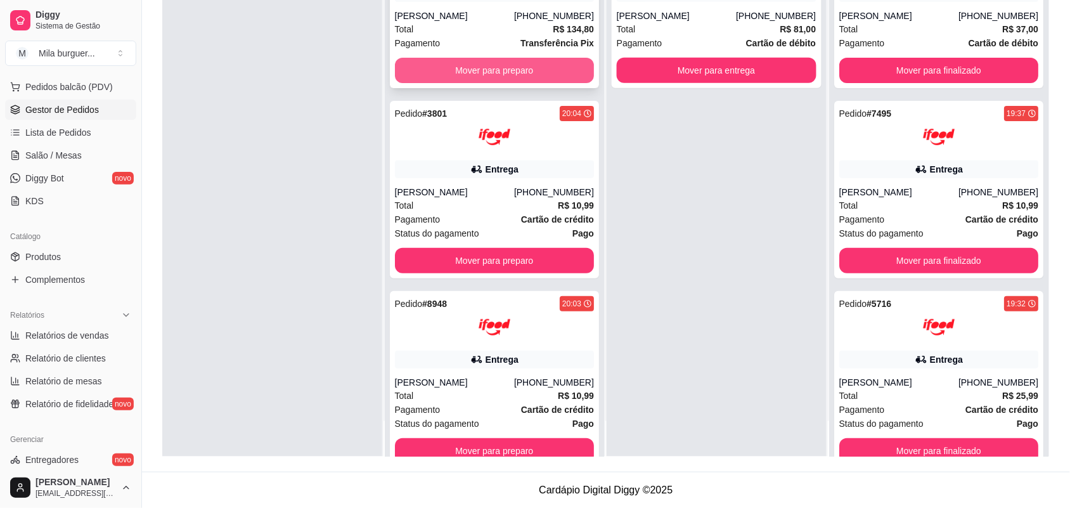
click at [438, 64] on button "Mover para preparo" at bounding box center [495, 70] width 200 height 25
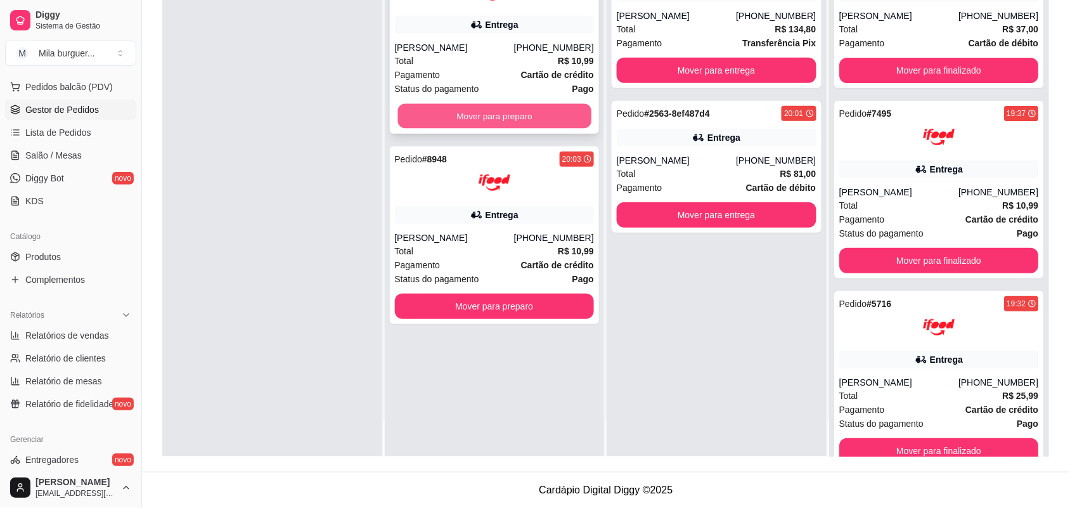
click at [456, 104] on button "Mover para preparo" at bounding box center [493, 116] width 193 height 25
click at [442, 112] on button "Mover para preparo" at bounding box center [493, 116] width 193 height 25
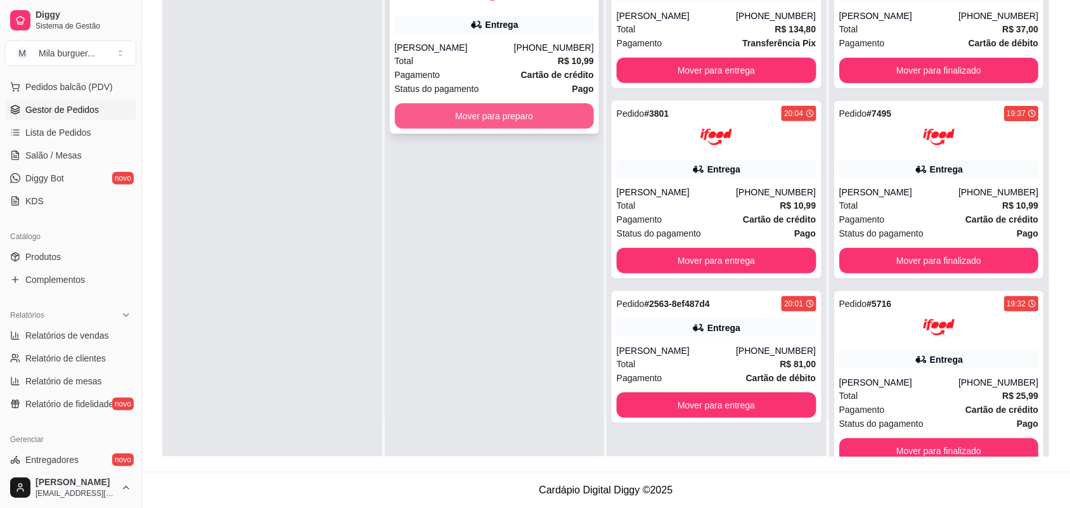
click at [441, 113] on button "Mover para preparo" at bounding box center [495, 115] width 200 height 25
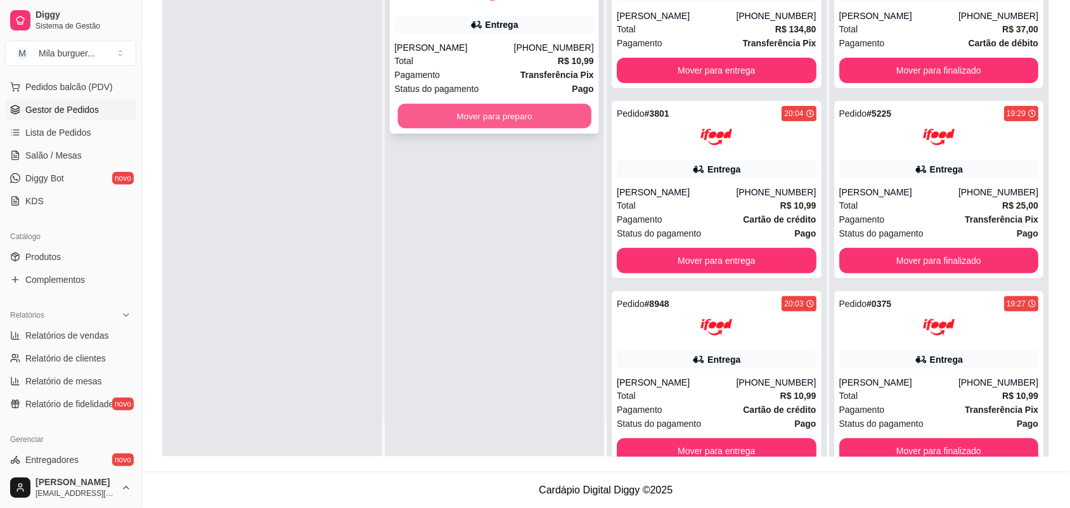
click at [537, 104] on button "Mover para preparo" at bounding box center [493, 116] width 193 height 25
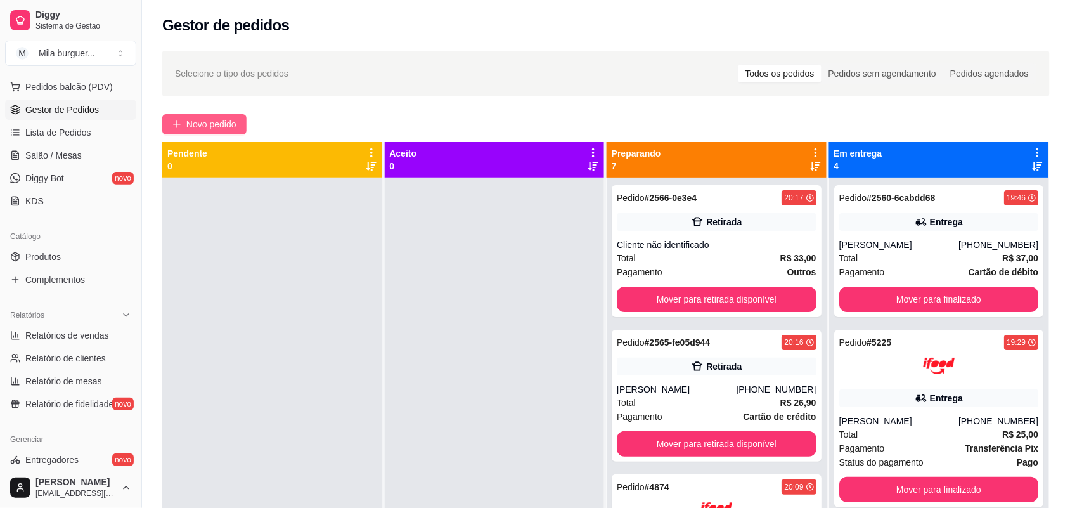
click at [198, 127] on span "Novo pedido" at bounding box center [211, 124] width 50 height 14
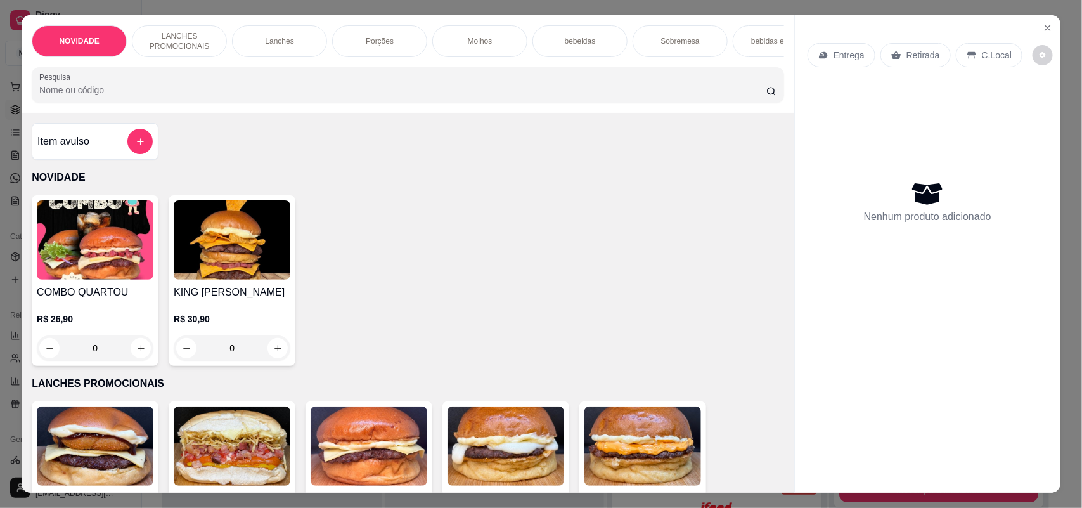
click at [125, 255] on img at bounding box center [95, 239] width 117 height 79
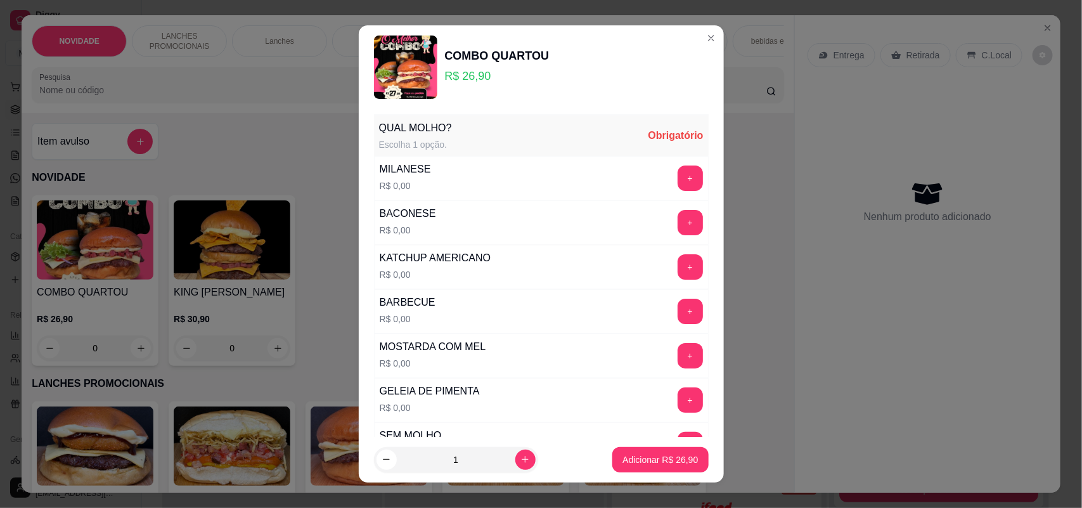
click at [415, 87] on img at bounding box center [405, 66] width 63 height 63
click at [415, 81] on img at bounding box center [405, 66] width 63 height 63
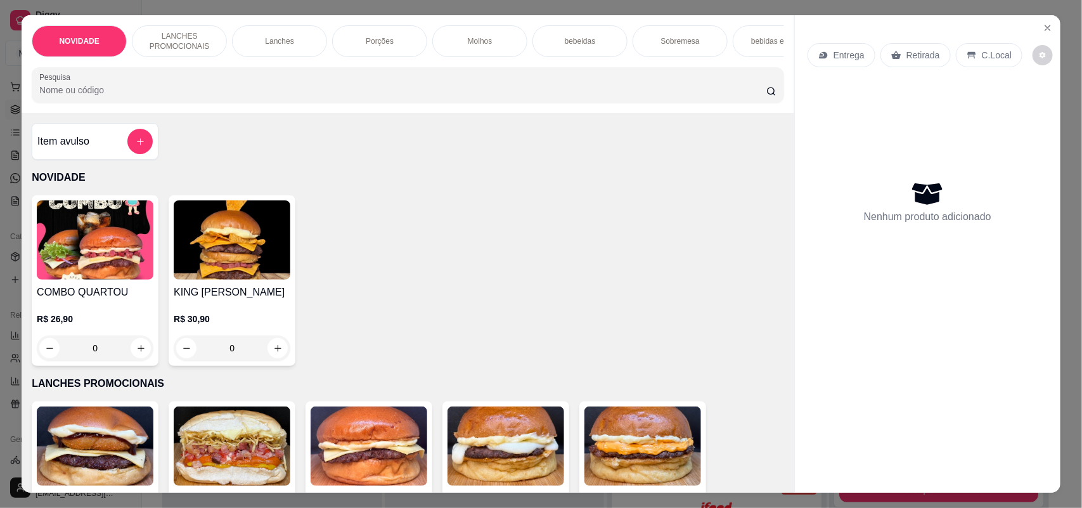
click at [64, 233] on img at bounding box center [95, 239] width 117 height 79
click at [8, 176] on div "NOVIDADE LANCHES PROMOCIONAIS Lanches Porções Molhos bebeidas Sobremesa bebidas…" at bounding box center [541, 254] width 1082 height 508
click at [1044, 27] on icon "Close" at bounding box center [1047, 28] width 10 height 10
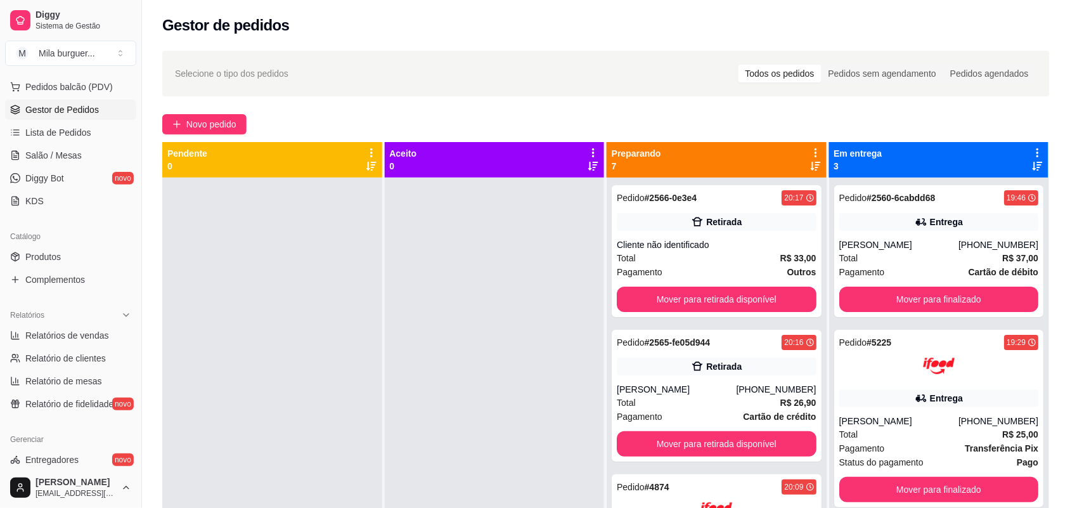
click at [77, 242] on div "Catálogo" at bounding box center [70, 236] width 131 height 20
click at [65, 267] on ul "Produtos Complementos" at bounding box center [70, 267] width 131 height 43
click at [67, 262] on link "Produtos" at bounding box center [70, 256] width 131 height 20
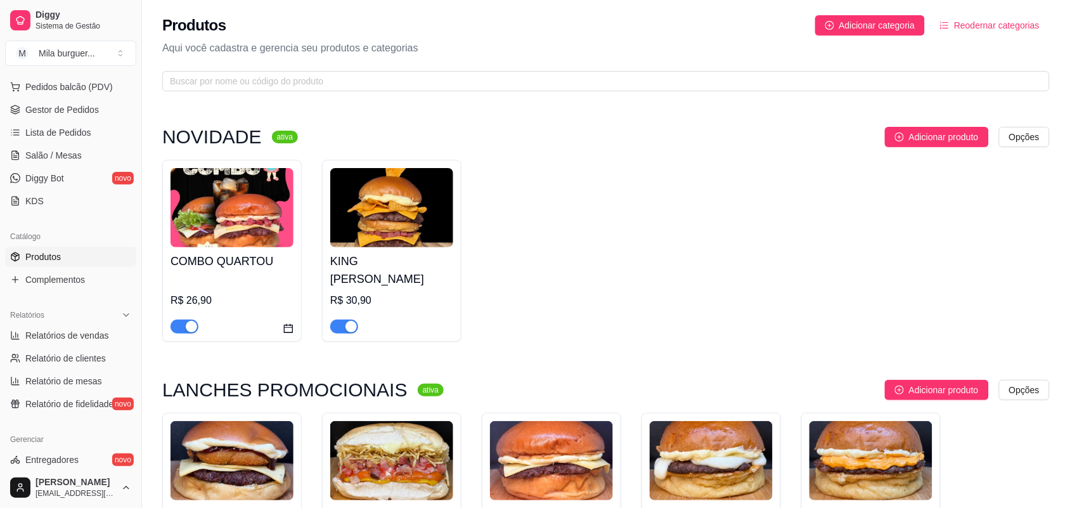
click at [191, 208] on img at bounding box center [231, 207] width 123 height 79
click at [73, 113] on span "Gestor de Pedidos" at bounding box center [61, 109] width 73 height 13
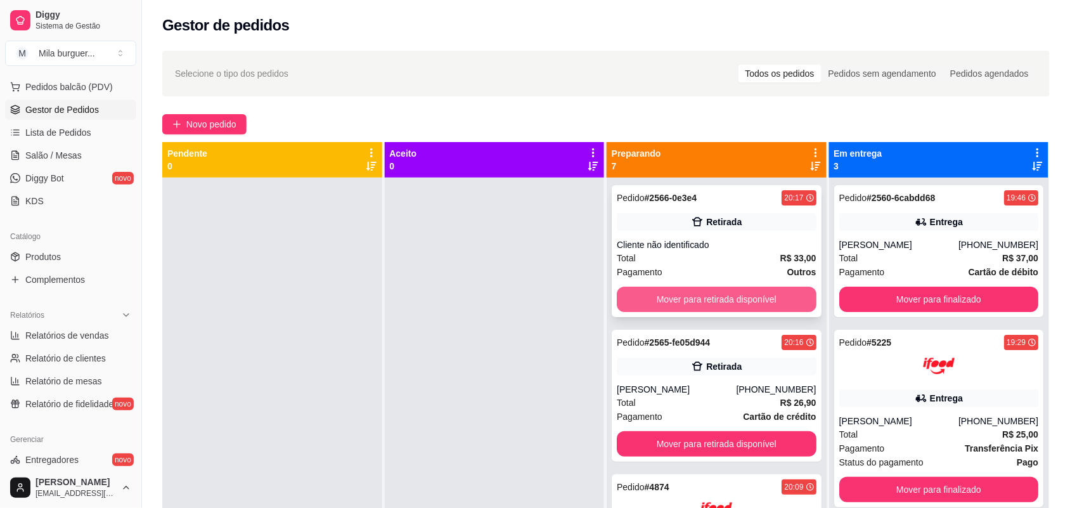
click at [643, 301] on button "Mover para retirada disponível" at bounding box center [716, 298] width 200 height 25
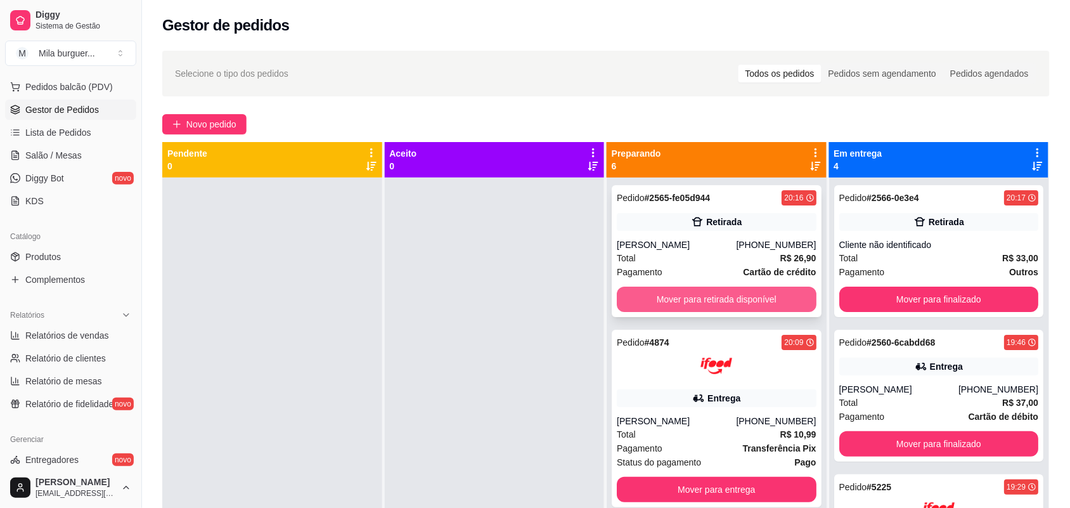
click at [644, 301] on button "Mover para retirada disponível" at bounding box center [716, 298] width 200 height 25
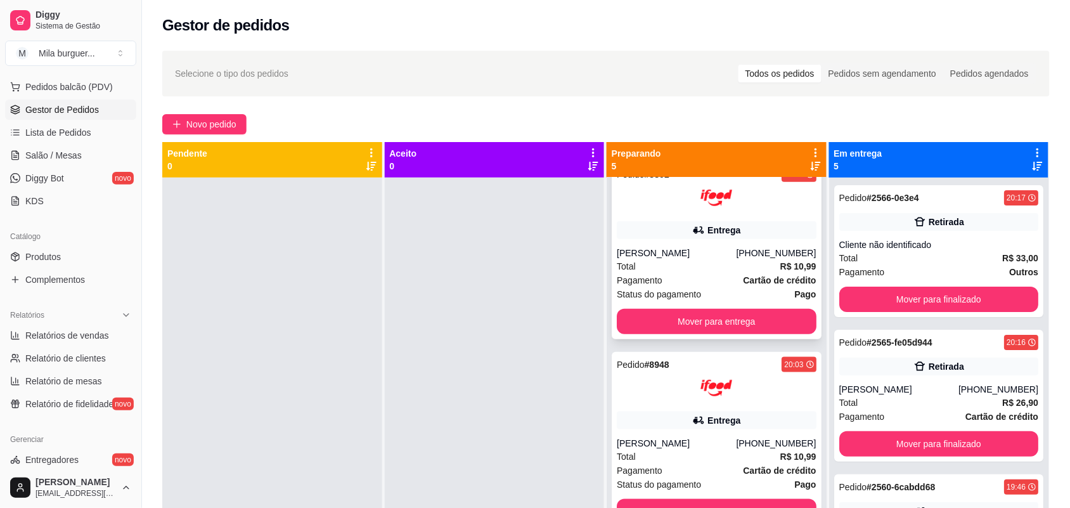
scroll to position [365, 0]
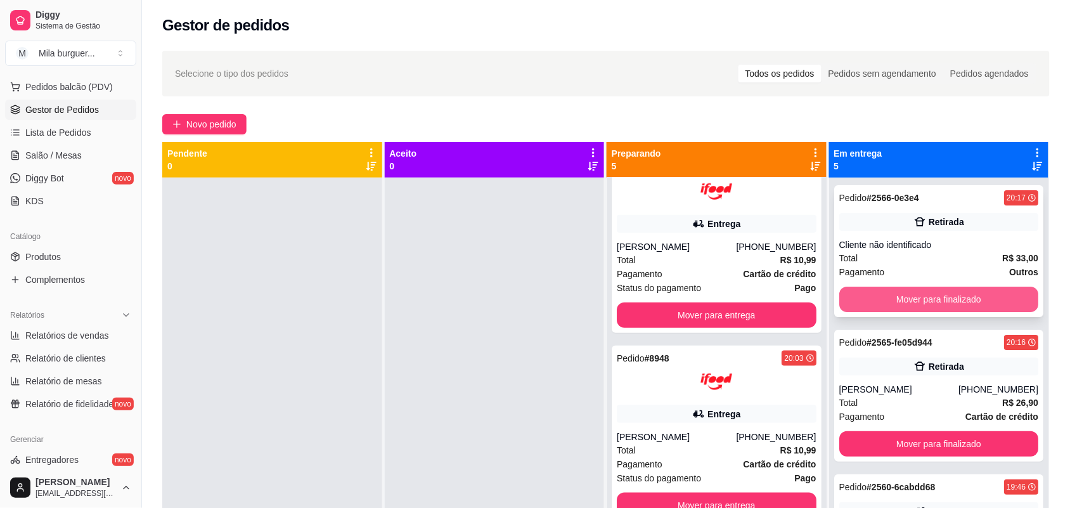
click at [926, 302] on button "Mover para finalizado" at bounding box center [939, 298] width 200 height 25
click at [926, 302] on button "Mover para finalizado" at bounding box center [937, 299] width 193 height 25
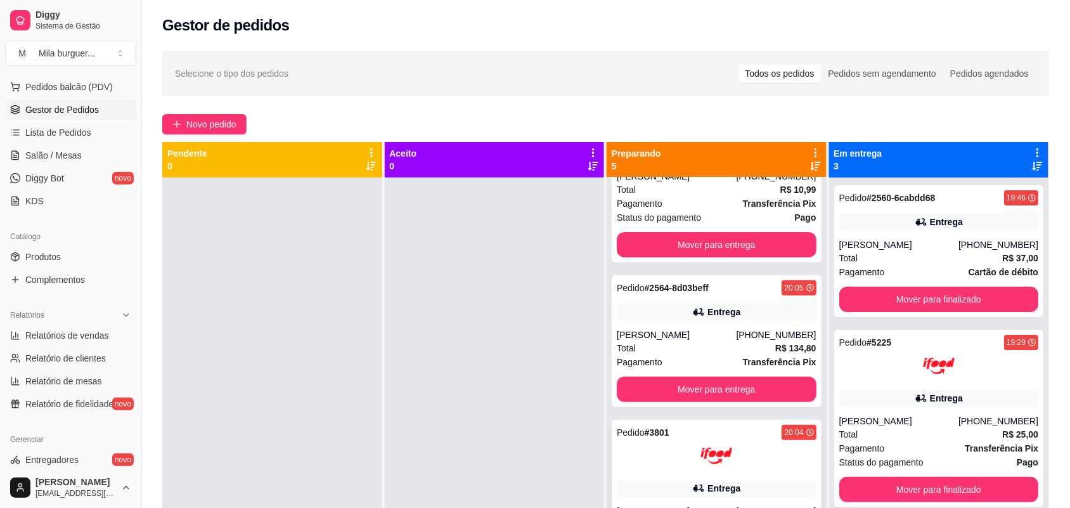
scroll to position [0, 0]
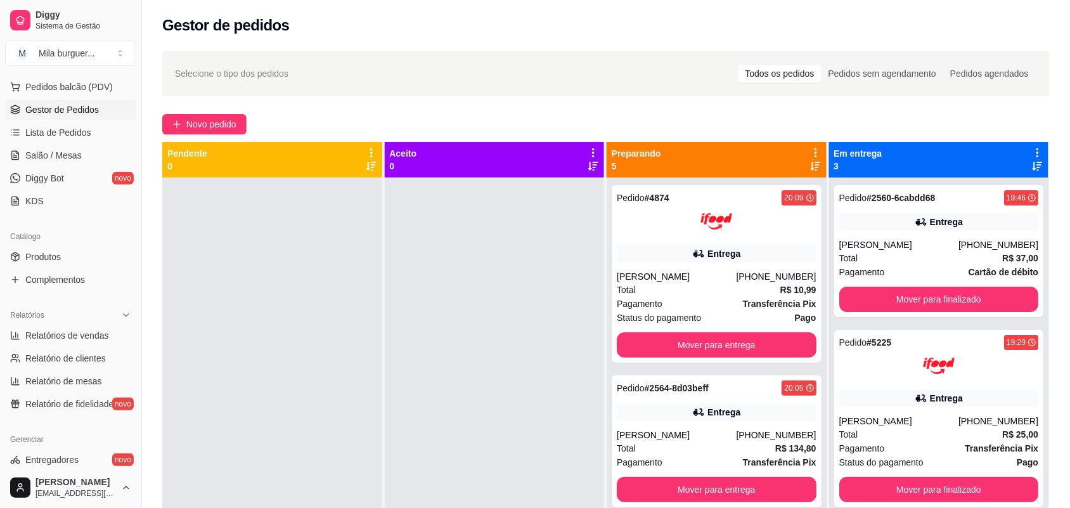
click at [537, 286] on div at bounding box center [495, 431] width 220 height 508
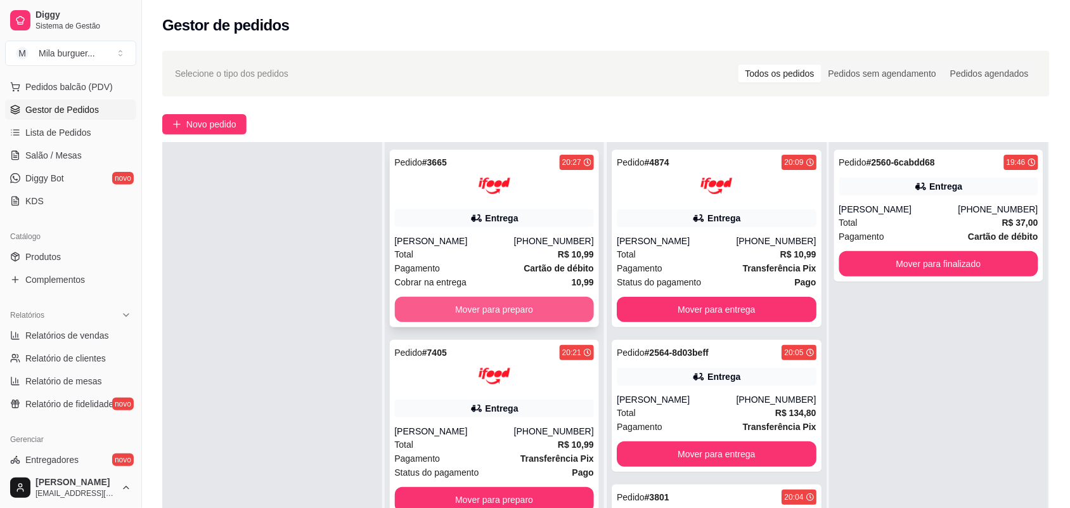
click at [540, 312] on button "Mover para preparo" at bounding box center [495, 309] width 200 height 25
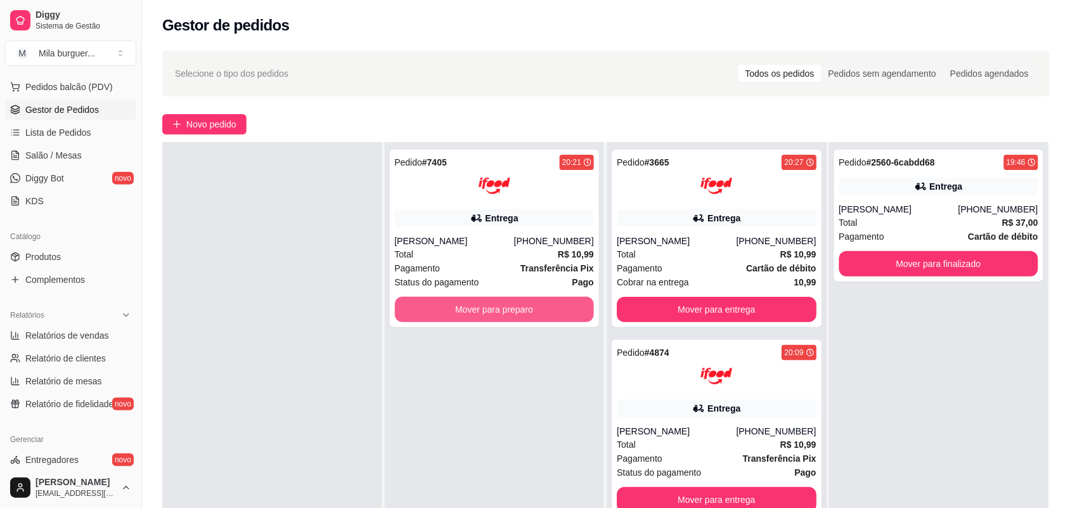
click at [555, 309] on button "Mover para preparo" at bounding box center [495, 309] width 200 height 25
click at [516, 310] on button "Mover para preparo" at bounding box center [493, 309] width 193 height 25
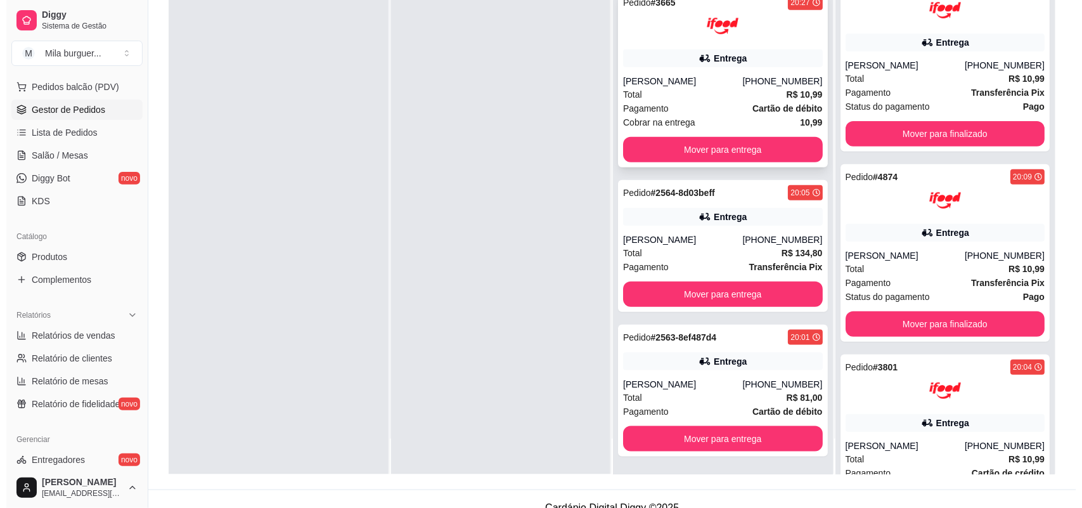
scroll to position [193, 0]
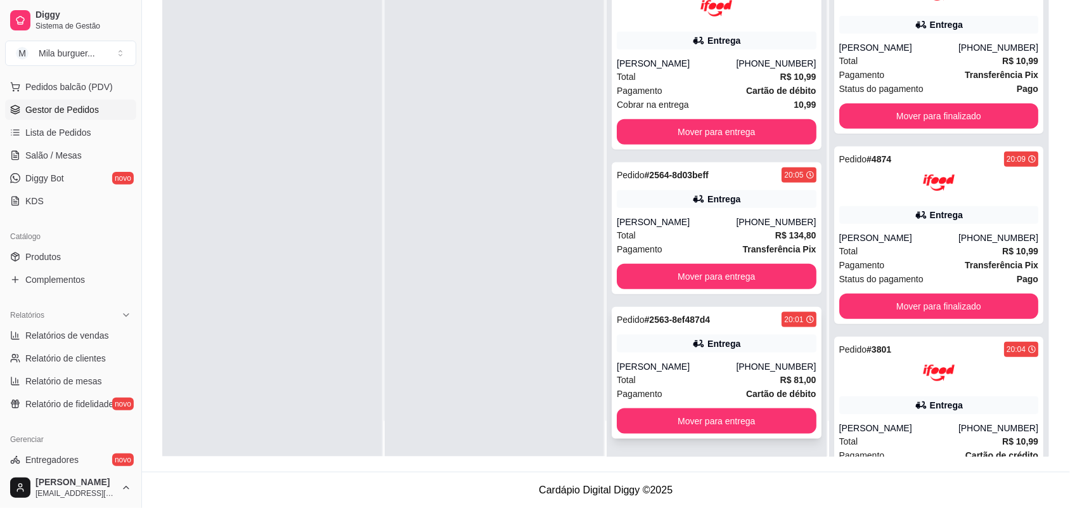
click at [708, 335] on div "Entrega" at bounding box center [716, 344] width 200 height 18
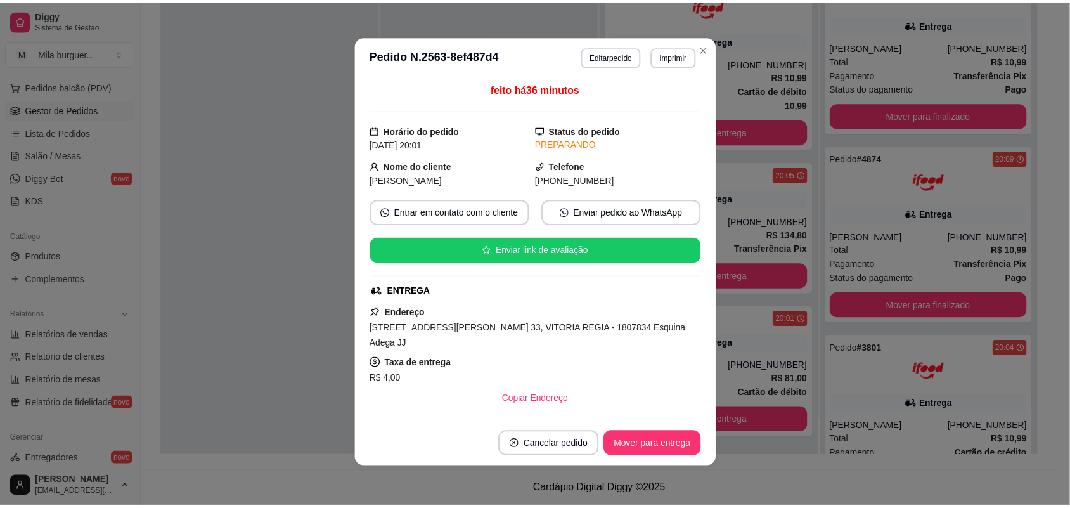
scroll to position [0, 0]
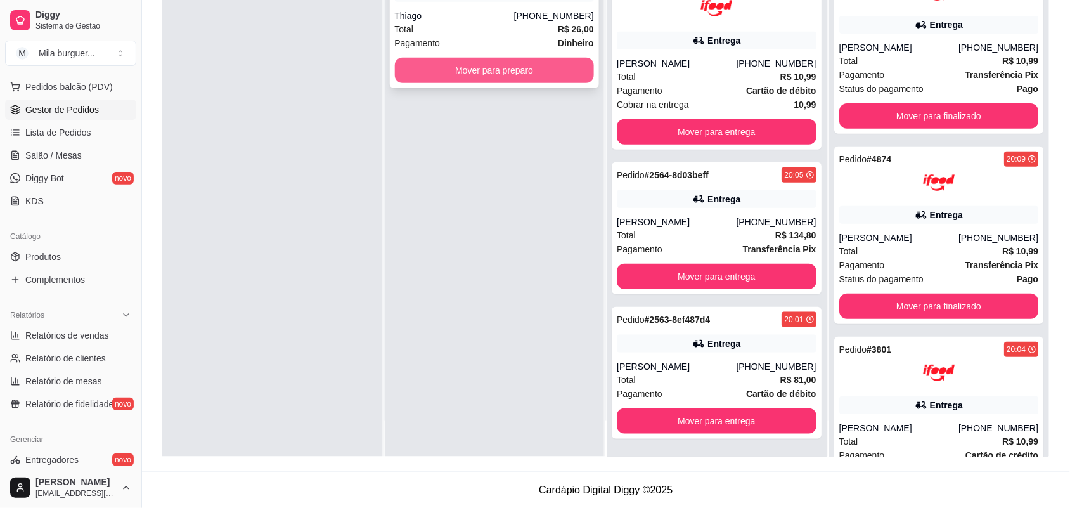
click at [553, 80] on button "Mover para preparo" at bounding box center [495, 70] width 200 height 25
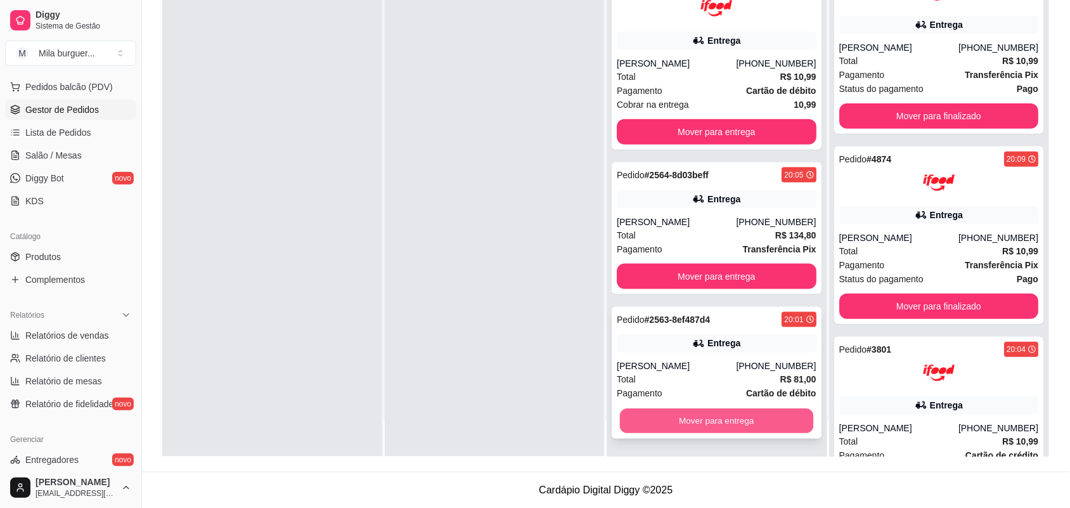
click at [711, 417] on button "Mover para entrega" at bounding box center [716, 421] width 193 height 25
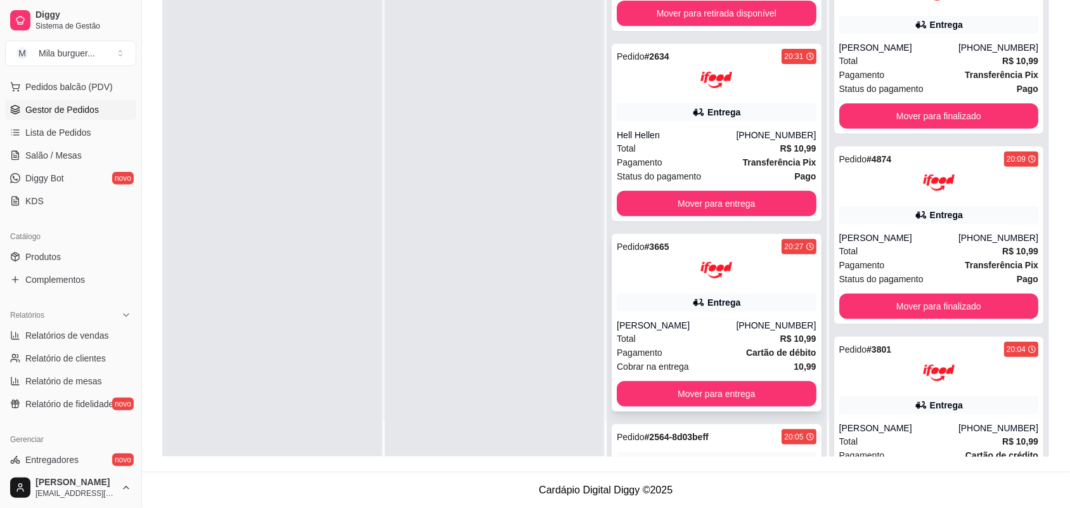
scroll to position [0, 0]
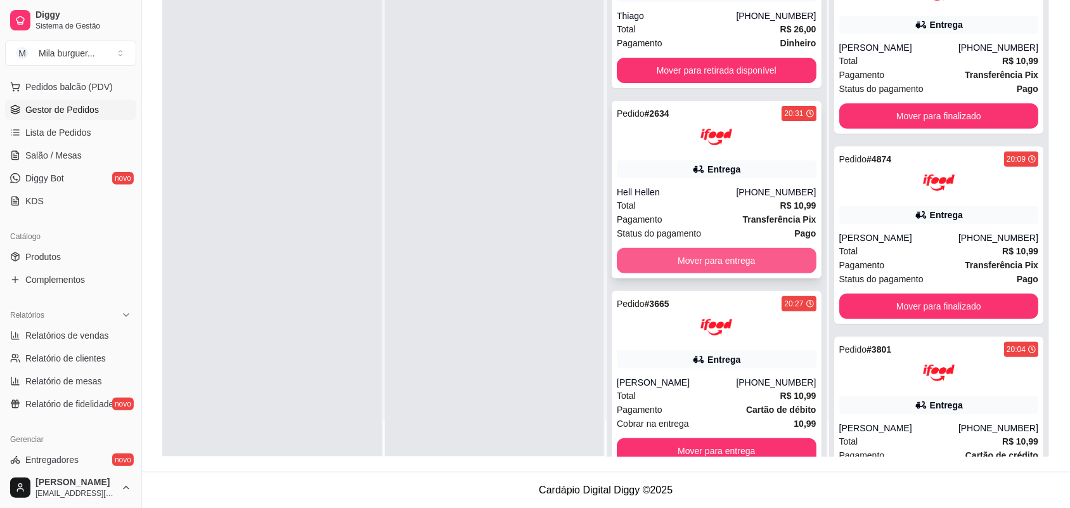
click at [698, 264] on button "Mover para entrega" at bounding box center [716, 260] width 200 height 25
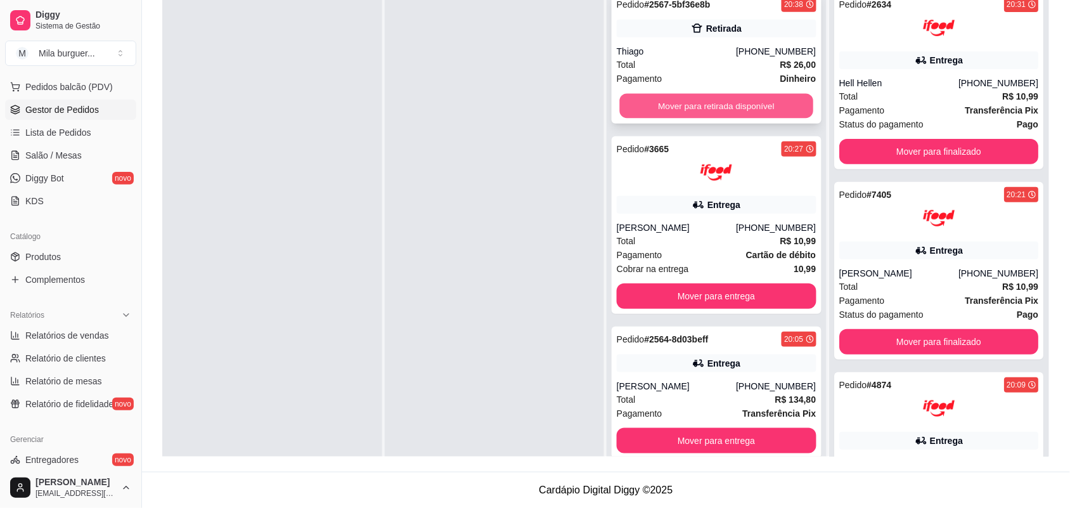
click at [708, 105] on button "Mover para retirada disponível" at bounding box center [716, 106] width 193 height 25
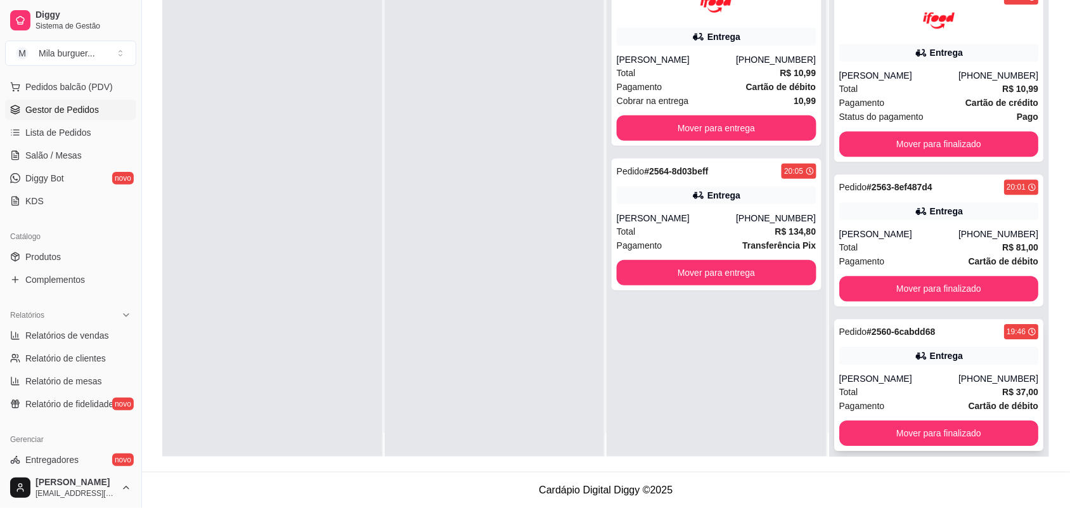
scroll to position [35, 0]
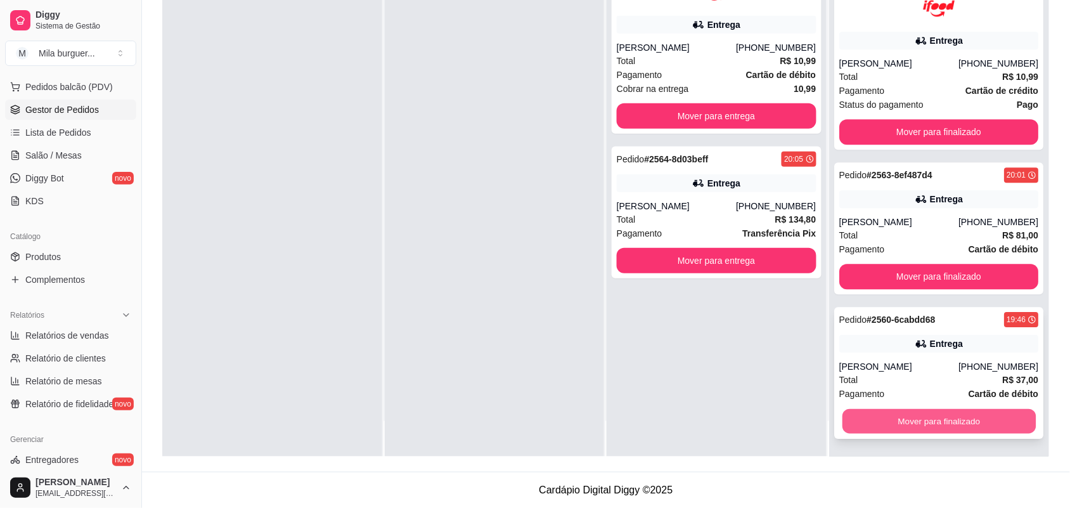
click at [911, 425] on button "Mover para finalizado" at bounding box center [937, 421] width 193 height 25
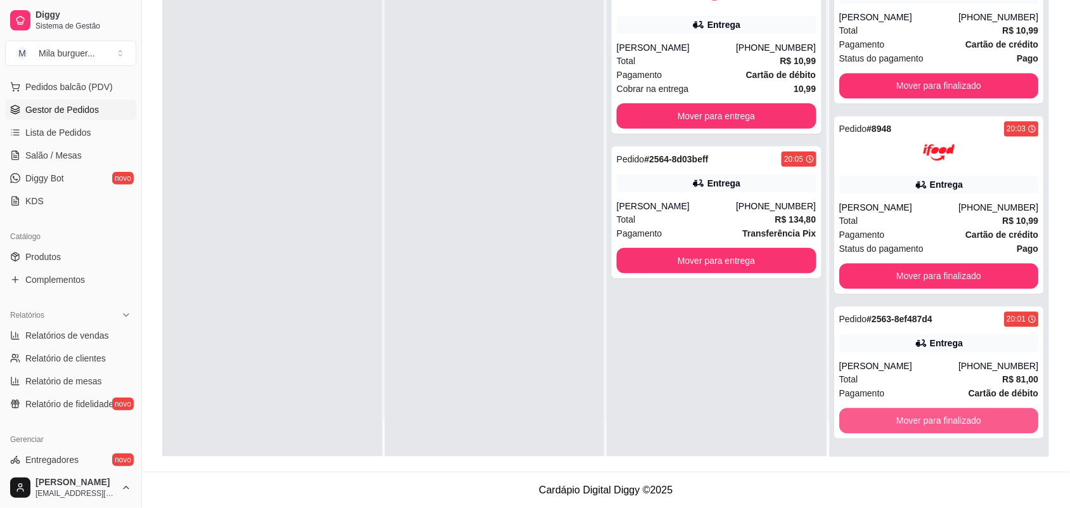
scroll to position [746, 0]
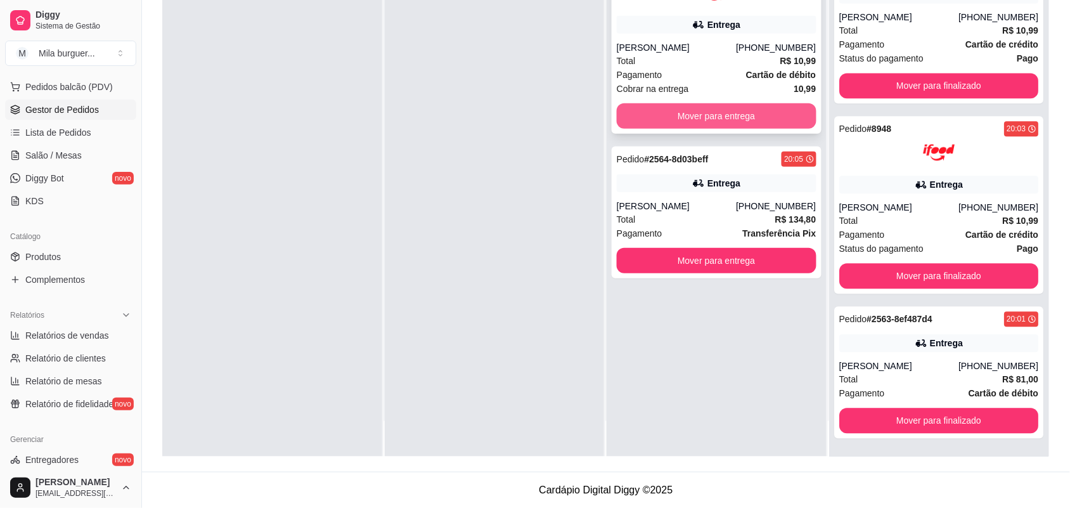
click at [754, 111] on button "Mover para entrega" at bounding box center [716, 115] width 200 height 25
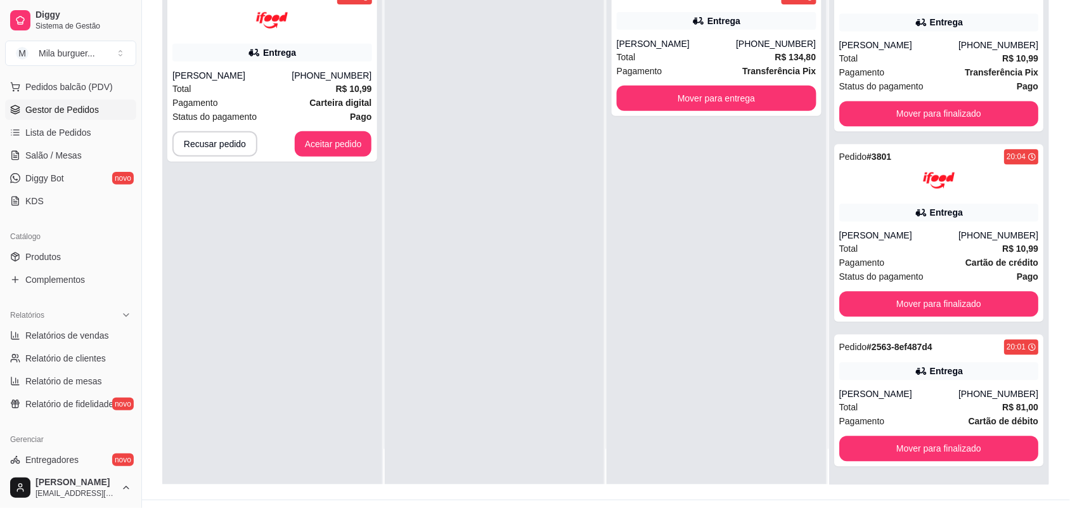
scroll to position [193, 0]
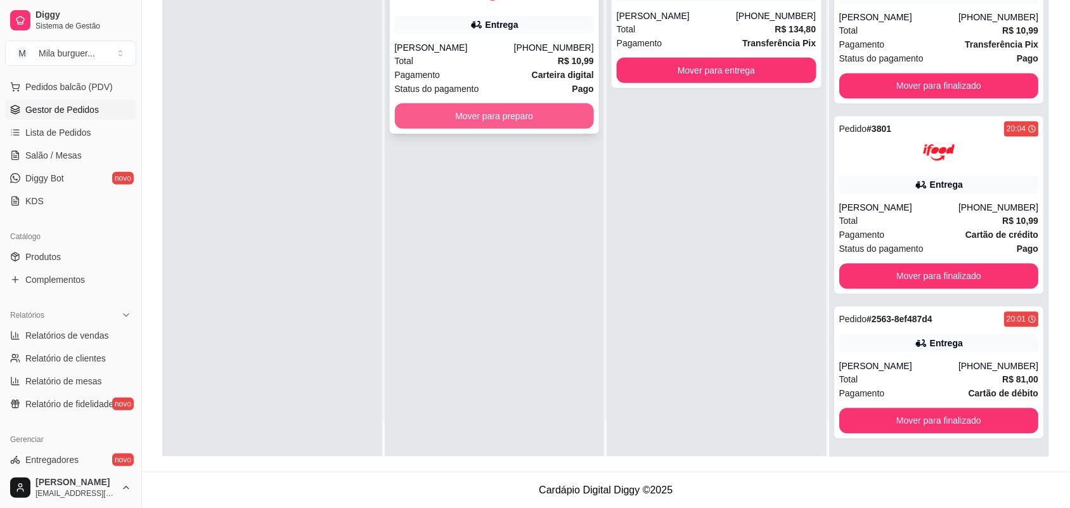
click at [429, 112] on button "Mover para preparo" at bounding box center [495, 115] width 200 height 25
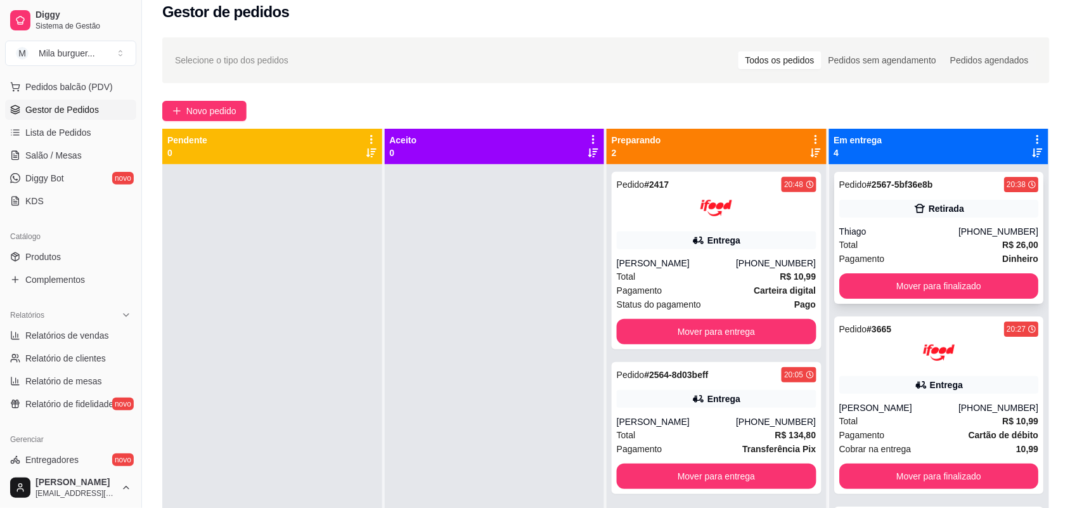
scroll to position [0, 0]
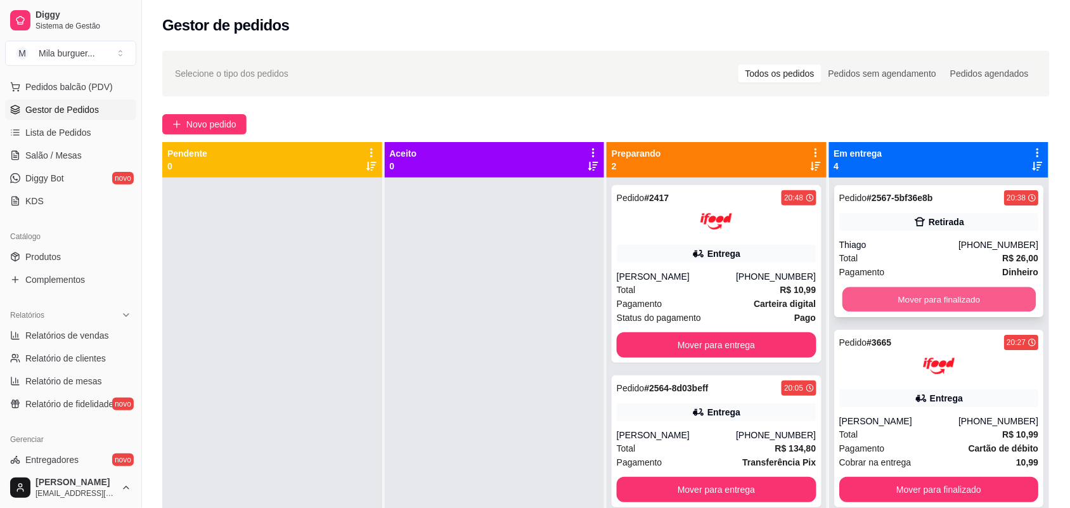
click at [882, 295] on button "Mover para finalizado" at bounding box center [937, 299] width 193 height 25
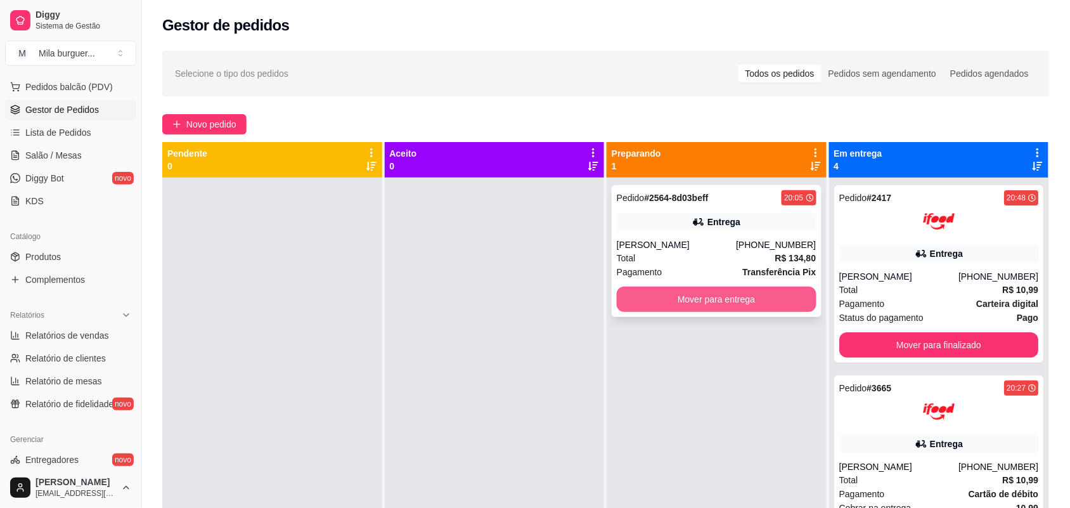
click at [650, 298] on button "Mover para entrega" at bounding box center [716, 298] width 200 height 25
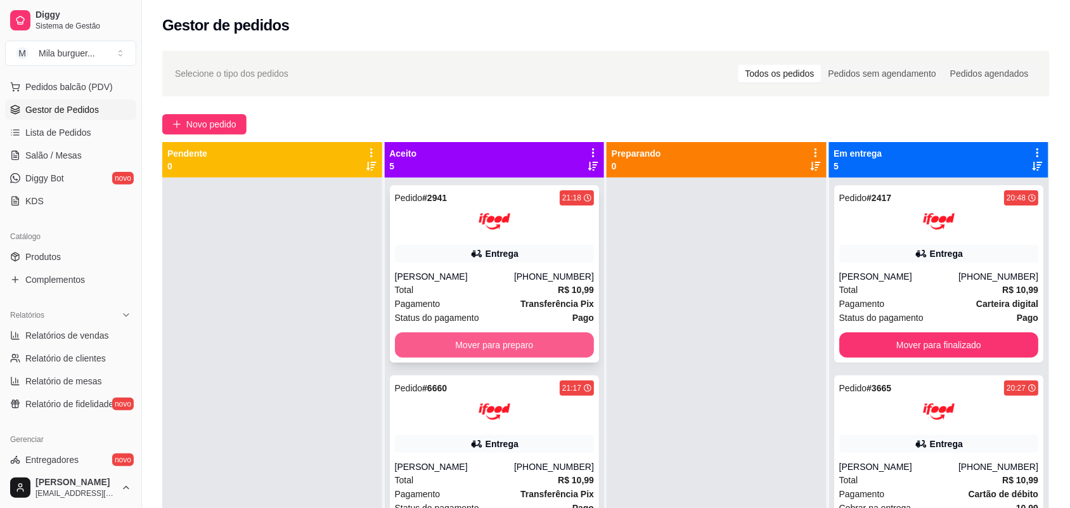
click at [417, 349] on button "Mover para preparo" at bounding box center [495, 344] width 200 height 25
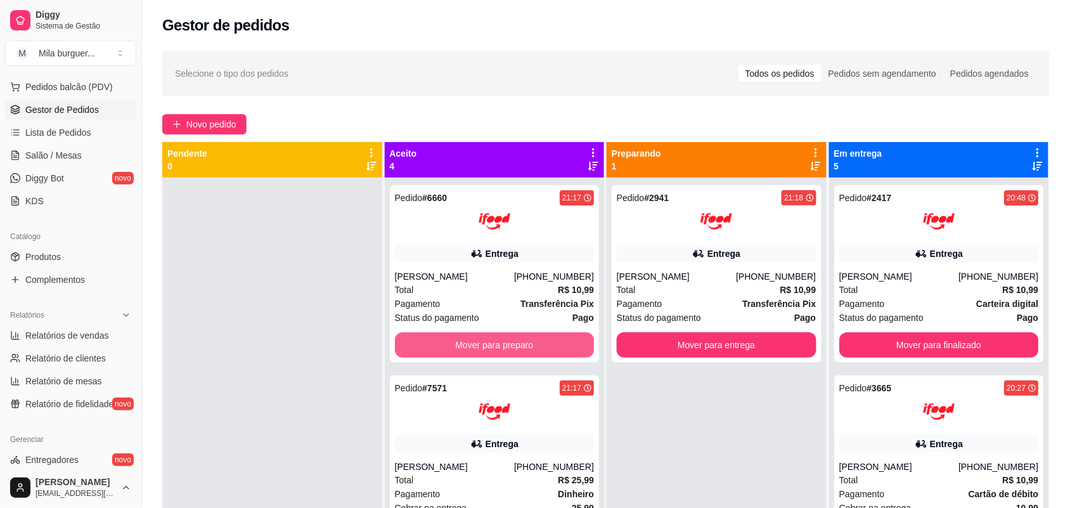
click at [417, 349] on button "Mover para preparo" at bounding box center [495, 344] width 200 height 25
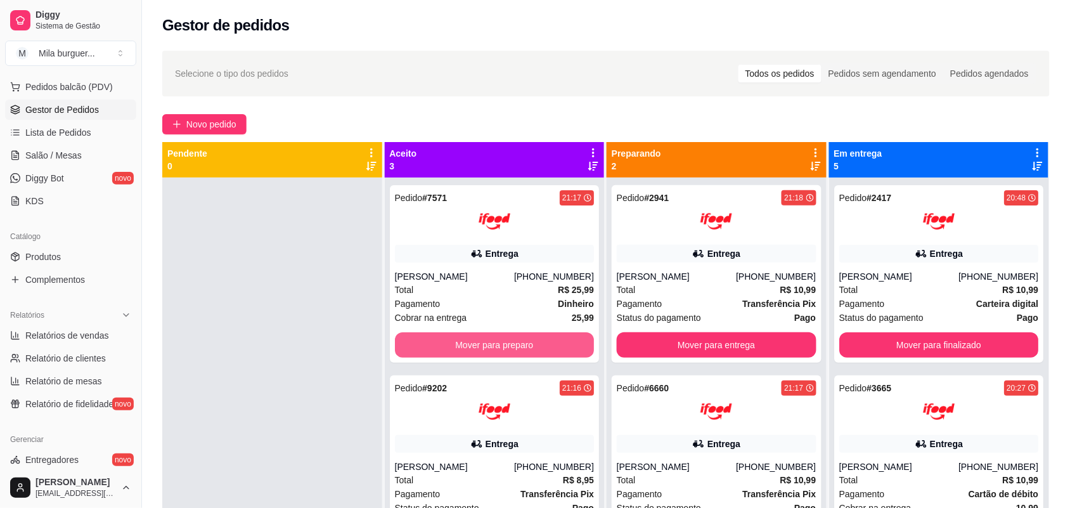
click at [417, 349] on button "Mover para preparo" at bounding box center [495, 344] width 200 height 25
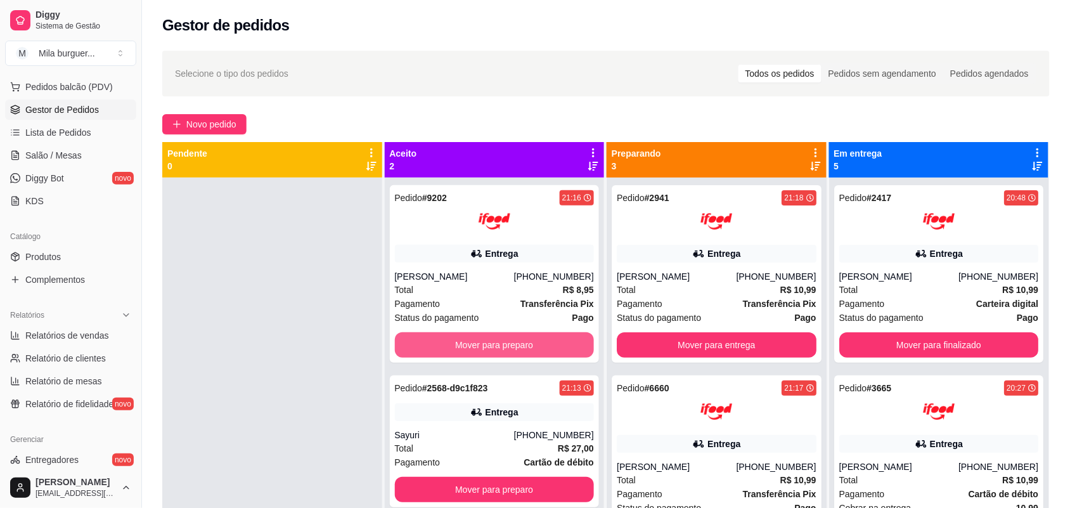
click at [417, 349] on button "Mover para preparo" at bounding box center [495, 344] width 200 height 25
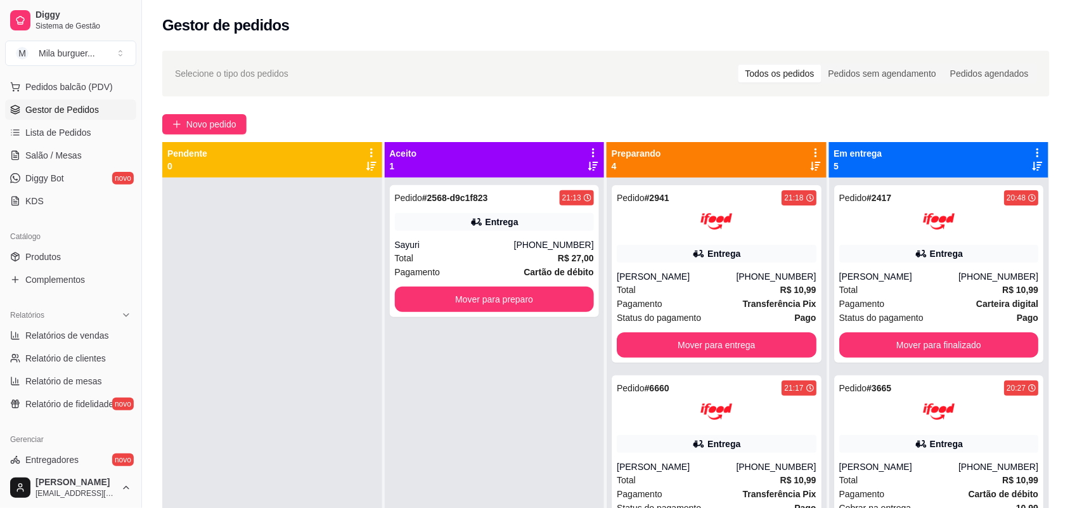
click at [417, 349] on div "Pedido # 2568-d9c1f823 21:13 Entrega Sayuri [PHONE_NUMBER] Total R$ 27,00 Pagam…" at bounding box center [495, 431] width 220 height 508
click at [431, 299] on button "Mover para preparo" at bounding box center [495, 298] width 200 height 25
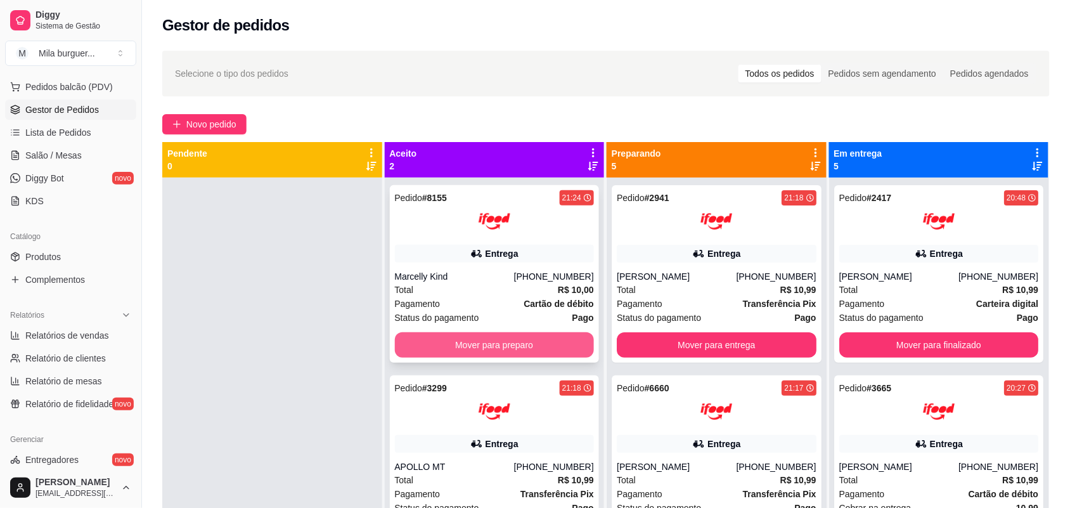
click at [549, 342] on button "Mover para preparo" at bounding box center [495, 344] width 200 height 25
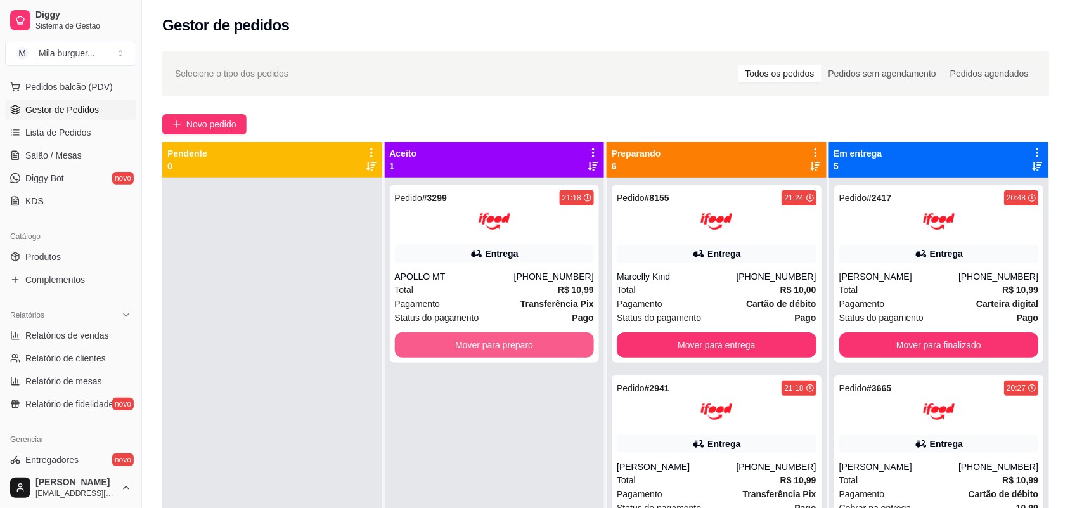
click at [549, 342] on button "Mover para preparo" at bounding box center [495, 344] width 200 height 25
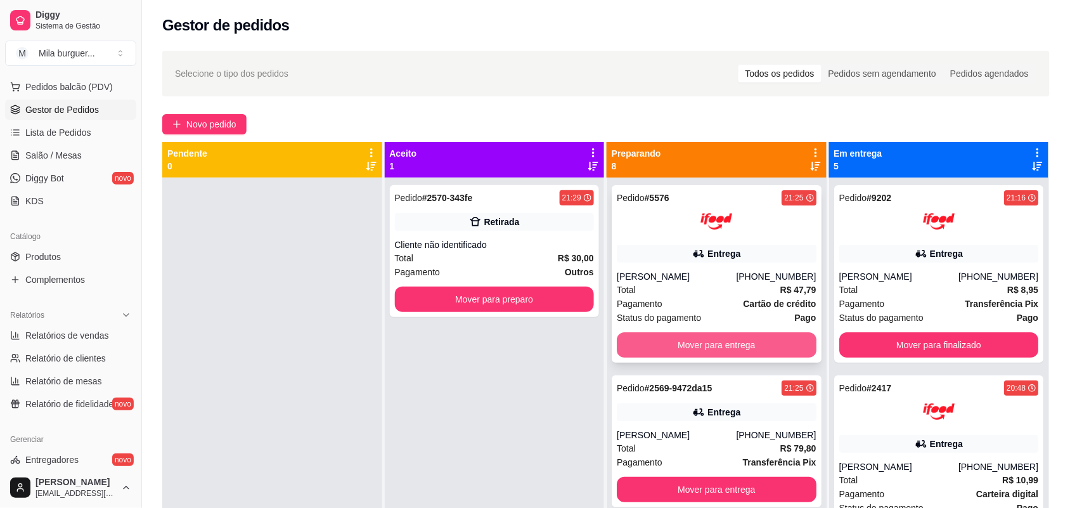
click at [660, 334] on button "Mover para entrega" at bounding box center [716, 344] width 200 height 25
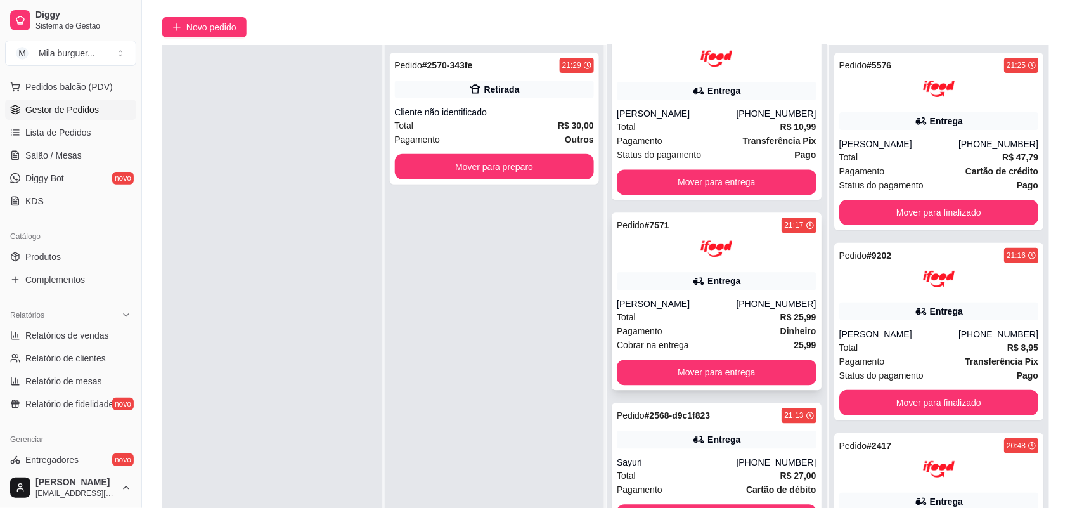
scroll to position [193, 0]
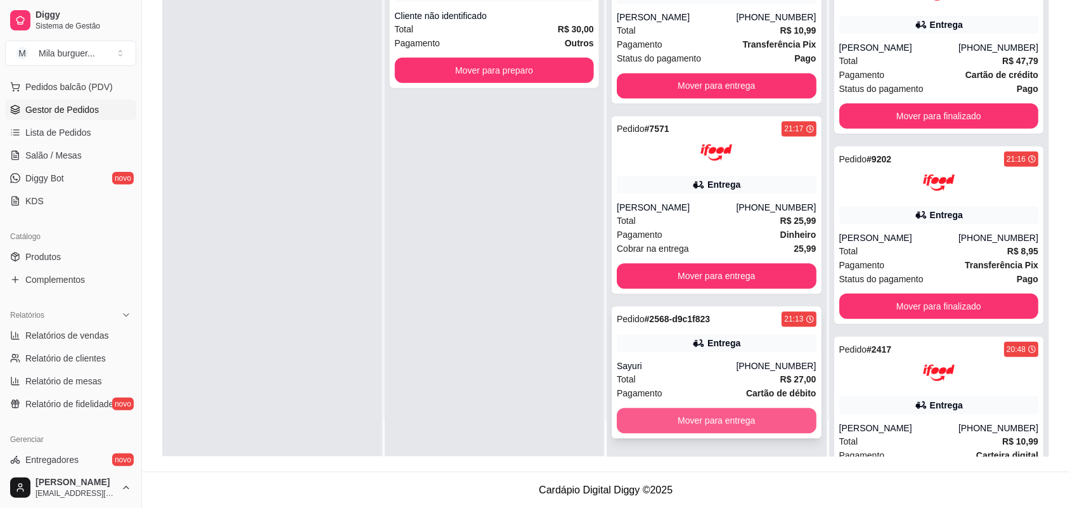
click at [663, 416] on button "Mover para entrega" at bounding box center [716, 420] width 200 height 25
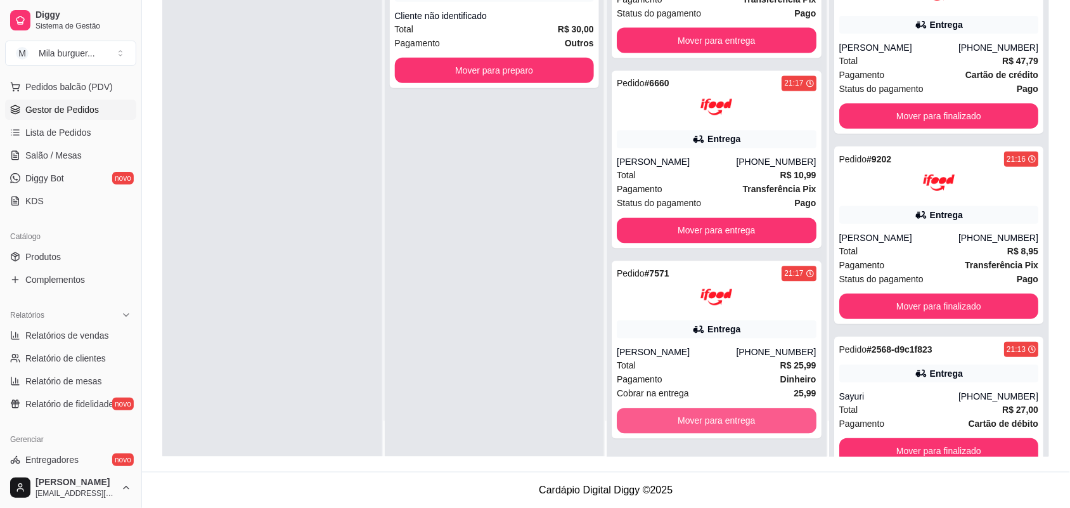
click at [663, 416] on button "Mover para entrega" at bounding box center [716, 420] width 200 height 25
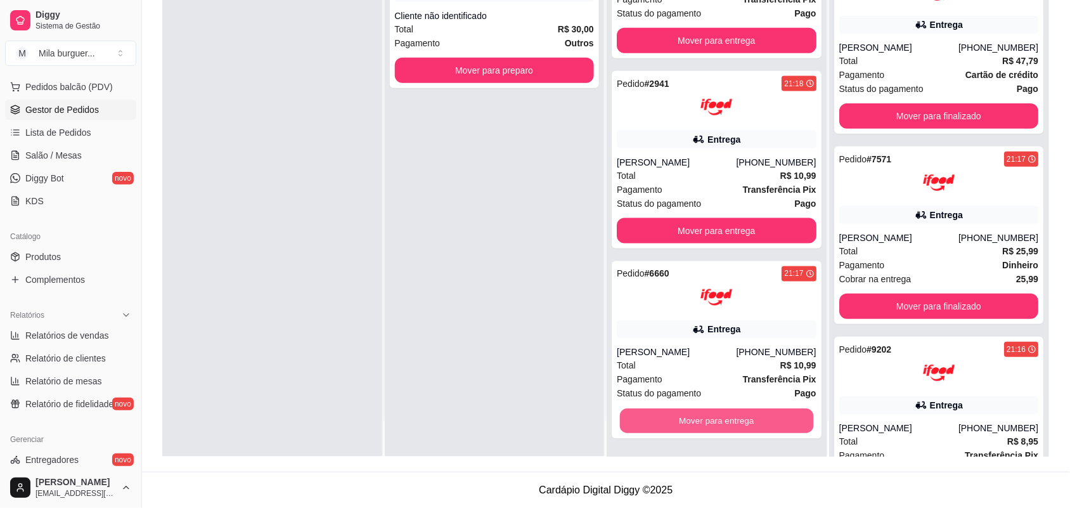
click at [663, 416] on button "Mover para entrega" at bounding box center [716, 421] width 193 height 25
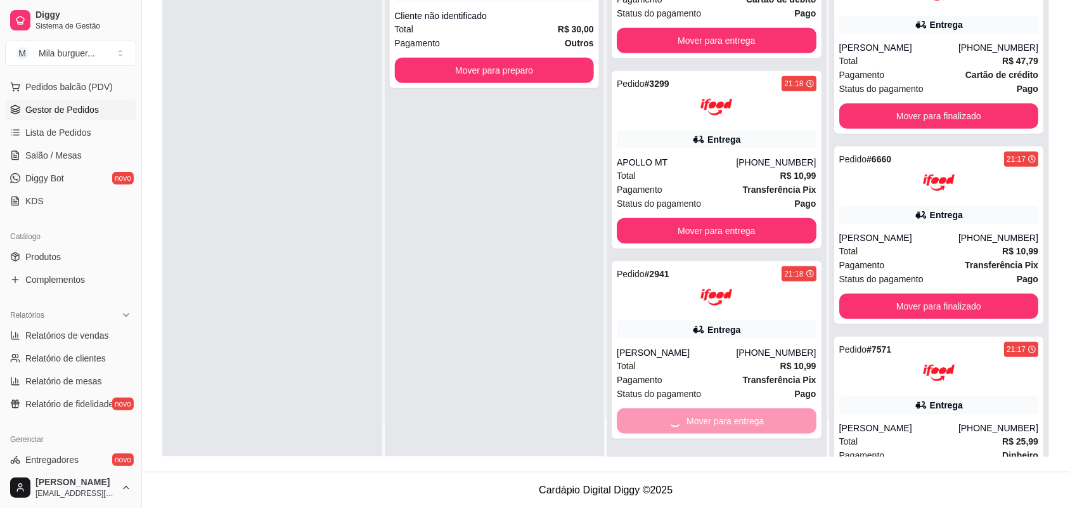
scroll to position [30, 0]
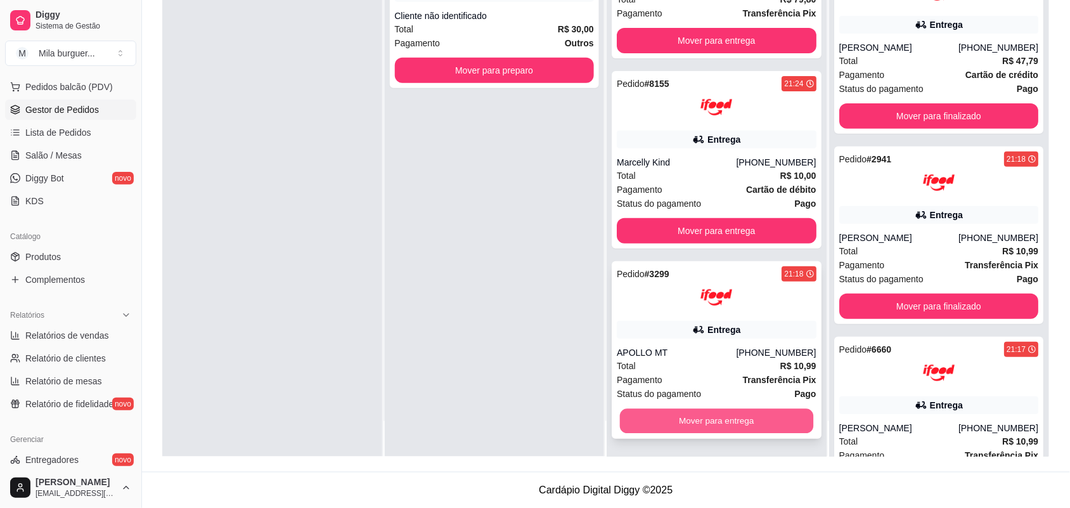
click at [655, 410] on button "Mover para entrega" at bounding box center [716, 421] width 193 height 25
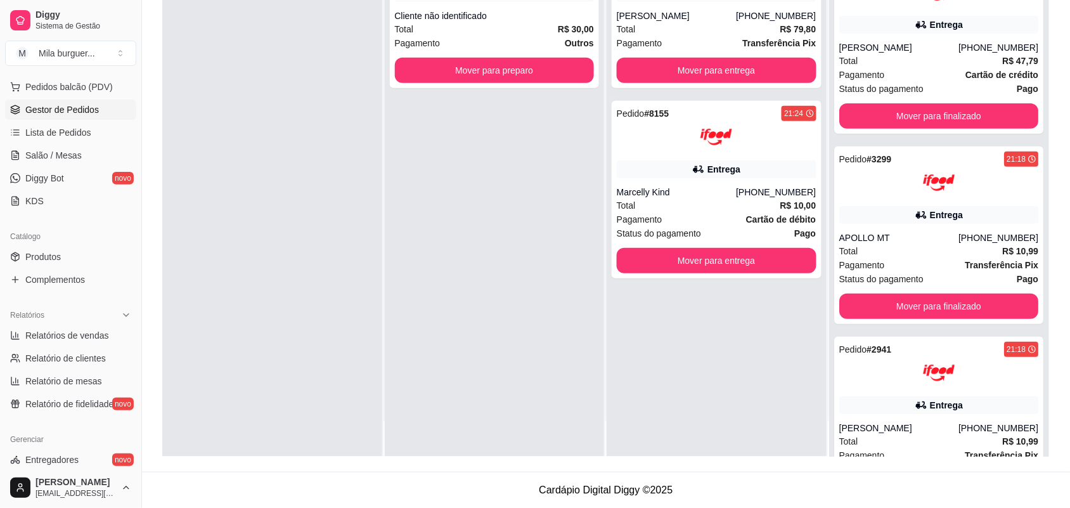
scroll to position [0, 0]
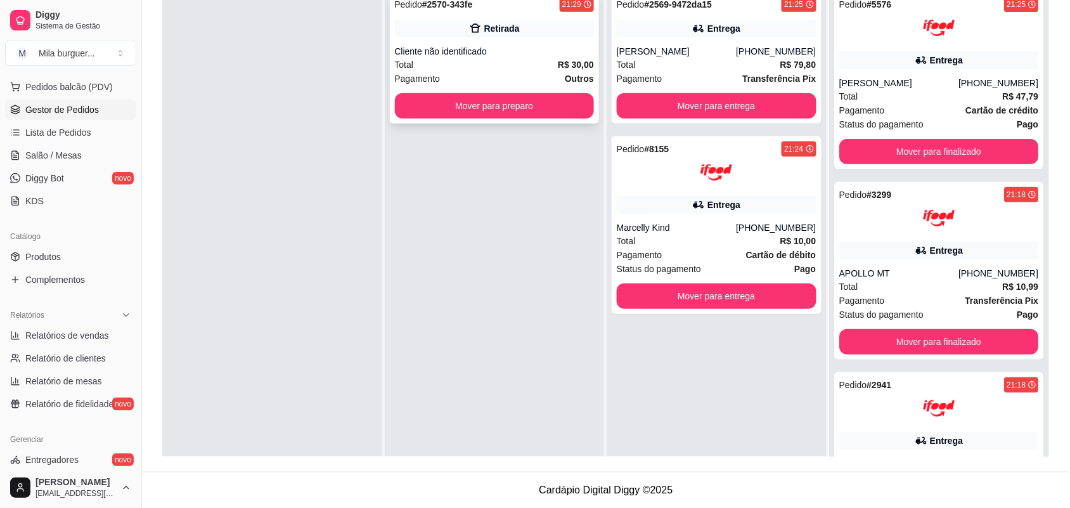
click at [535, 124] on div "Pedido # 2570-343fe 21:29 Retirada Cliente não identificado Total R$ 30,00 Paga…" at bounding box center [495, 58] width 210 height 132
click at [508, 114] on button "Mover para preparo" at bounding box center [495, 105] width 200 height 25
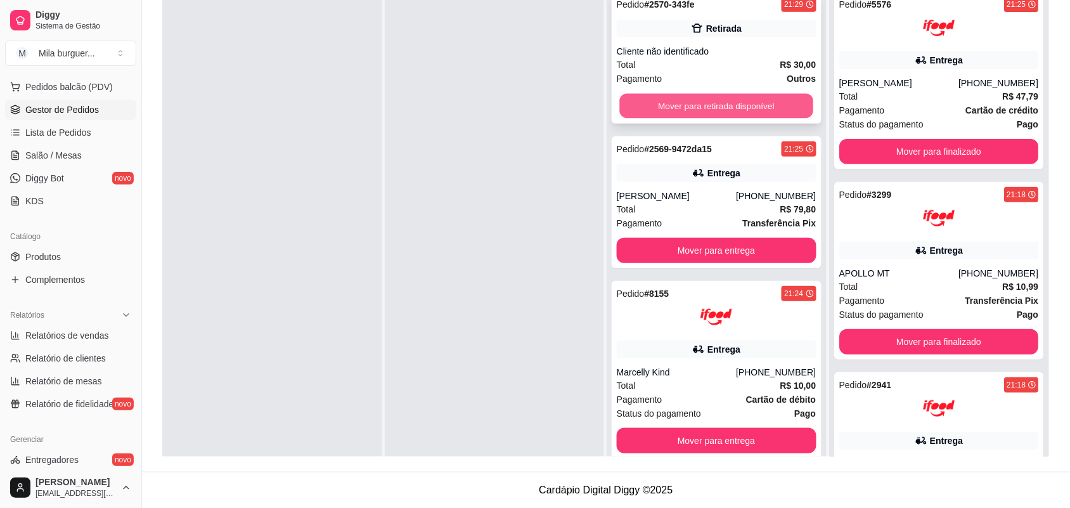
click at [769, 112] on button "Mover para retirada disponível" at bounding box center [716, 106] width 193 height 25
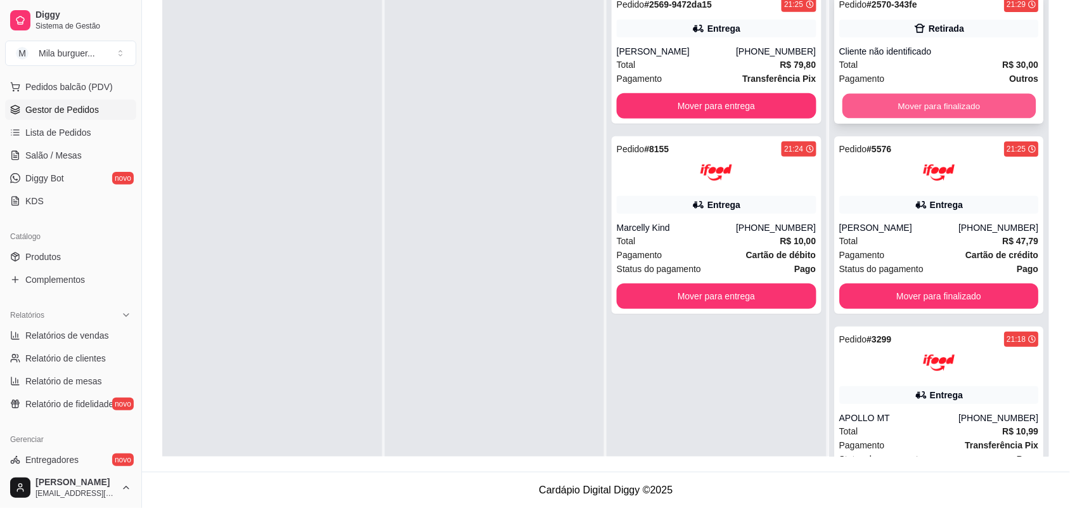
click at [947, 94] on button "Mover para finalizado" at bounding box center [937, 106] width 193 height 25
